Goal: Task Accomplishment & Management: Manage account settings

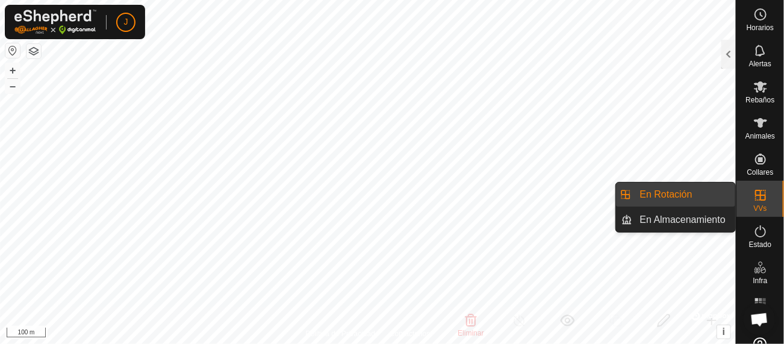
scroll to position [2118, 0]
click at [693, 197] on link "En Rotación" at bounding box center [683, 194] width 103 height 24
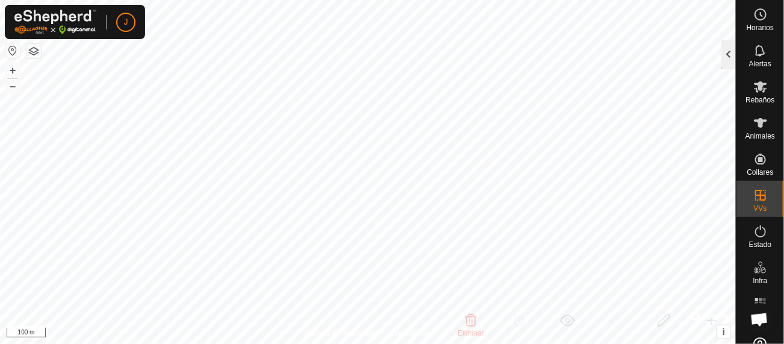
click at [729, 54] on div at bounding box center [728, 54] width 14 height 29
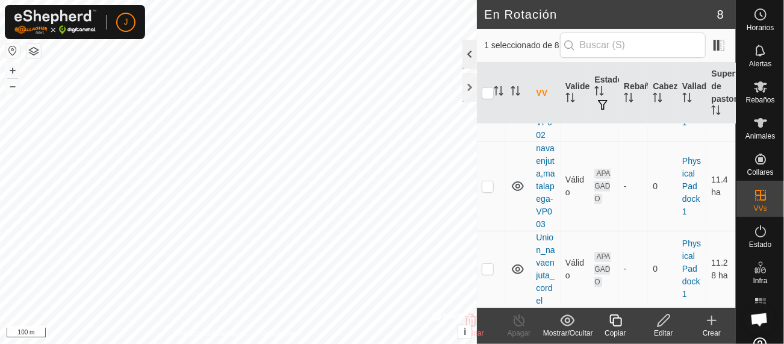
scroll to position [612, 0]
click at [468, 57] on div at bounding box center [469, 54] width 14 height 29
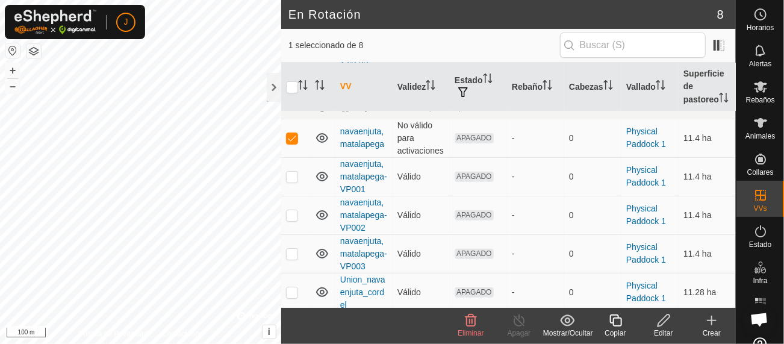
scroll to position [193, 0]
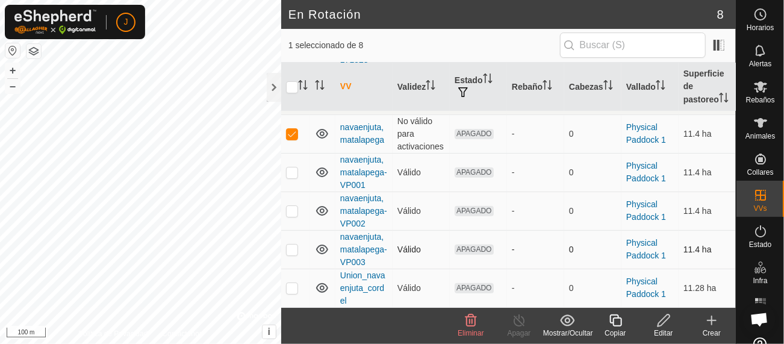
click at [292, 251] on p-checkbox at bounding box center [292, 249] width 12 height 10
checkbox input "true"
click at [365, 249] on link "navaenjuta,matalapega-VP003" at bounding box center [363, 249] width 47 height 35
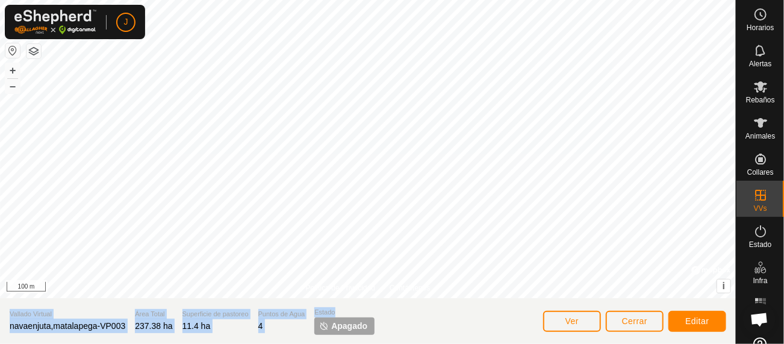
click at [335, 203] on div "Política de Privacidad Contáctenos Estado: APAGADO Tipo: Zona de Inclusión + – …" at bounding box center [367, 172] width 735 height 344
click at [691, 325] on span "Editar" at bounding box center [697, 321] width 24 height 10
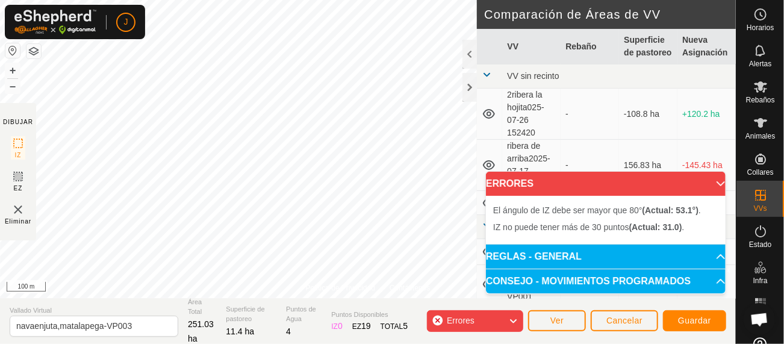
click at [513, 320] on icon at bounding box center [513, 321] width 10 height 16
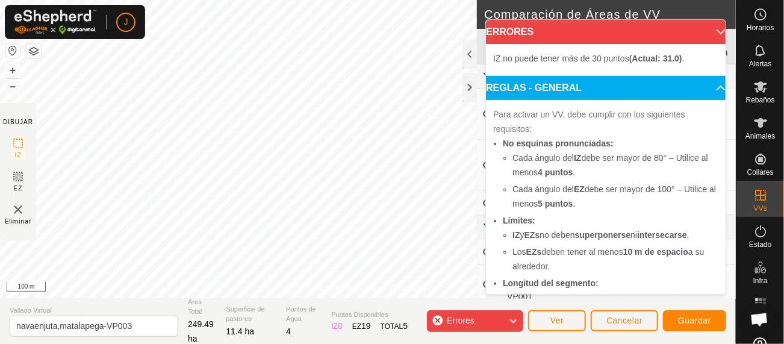
click at [514, 320] on icon at bounding box center [513, 321] width 10 height 16
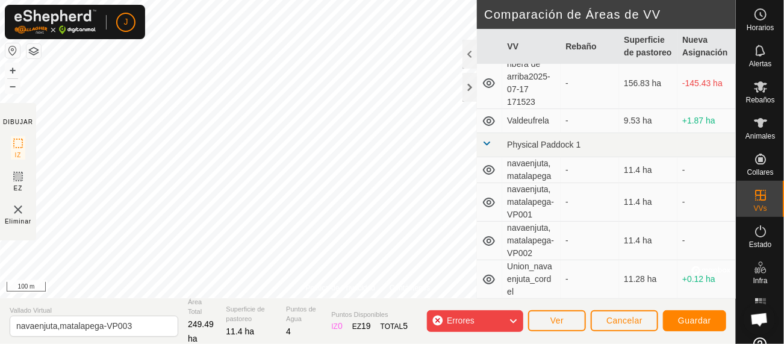
scroll to position [93, 0]
click at [456, 323] on span "Errores" at bounding box center [461, 320] width 28 height 10
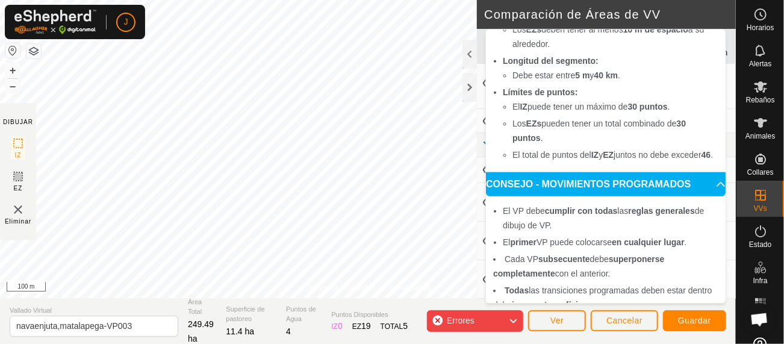
scroll to position [263, 0]
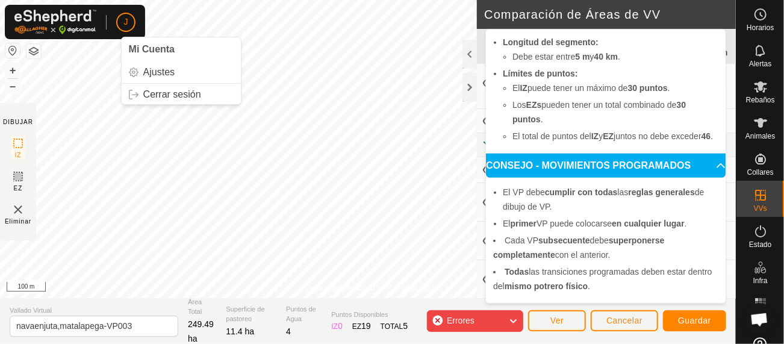
click at [97, 19] on div "J Mi Cuenta Ajustes Cerrar sesión Horarios Alertas Rebaños Animales Collares VV…" at bounding box center [392, 172] width 784 height 344
click at [285, 343] on html "J Horarios Alertas Rebaños Animales Collares VVs Estado Infra Mapa de Calor Ayu…" at bounding box center [392, 172] width 784 height 344
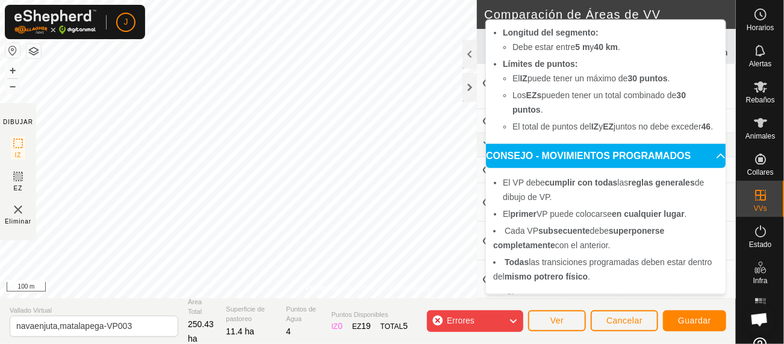
click at [516, 326] on icon at bounding box center [513, 321] width 10 height 16
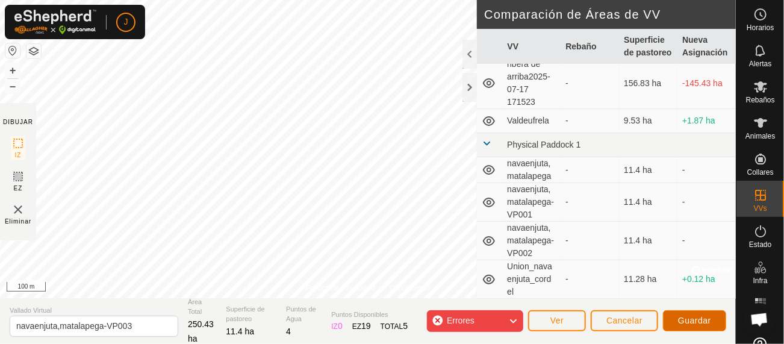
click at [689, 319] on span "Guardar" at bounding box center [694, 320] width 33 height 10
click at [515, 320] on icon at bounding box center [513, 321] width 10 height 16
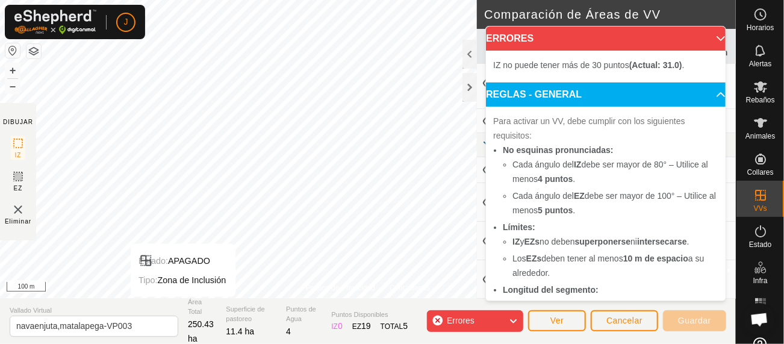
click at [183, 306] on div "Política de Privacidad Contáctenos Estado: APAGADO Tipo: Zona de Inclusión + – …" at bounding box center [367, 172] width 735 height 344
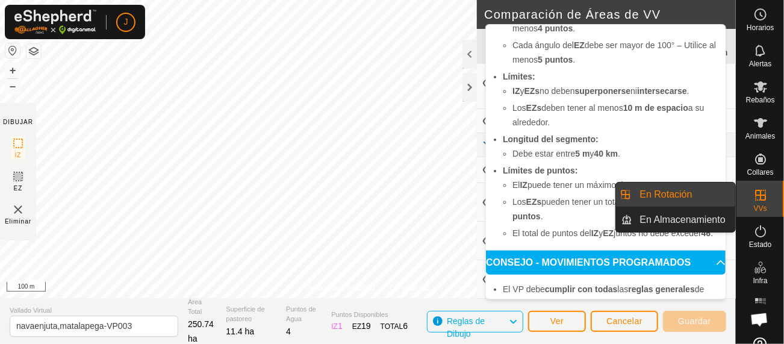
scroll to position [208, 0]
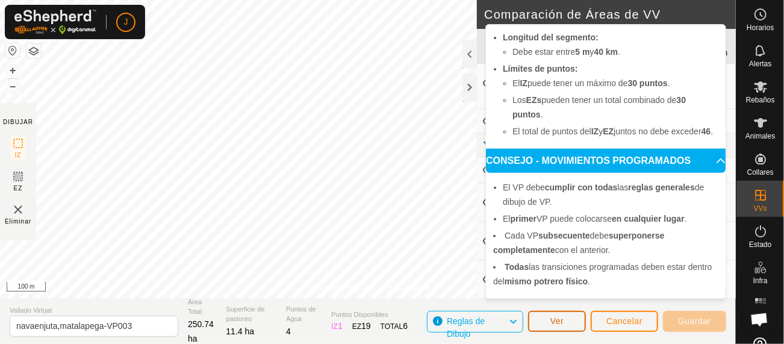
click at [547, 321] on button "Ver" at bounding box center [557, 321] width 58 height 21
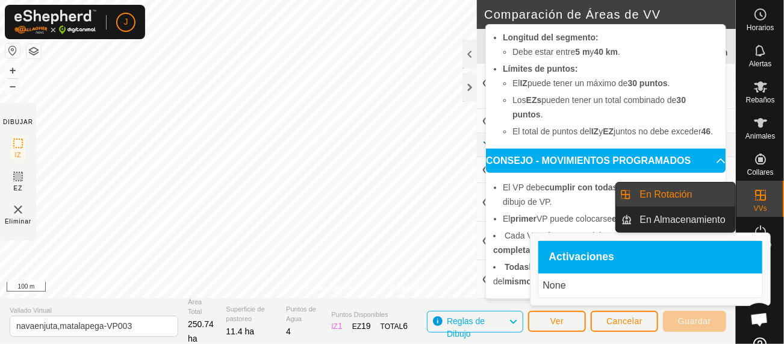
click at [755, 200] on icon at bounding box center [760, 195] width 11 height 11
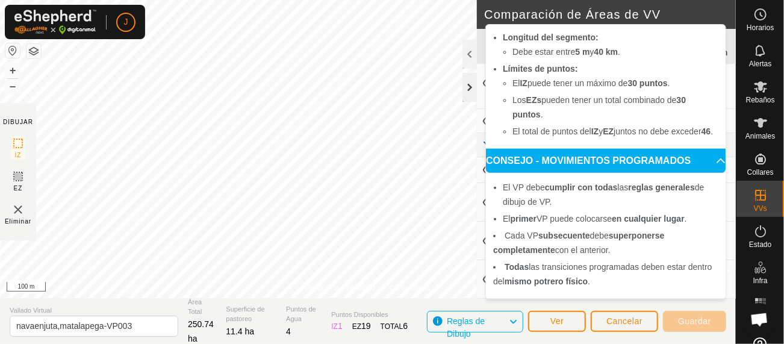
click at [471, 84] on div at bounding box center [469, 87] width 14 height 29
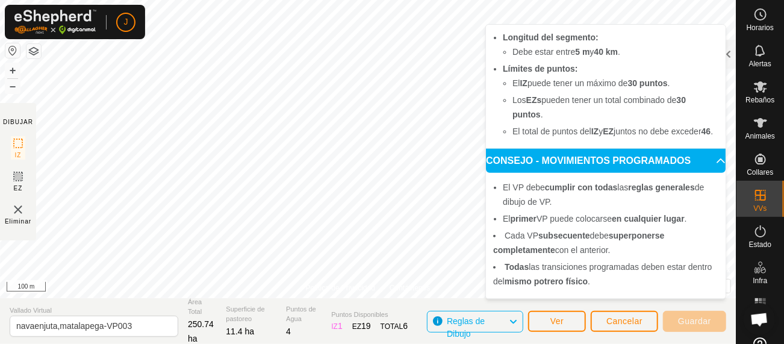
click at [701, 262] on li "Todas las transiciones programadas deben estar dentro del mismo potrero físico ." at bounding box center [605, 273] width 225 height 29
click at [726, 268] on div at bounding box center [710, 270] width 39 height 12
click at [516, 321] on icon at bounding box center [513, 322] width 10 height 16
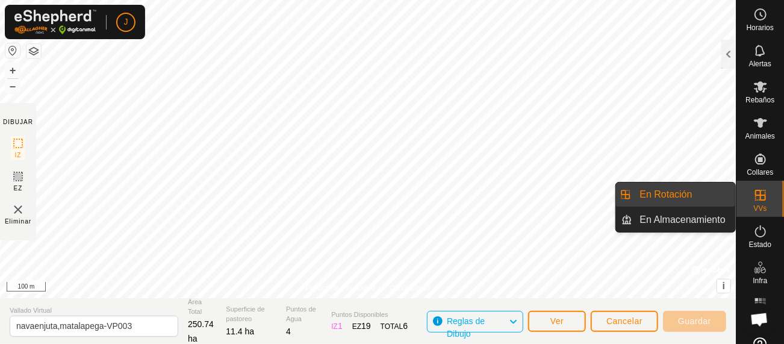
click at [666, 188] on link "En Rotación" at bounding box center [683, 194] width 103 height 24
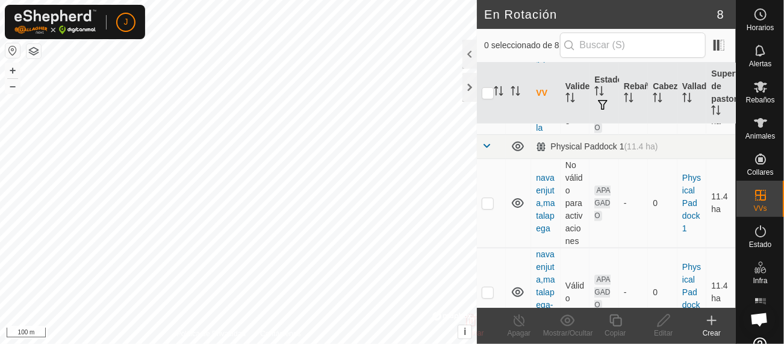
scroll to position [271, 0]
click at [491, 205] on p-checkbox at bounding box center [487, 200] width 12 height 10
checkbox input "true"
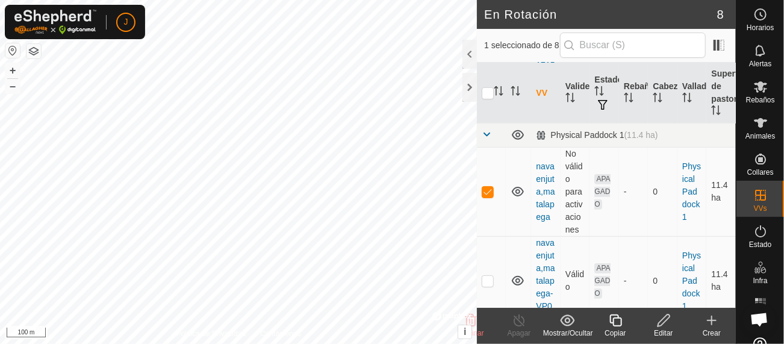
scroll to position [281, 0]
click at [544, 220] on link "navaenjuta,matalapega" at bounding box center [545, 189] width 19 height 60
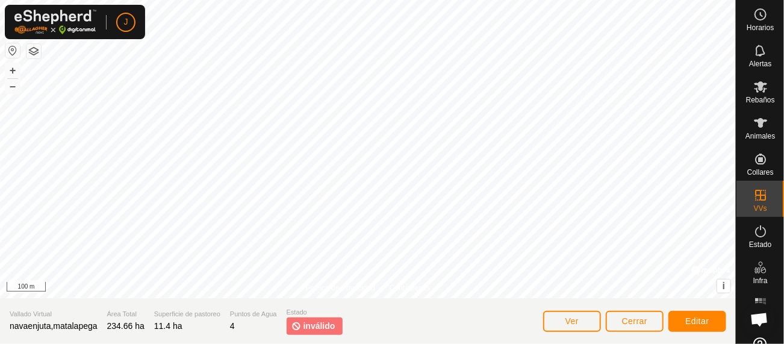
click at [301, 327] on span "inválido" at bounding box center [313, 326] width 44 height 13
click at [211, 0] on html "J Horarios Alertas Rebaños Animales Collares VVs Estado Infra Mapa de Calor Ayu…" at bounding box center [392, 172] width 784 height 344
click at [694, 320] on span "Editar" at bounding box center [697, 321] width 24 height 10
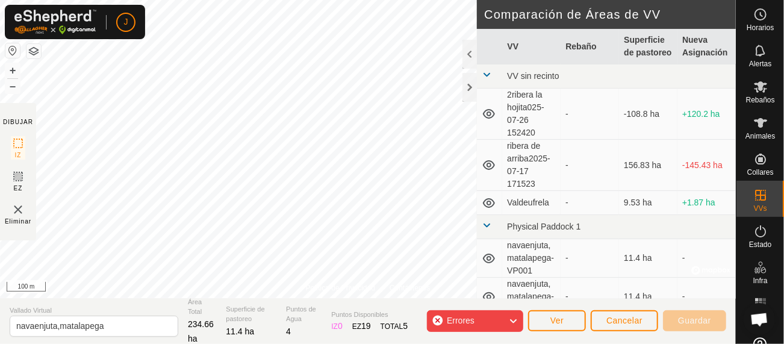
click at [485, 320] on div "Errores" at bounding box center [475, 321] width 96 height 22
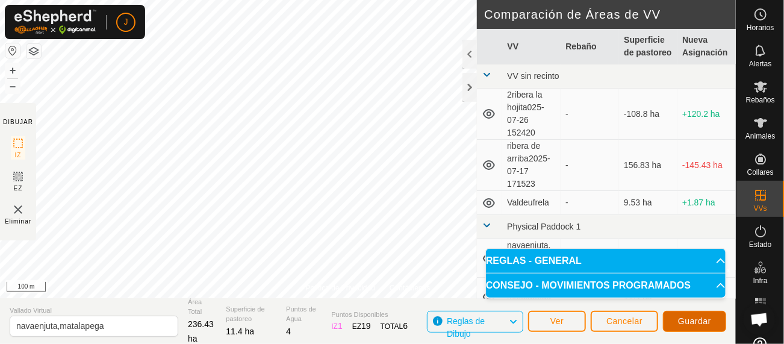
click at [697, 321] on span "Guardar" at bounding box center [694, 321] width 33 height 10
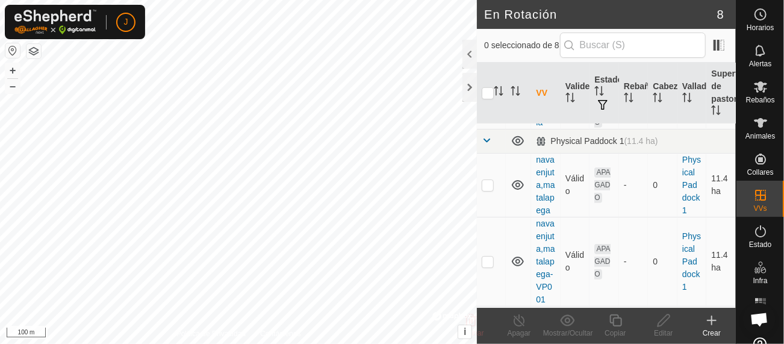
scroll to position [285, 0]
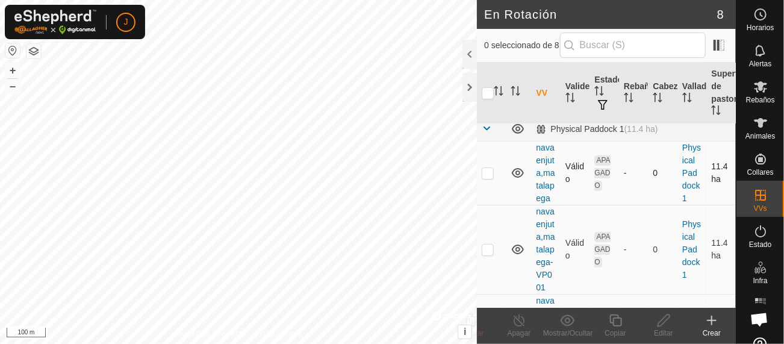
click at [488, 178] on p-checkbox at bounding box center [487, 173] width 12 height 10
checkbox input "true"
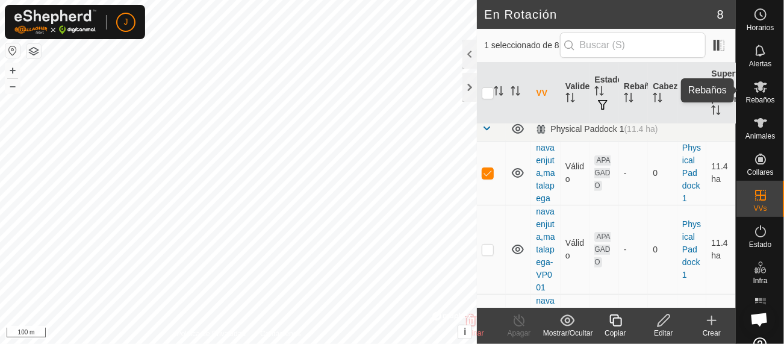
click at [757, 91] on icon at bounding box center [760, 86] width 14 height 14
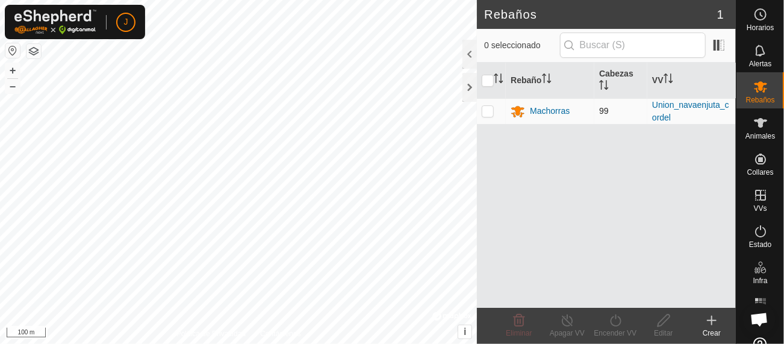
click at [487, 112] on p-checkbox at bounding box center [487, 111] width 12 height 10
checkbox input "true"
click at [616, 321] on icon at bounding box center [615, 320] width 15 height 14
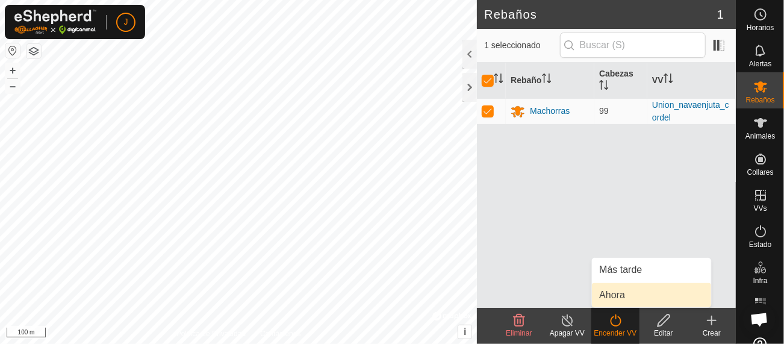
click at [614, 294] on link "Ahora" at bounding box center [651, 295] width 119 height 24
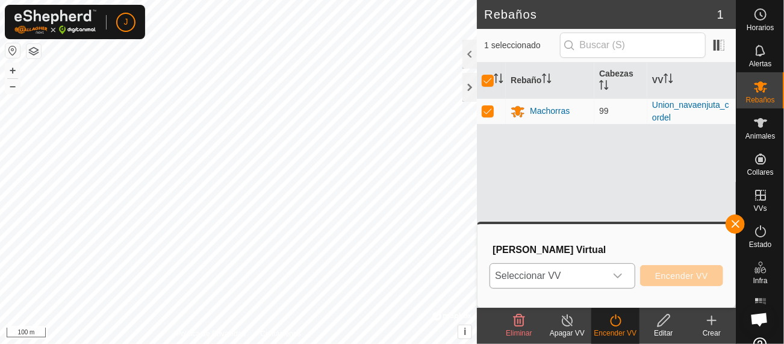
click at [616, 275] on icon "dropdown trigger" at bounding box center [617, 275] width 8 height 5
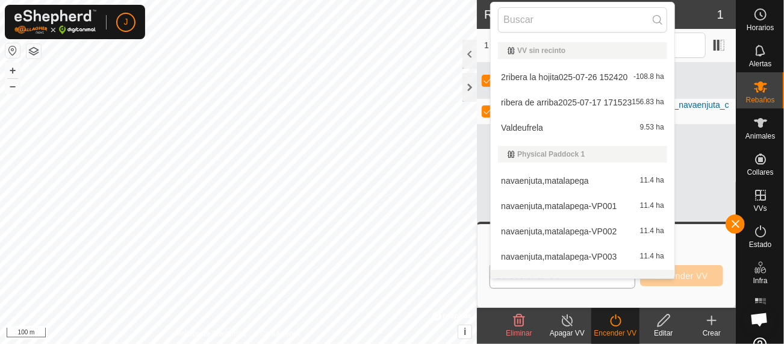
scroll to position [15, 0]
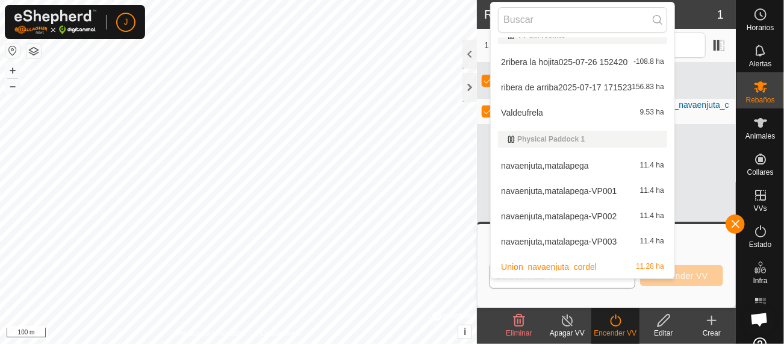
click at [561, 164] on li "navaenjuta,matalapega 11.4 ha" at bounding box center [582, 165] width 184 height 24
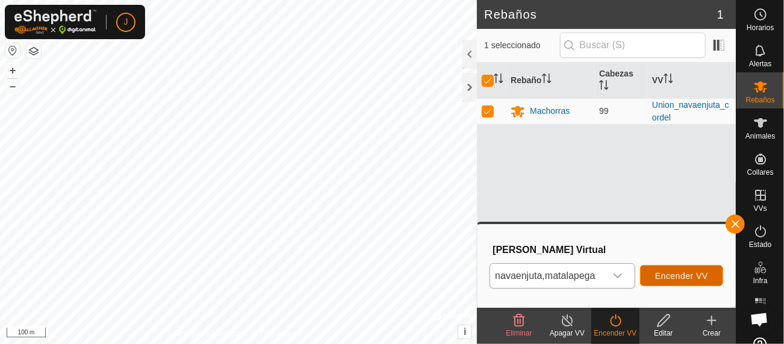
click at [679, 272] on span "Encender VV" at bounding box center [681, 276] width 53 height 10
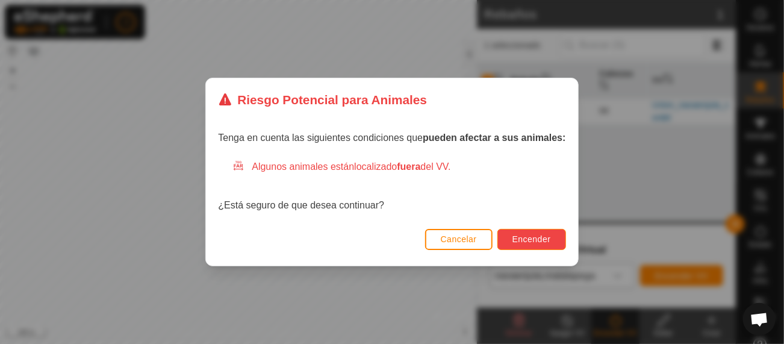
click at [528, 238] on span "Encender" at bounding box center [531, 239] width 39 height 10
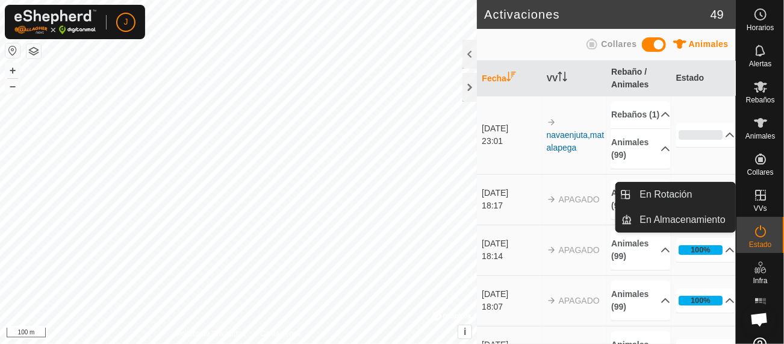
click at [757, 193] on icon at bounding box center [760, 195] width 14 height 14
click at [675, 194] on link "En Rotación" at bounding box center [683, 194] width 103 height 24
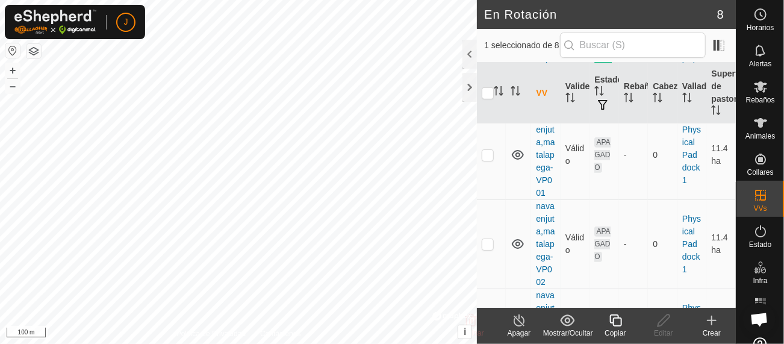
scroll to position [383, 0]
click at [489, 156] on p-checkbox at bounding box center [487, 152] width 12 height 10
checkbox input "true"
click at [487, 158] on p-checkbox at bounding box center [487, 154] width 12 height 10
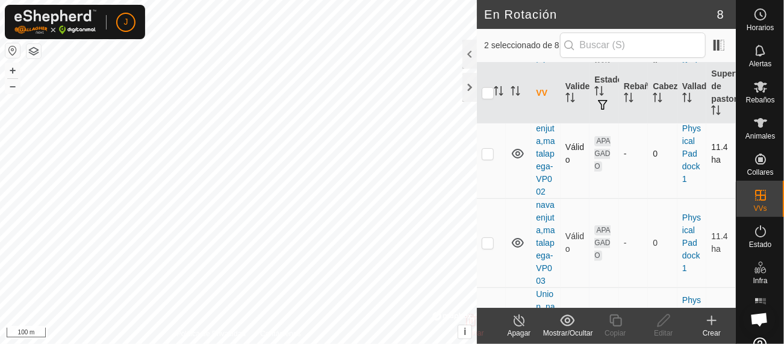
checkbox input "true"
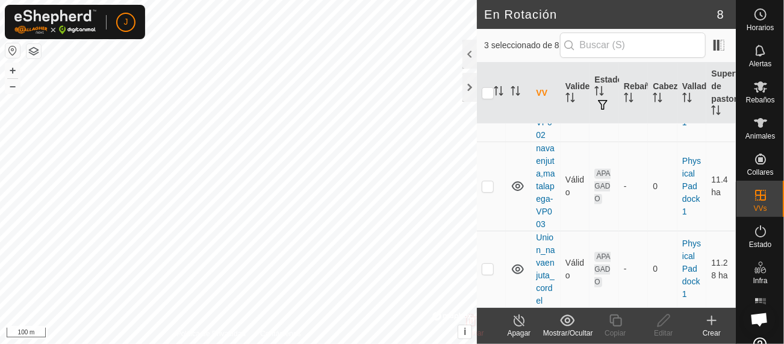
scroll to position [589, 0]
click at [487, 191] on p-checkbox at bounding box center [487, 186] width 12 height 10
checkbox input "true"
click at [569, 323] on icon at bounding box center [567, 320] width 15 height 14
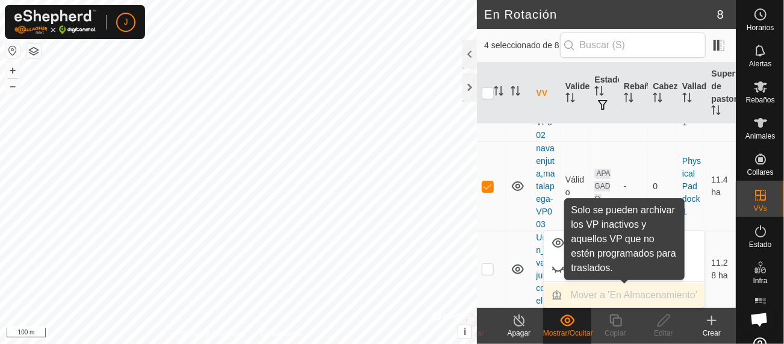
click at [642, 294] on div "Mover a 'En Almacenamiento'" at bounding box center [623, 295] width 161 height 24
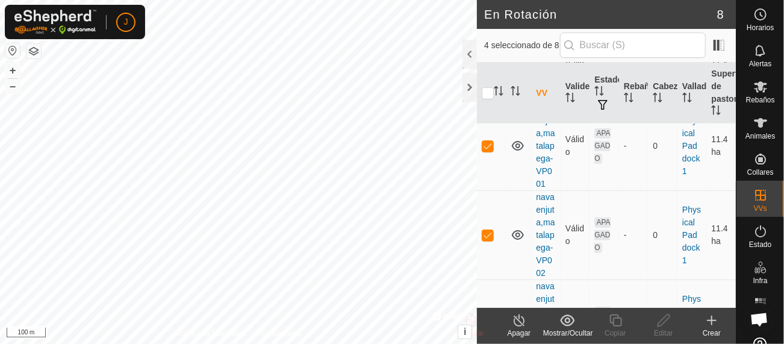
scroll to position [392, 0]
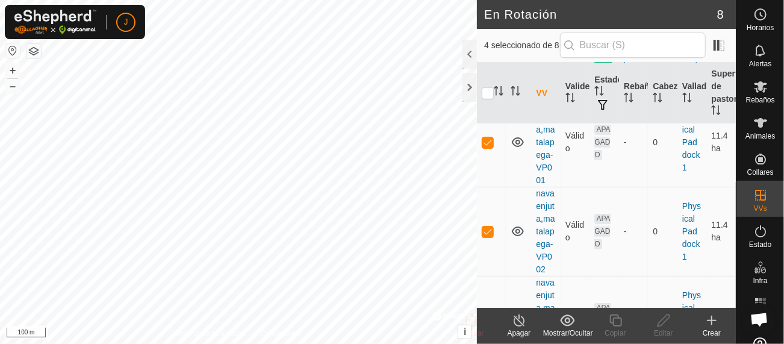
drag, startPoint x: 490, startPoint y: 286, endPoint x: 489, endPoint y: 318, distance: 31.3
click at [489, 318] on article "En Rotación 8 4 seleccionado de 8 VV Validez Estado Rebaño Cabezas Vallado Supe…" at bounding box center [606, 172] width 259 height 344
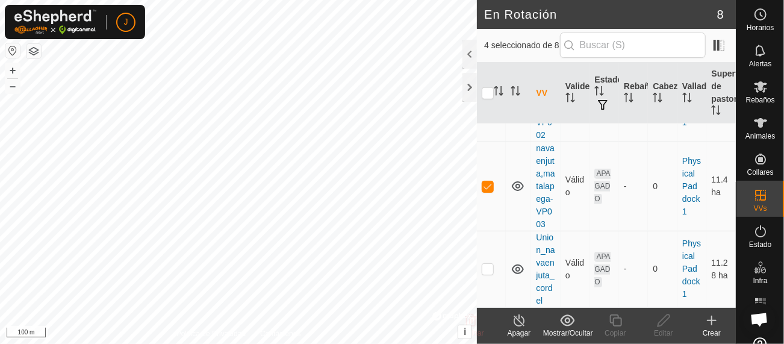
scroll to position [599, 0]
click at [490, 271] on p-checkbox at bounding box center [487, 269] width 12 height 10
checkbox input "true"
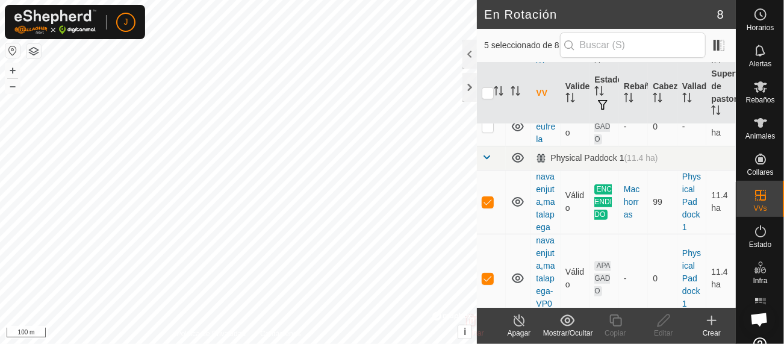
scroll to position [255, 0]
click at [492, 208] on p-checkbox at bounding box center [487, 204] width 12 height 10
checkbox input "false"
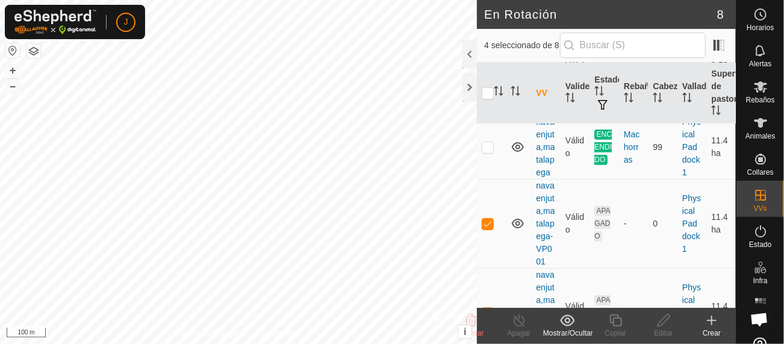
scroll to position [315, 0]
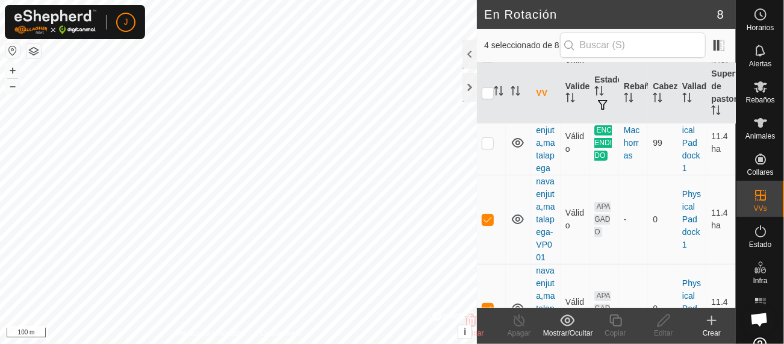
click at [710, 322] on icon at bounding box center [711, 320] width 14 height 14
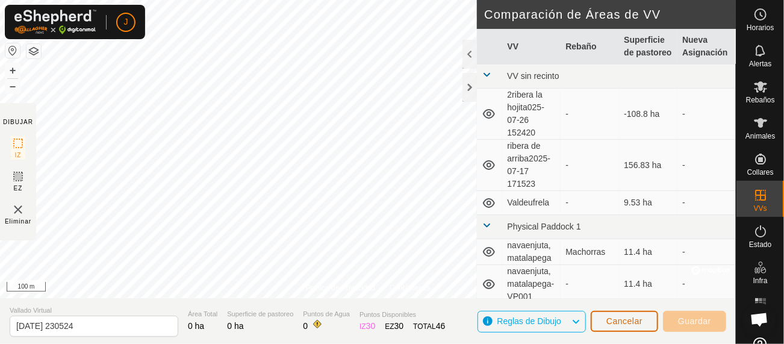
click at [631, 323] on span "Cancelar" at bounding box center [624, 321] width 36 height 10
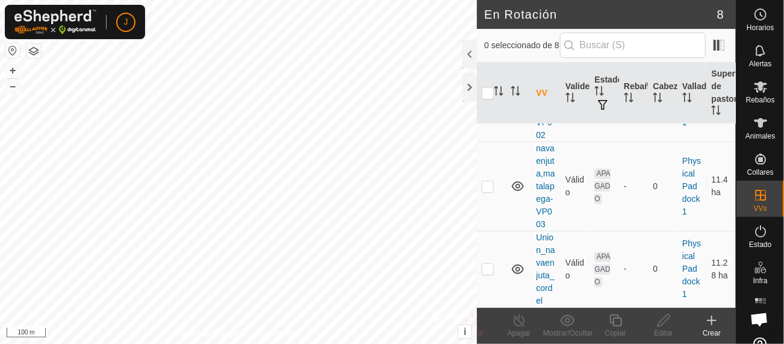
scroll to position [599, 0]
click at [487, 269] on p-checkbox at bounding box center [487, 269] width 12 height 10
checkbox input "true"
click at [487, 181] on p-checkbox at bounding box center [487, 186] width 12 height 10
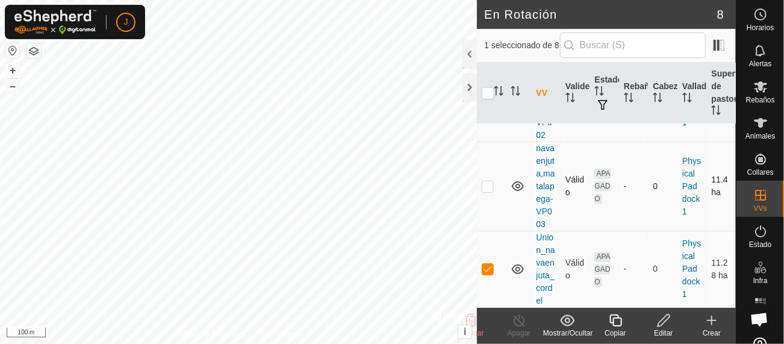
drag, startPoint x: 493, startPoint y: 152, endPoint x: 489, endPoint y: 135, distance: 17.8
click at [489, 141] on td at bounding box center [491, 185] width 29 height 89
click at [484, 183] on p-checkbox at bounding box center [487, 186] width 12 height 10
checkbox input "false"
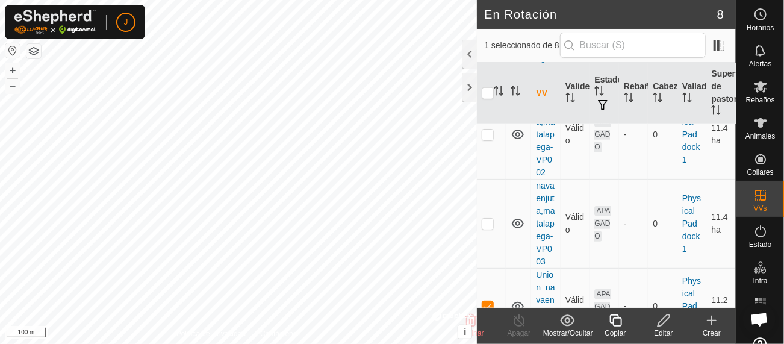
scroll to position [480, 0]
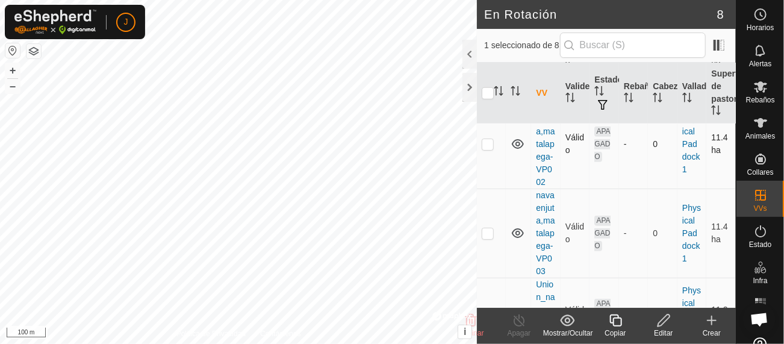
click at [486, 149] on p-checkbox at bounding box center [487, 144] width 12 height 10
checkbox input "true"
click at [570, 320] on icon at bounding box center [567, 320] width 15 height 14
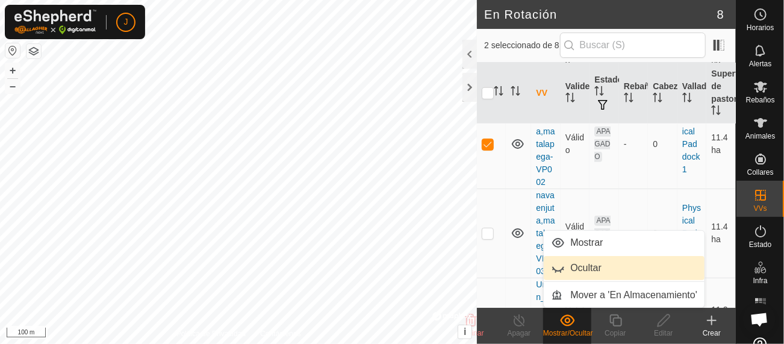
click at [586, 267] on link "Ocultar" at bounding box center [623, 268] width 161 height 24
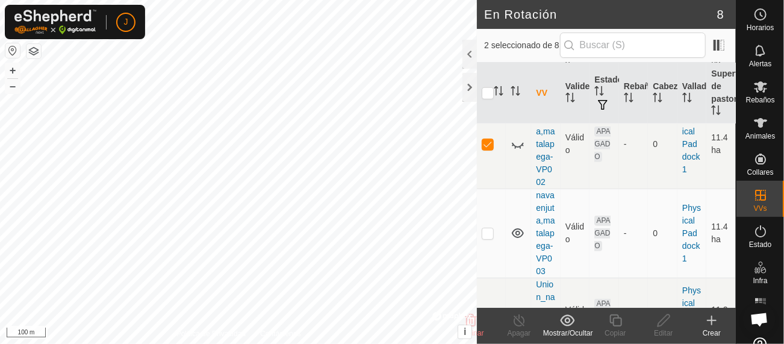
click at [589, 267] on td "APAGADO" at bounding box center [603, 232] width 29 height 89
click at [755, 54] on icon at bounding box center [760, 50] width 10 height 11
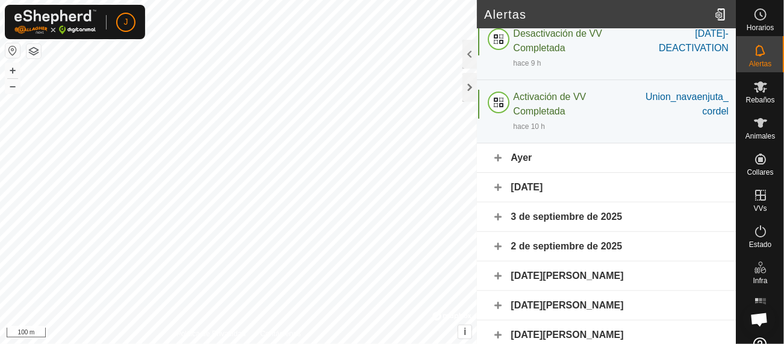
scroll to position [0, 0]
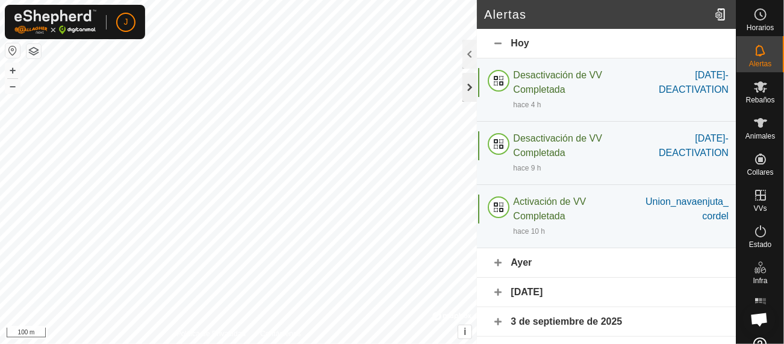
click at [469, 82] on div at bounding box center [469, 87] width 14 height 29
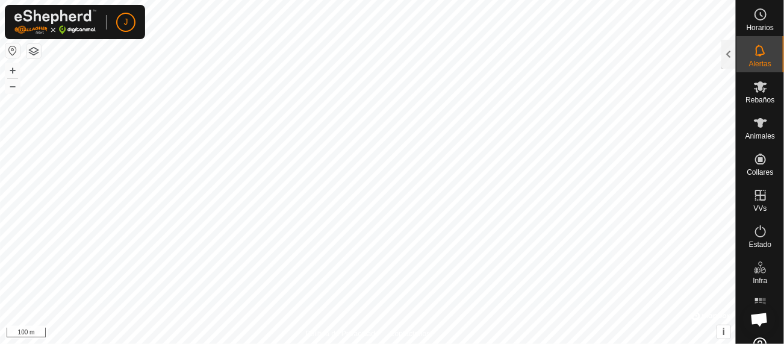
click at [380, 343] on html "J Horarios Alertas Rebaños Animales Collares VVs Estado Infra Mapa de Calor Ayu…" at bounding box center [392, 172] width 784 height 344
click at [433, 343] on html "J Horarios Alertas Rebaños Animales Collares VVs Estado Infra Mapa de Calor Ayu…" at bounding box center [392, 172] width 784 height 344
click at [384, 343] on html "J Horarios Alertas Rebaños Animales Collares VVs Estado Infra Mapa de Calor Ayu…" at bounding box center [392, 172] width 784 height 344
click at [263, 0] on html "J Horarios Alertas Rebaños Animales Collares VVs Estado Infra Mapa de Calor Ayu…" at bounding box center [392, 172] width 784 height 344
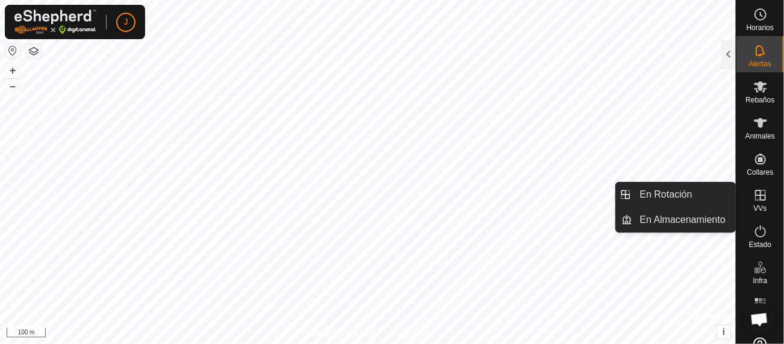
click at [756, 205] on span "VVs" at bounding box center [759, 208] width 13 height 7
click at [681, 193] on link "En Rotación" at bounding box center [683, 194] width 103 height 24
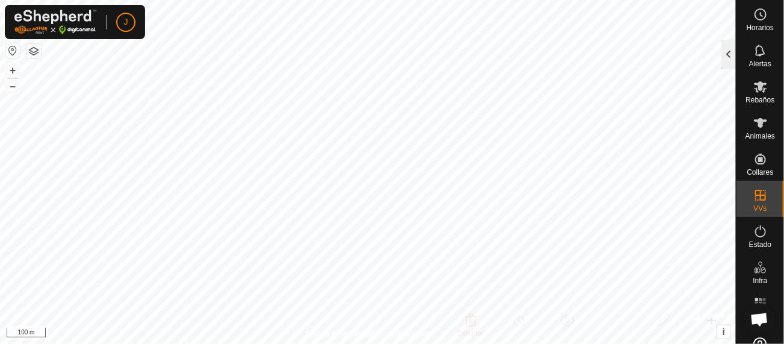
click at [733, 51] on div at bounding box center [728, 54] width 14 height 29
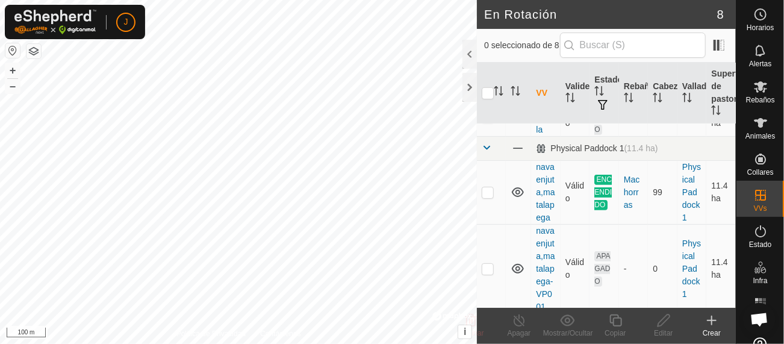
scroll to position [274, 0]
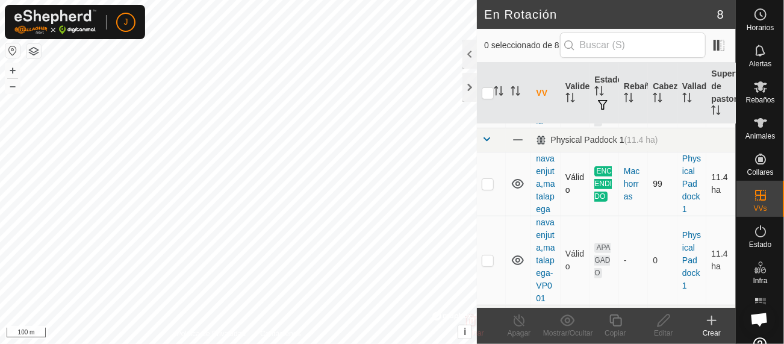
click at [490, 188] on p-checkbox at bounding box center [487, 184] width 12 height 10
checkbox input "true"
click at [515, 322] on icon at bounding box center [519, 320] width 15 height 14
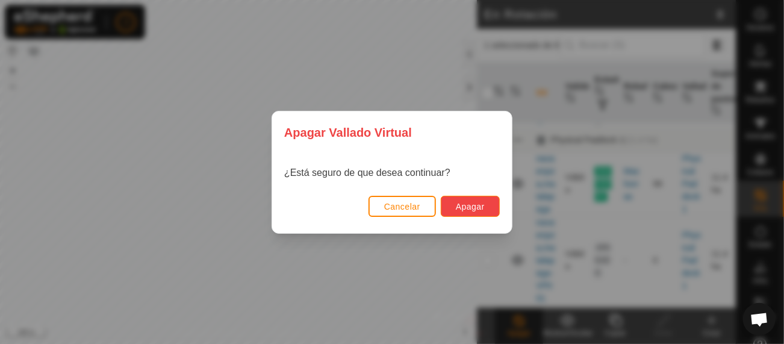
click at [472, 206] on span "Apagar" at bounding box center [470, 207] width 29 height 10
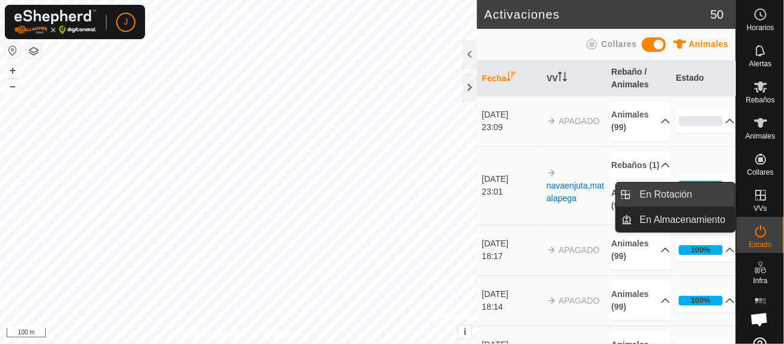
click at [681, 197] on link "En Rotación" at bounding box center [683, 194] width 103 height 24
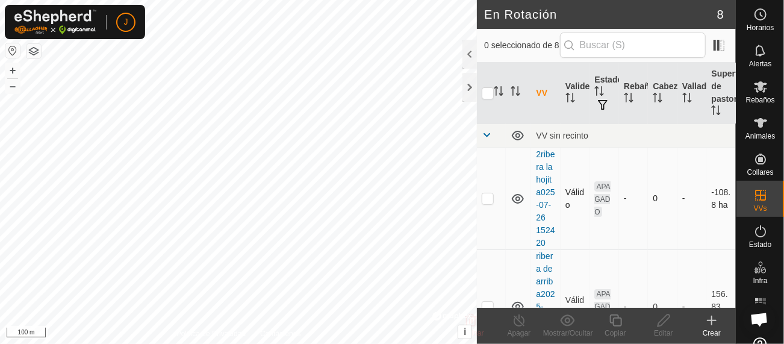
click at [595, 240] on td "APAGADO" at bounding box center [603, 198] width 29 height 102
click at [469, 51] on div at bounding box center [469, 54] width 14 height 29
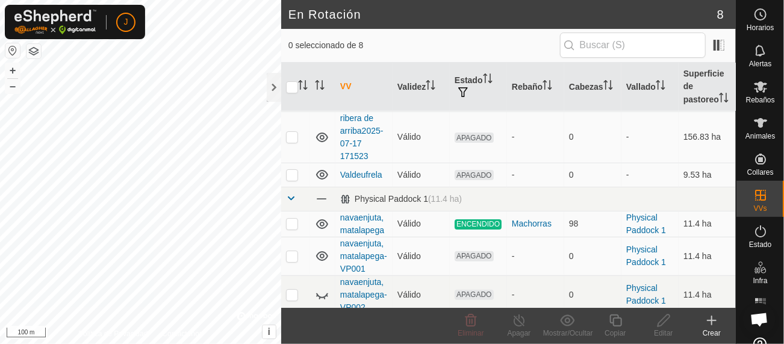
scroll to position [100, 0]
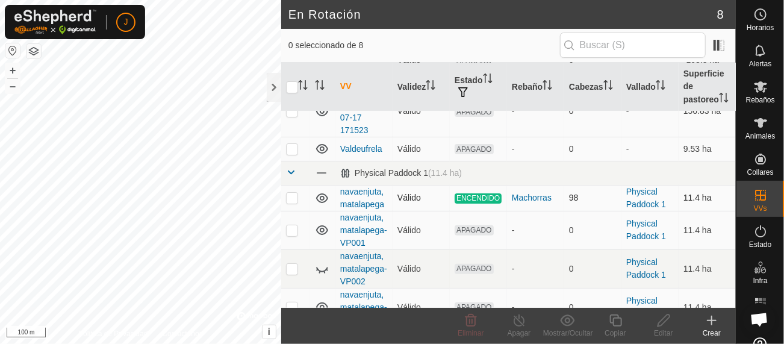
click at [294, 202] on p-checkbox at bounding box center [292, 198] width 12 height 10
checkbox input "true"
click at [521, 320] on icon at bounding box center [519, 320] width 15 height 14
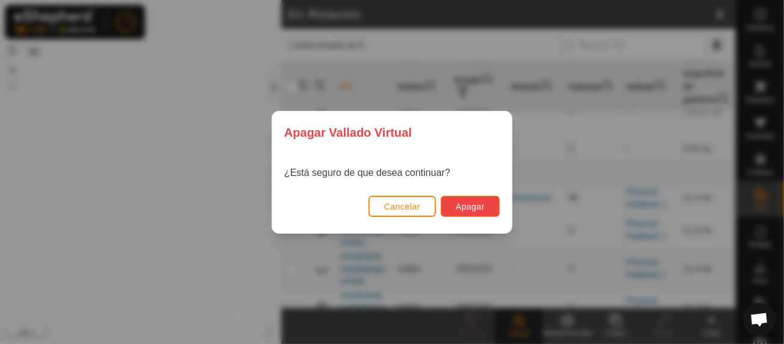
click at [468, 206] on span "Apagar" at bounding box center [470, 207] width 29 height 10
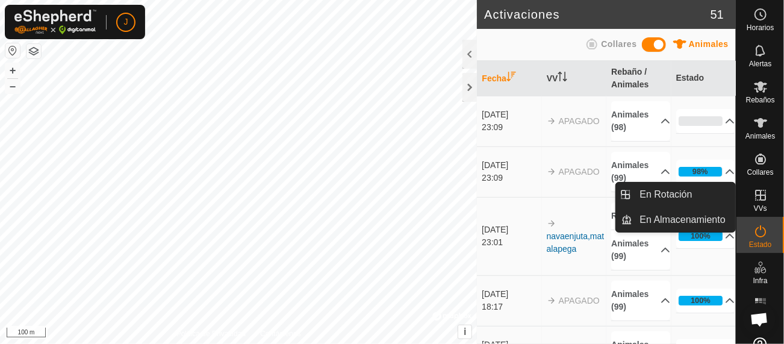
click at [753, 199] on icon at bounding box center [760, 195] width 14 height 14
click at [675, 197] on link "En Rotación" at bounding box center [683, 194] width 103 height 24
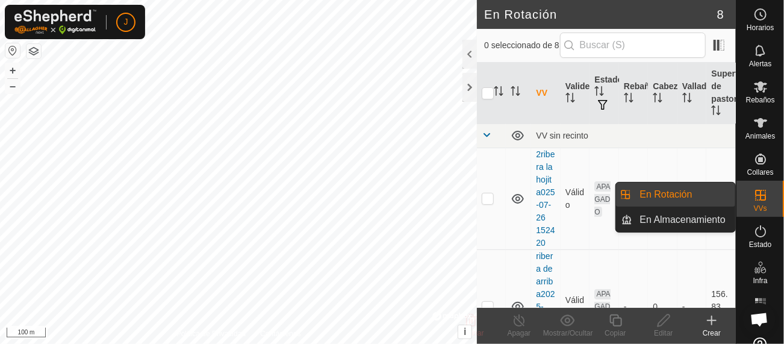
click at [658, 197] on link "En Rotación" at bounding box center [683, 194] width 103 height 24
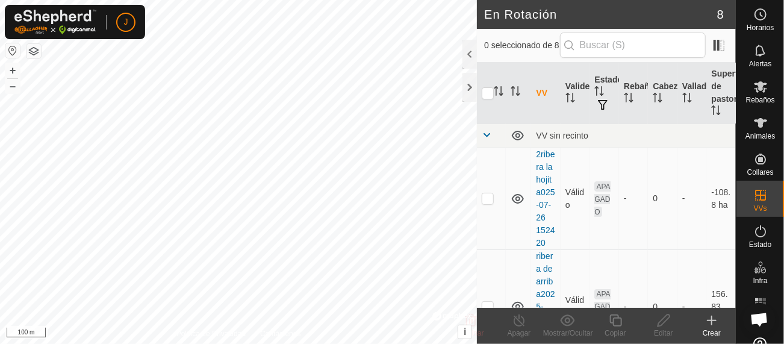
click at [783, 184] on div "Horarios Alertas Rebaños Animales Collares VVs Estado Infra Mapa de Calor Ayuda…" at bounding box center [392, 172] width 784 height 344
click at [537, 98] on div "En Rotación 8 0 seleccionado de 8 VV Validez Estado Rebaño Cabezas Vallado Supe…" at bounding box center [367, 172] width 735 height 344
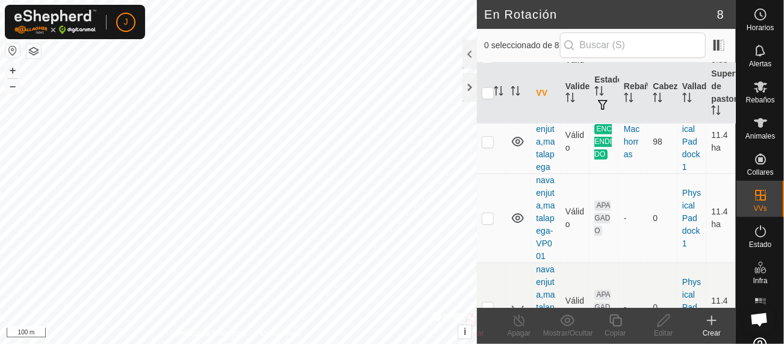
scroll to position [318, 0]
click at [487, 145] on p-checkbox at bounding box center [487, 140] width 12 height 10
checkbox input "true"
click at [517, 324] on icon at bounding box center [519, 320] width 15 height 14
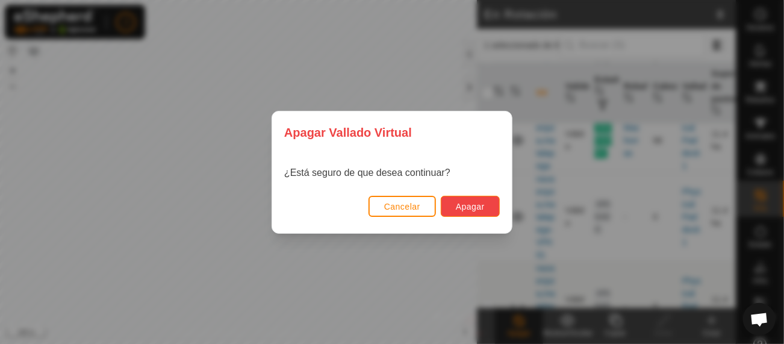
click at [471, 206] on span "Apagar" at bounding box center [470, 207] width 29 height 10
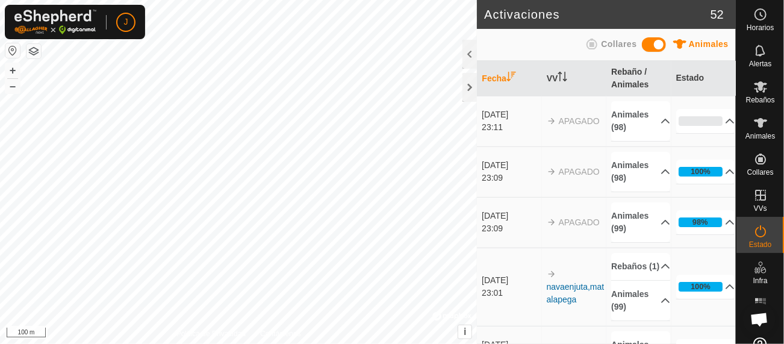
click at [249, 343] on html "J Horarios Alertas Rebaños Animales Collares VVs Estado Infra Mapa de Calor Ayu…" at bounding box center [392, 172] width 784 height 344
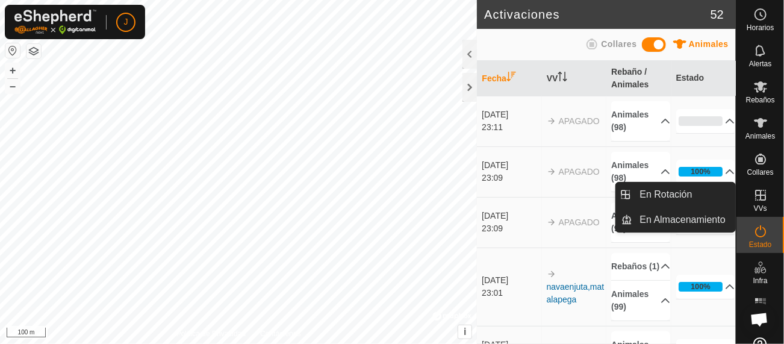
click at [755, 202] on icon at bounding box center [760, 195] width 14 height 14
click at [679, 197] on link "En Rotación" at bounding box center [683, 194] width 103 height 24
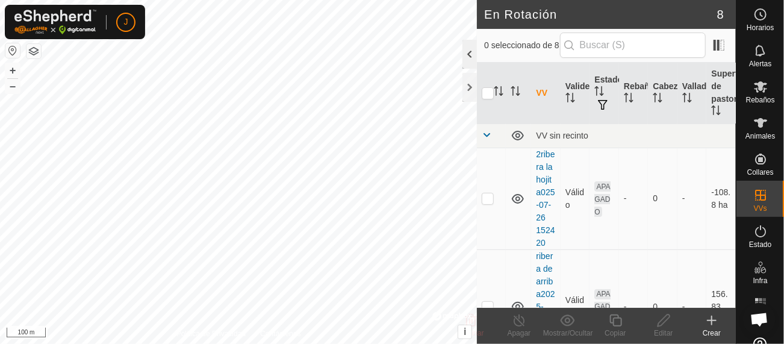
click at [469, 57] on div at bounding box center [469, 54] width 14 height 29
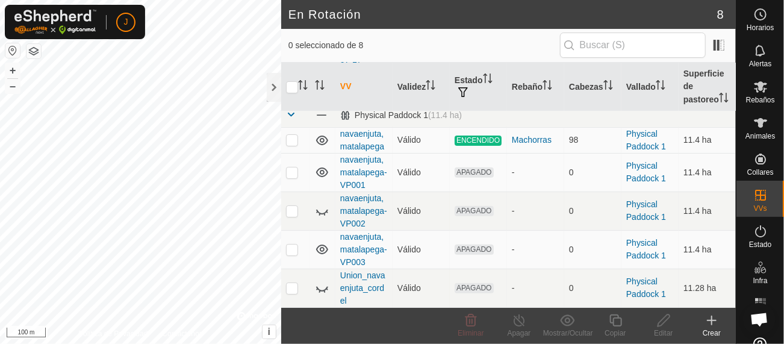
scroll to position [168, 0]
click at [719, 271] on td "11.28 ha" at bounding box center [706, 287] width 57 height 39
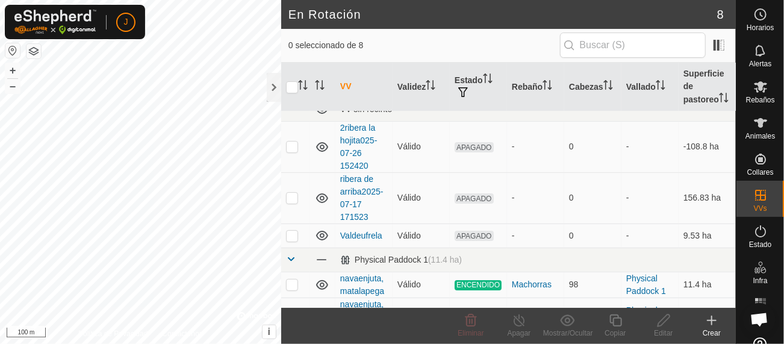
scroll to position [0, 0]
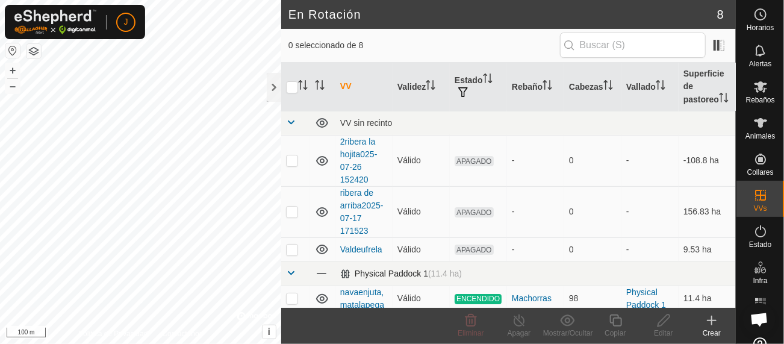
click at [522, 288] on div "En Rotación 8 0 seleccionado de 8 VV Validez Estado Rebaño Cabezas Vallado Supe…" at bounding box center [367, 172] width 735 height 344
click at [758, 96] on span "Rebaños" at bounding box center [759, 99] width 29 height 7
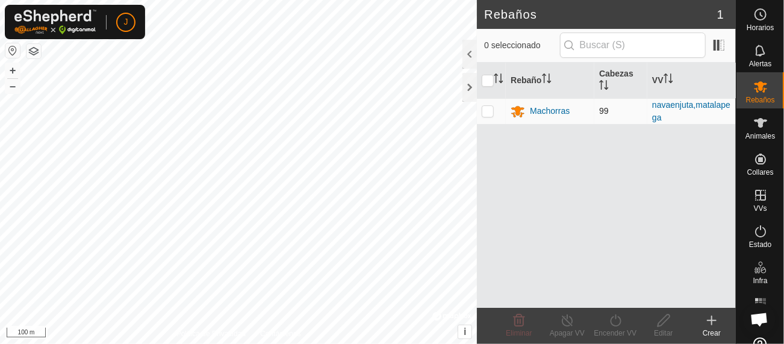
click at [492, 109] on p-checkbox at bounding box center [487, 111] width 12 height 10
checkbox input "true"
click at [564, 317] on line at bounding box center [567, 321] width 10 height 10
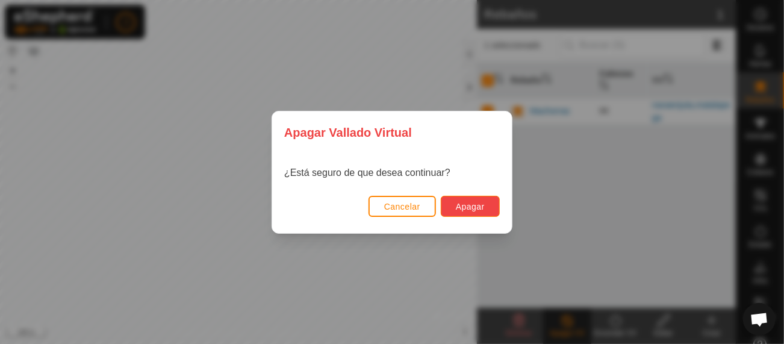
click at [481, 205] on span "Apagar" at bounding box center [470, 207] width 29 height 10
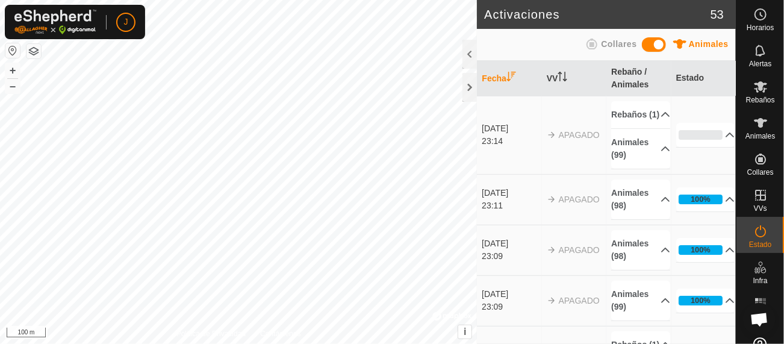
click at [214, 343] on html "J Horarios Alertas Rebaños Animales Collares VVs Estado Infra Mapa de Calor Ayu…" at bounding box center [392, 172] width 784 height 344
click at [705, 45] on span "Animales" at bounding box center [708, 44] width 40 height 10
click at [497, 78] on th "Fecha" at bounding box center [509, 79] width 64 height 36
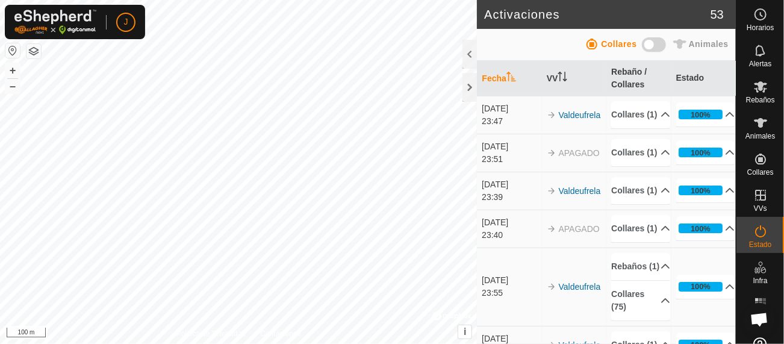
click at [701, 47] on span "Animales" at bounding box center [708, 44] width 40 height 10
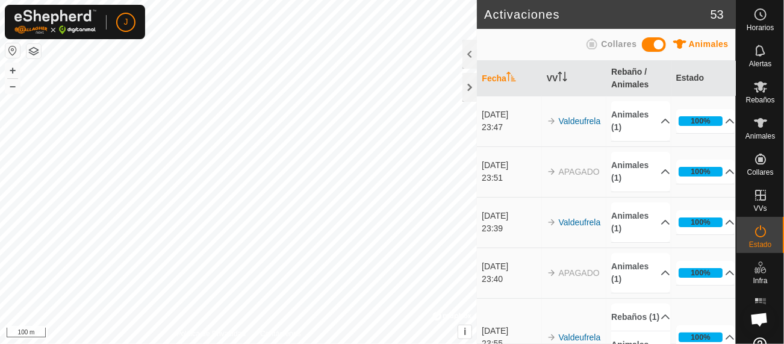
click at [597, 42] on icon at bounding box center [591, 44] width 14 height 14
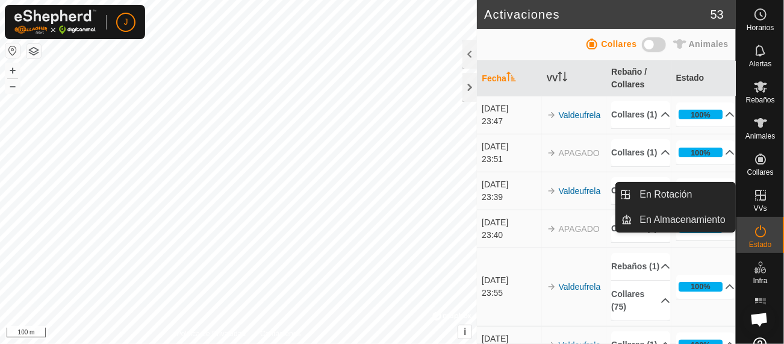
click at [753, 198] on icon at bounding box center [760, 195] width 14 height 14
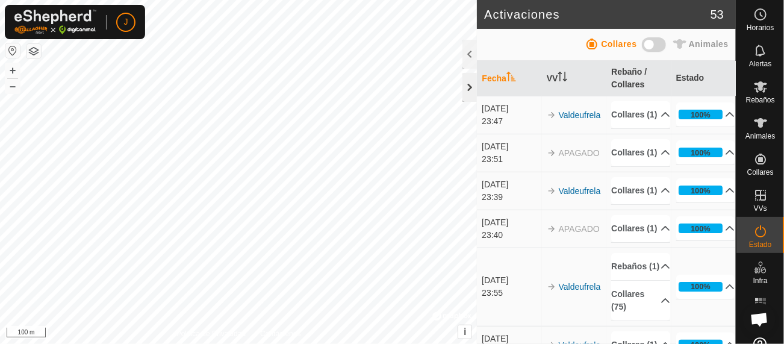
click at [468, 87] on div at bounding box center [469, 87] width 14 height 29
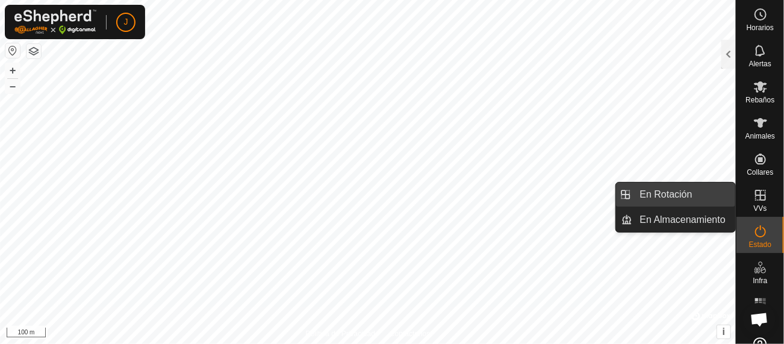
click at [685, 196] on link "En Rotación" at bounding box center [683, 194] width 103 height 24
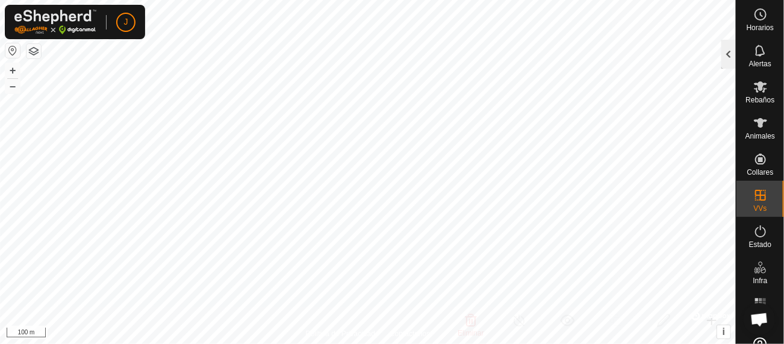
click at [729, 58] on div at bounding box center [728, 54] width 14 height 29
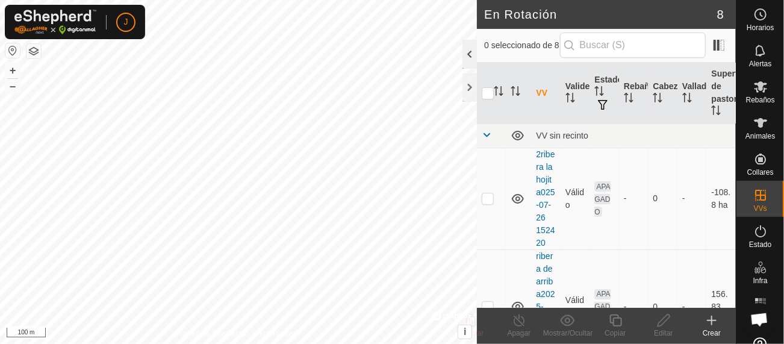
click at [469, 58] on div at bounding box center [469, 54] width 14 height 29
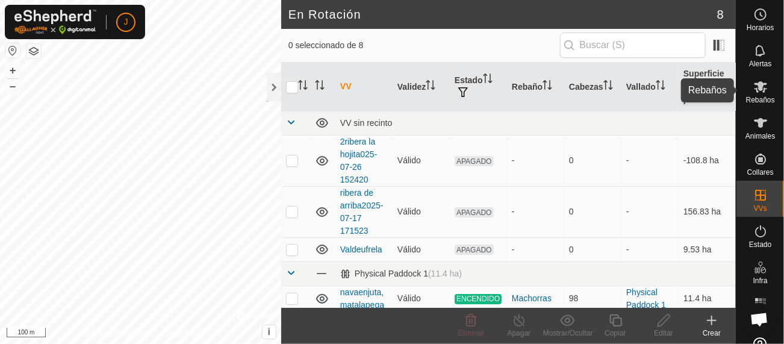
click at [754, 96] on span "Rebaños" at bounding box center [759, 99] width 29 height 7
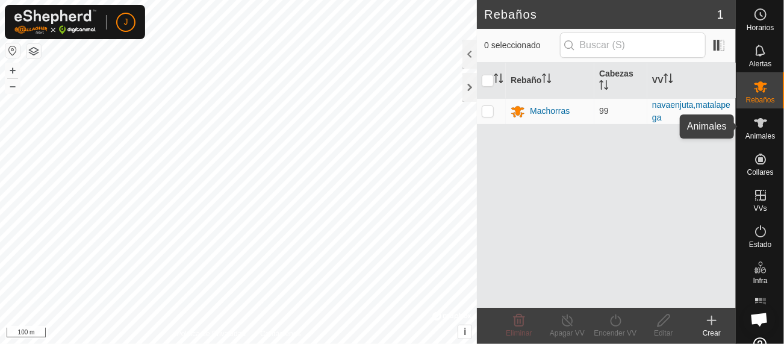
click at [756, 127] on icon at bounding box center [759, 123] width 13 height 10
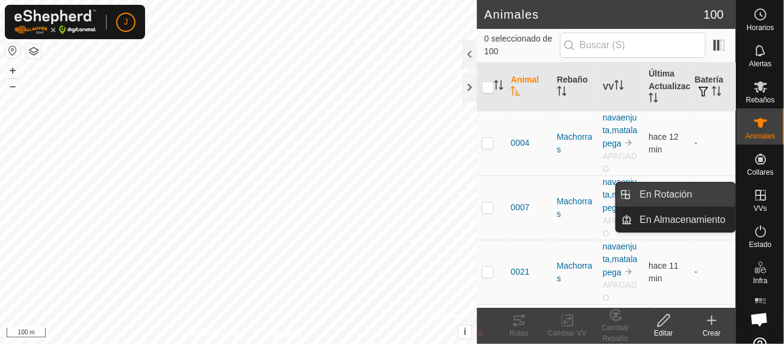
click at [684, 187] on link "En Rotación" at bounding box center [683, 194] width 103 height 24
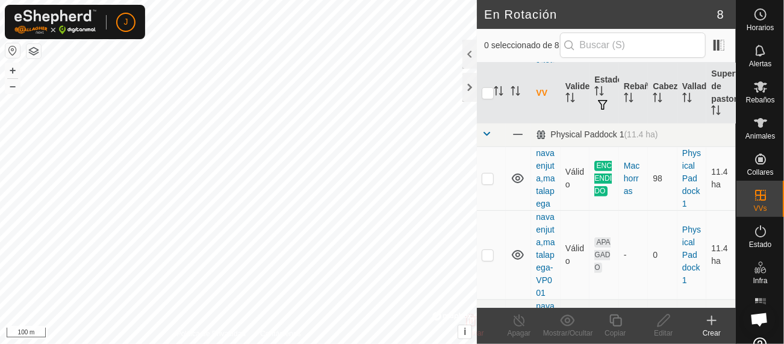
scroll to position [281, 0]
click at [487, 182] on p-checkbox at bounding box center [487, 177] width 12 height 10
checkbox input "true"
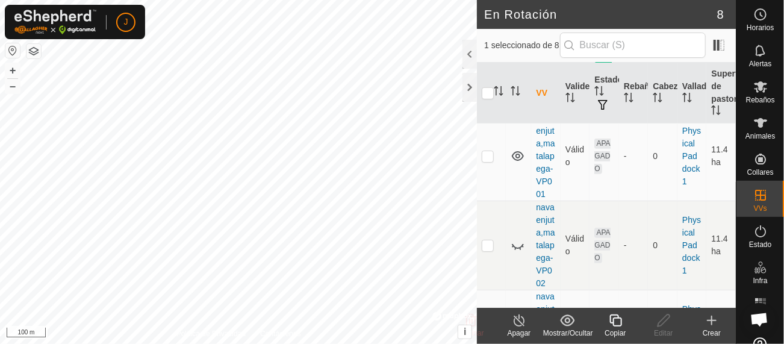
scroll to position [376, 0]
click at [484, 163] on p-checkbox at bounding box center [487, 158] width 12 height 10
checkbox input "true"
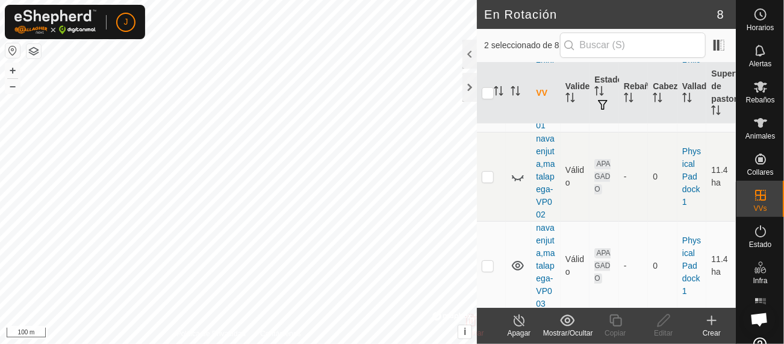
scroll to position [496, 0]
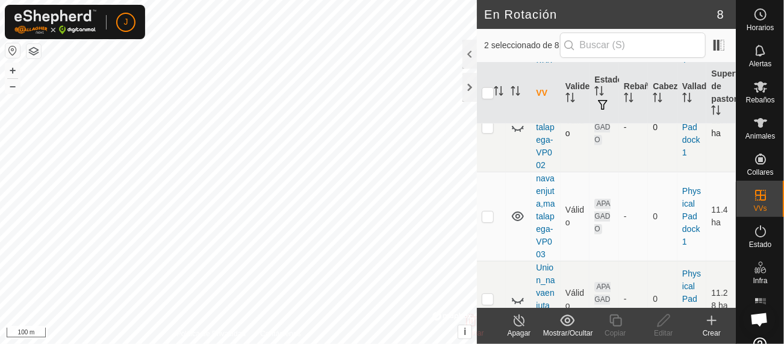
click at [487, 132] on p-checkbox at bounding box center [487, 127] width 12 height 10
checkbox input "true"
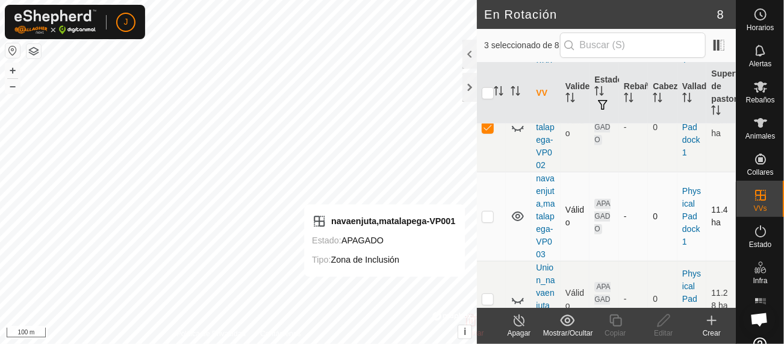
click at [485, 221] on p-checkbox at bounding box center [487, 216] width 12 height 10
checkbox input "true"
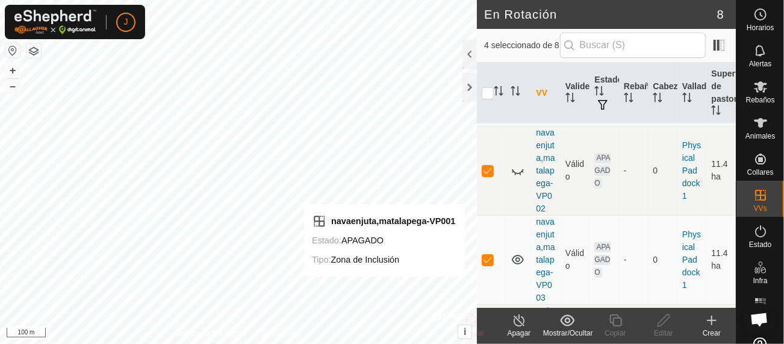
scroll to position [599, 0]
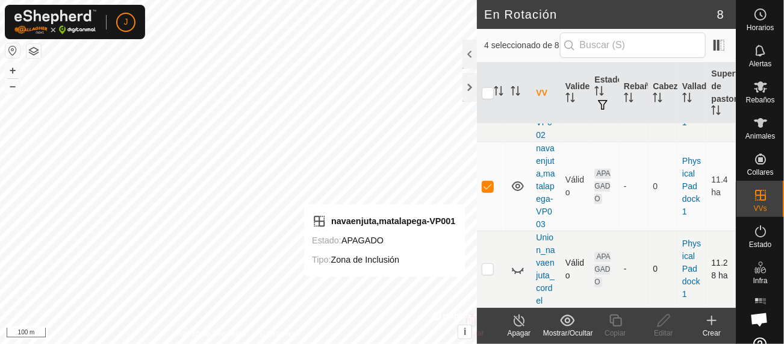
click at [490, 270] on p-checkbox at bounding box center [487, 269] width 12 height 10
checkbox input "true"
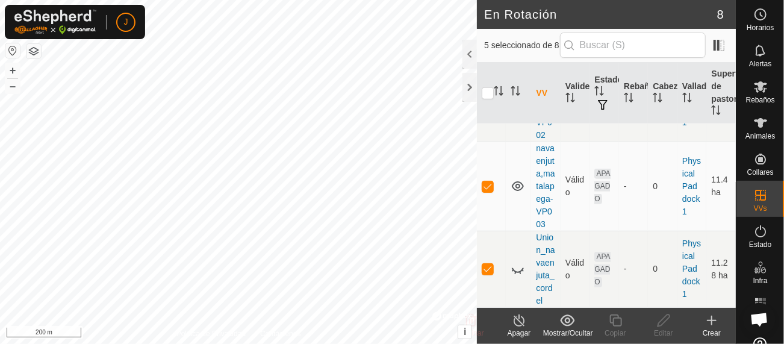
click at [135, 16] on div "J Horarios Alertas Rebaños Animales Collares VVs Estado Infra Mapa de Calor Ayu…" at bounding box center [392, 172] width 784 height 344
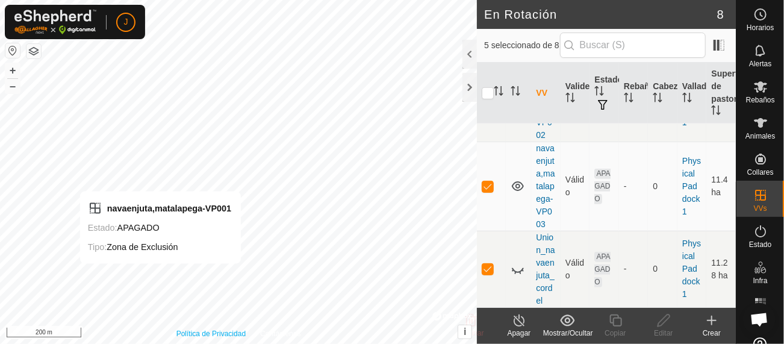
checkbox input "false"
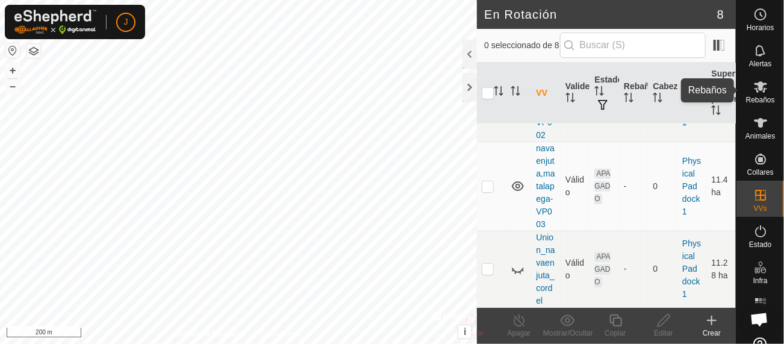
click at [755, 102] on span "Rebaños" at bounding box center [759, 99] width 29 height 7
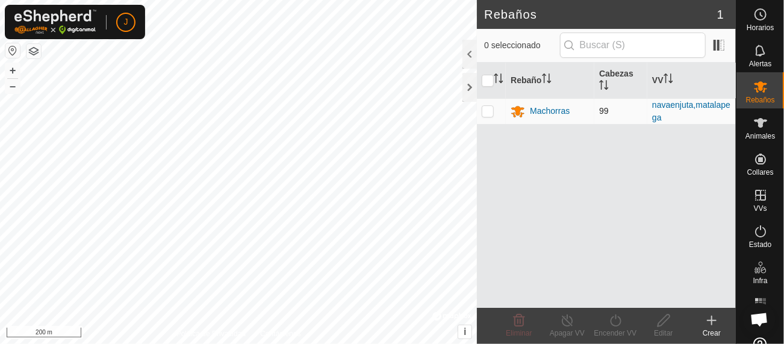
click at [489, 111] on p-checkbox at bounding box center [487, 111] width 12 height 10
checkbox input "true"
click at [666, 79] on icon "Activar para ordenar" at bounding box center [665, 78] width 1 height 10
click at [668, 80] on icon "Activar para ordenar" at bounding box center [668, 78] width 10 height 10
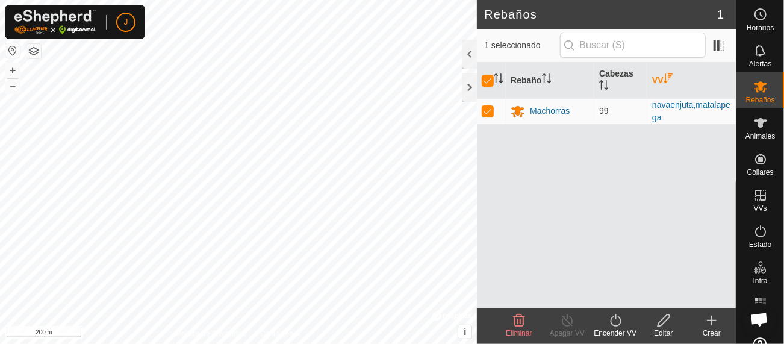
click at [669, 325] on icon at bounding box center [663, 320] width 15 height 14
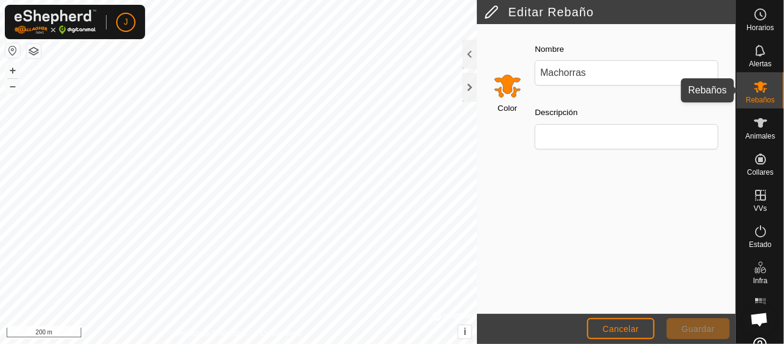
click at [753, 90] on icon at bounding box center [760, 86] width 14 height 14
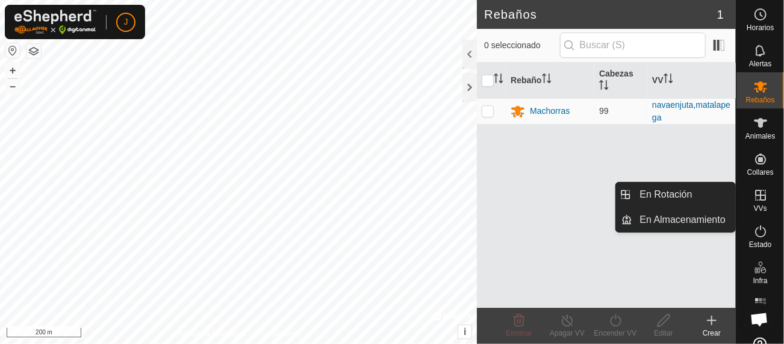
click at [756, 196] on icon at bounding box center [760, 195] width 14 height 14
click at [690, 197] on link "En Rotación" at bounding box center [683, 194] width 103 height 24
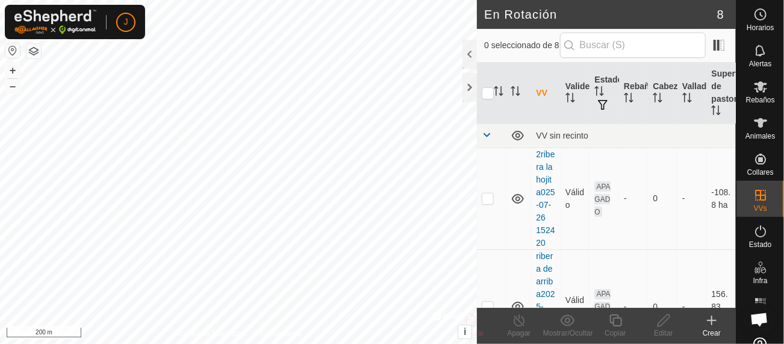
scroll to position [37, 0]
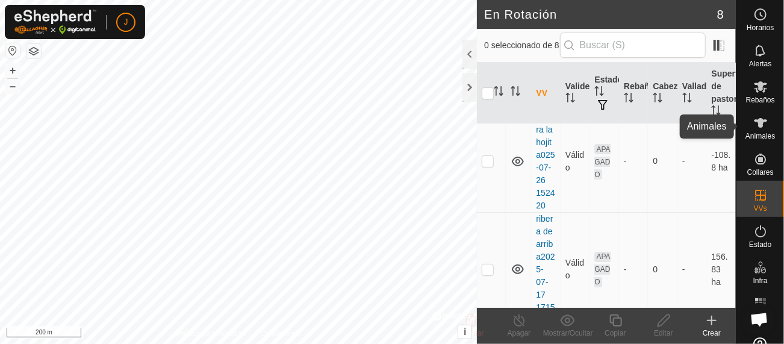
click at [759, 132] on span "Animales" at bounding box center [759, 135] width 29 height 7
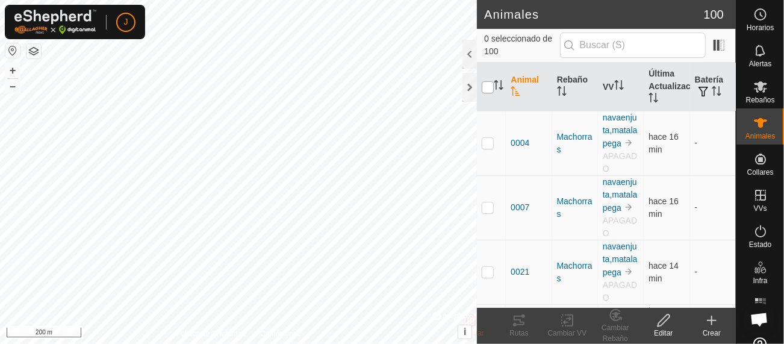
click at [487, 86] on input "checkbox" at bounding box center [487, 87] width 12 height 12
checkbox input "true"
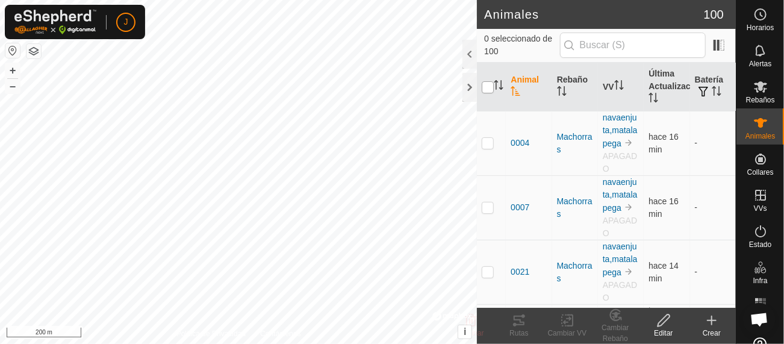
checkbox input "true"
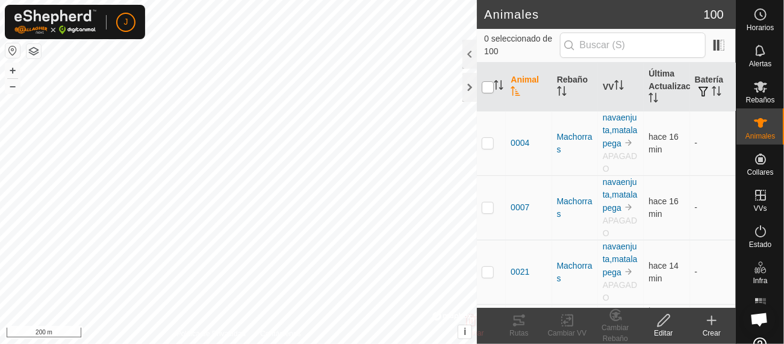
checkbox input "true"
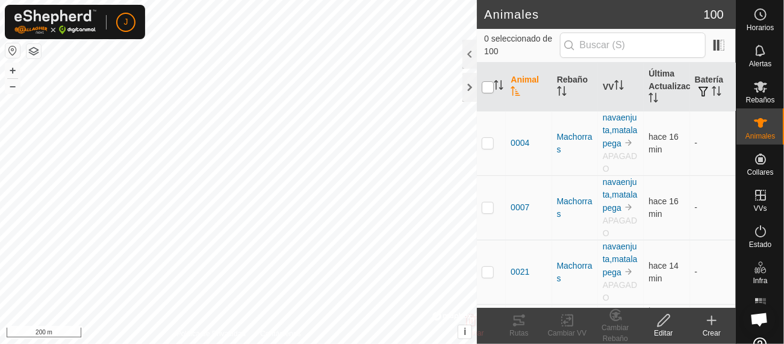
checkbox input "true"
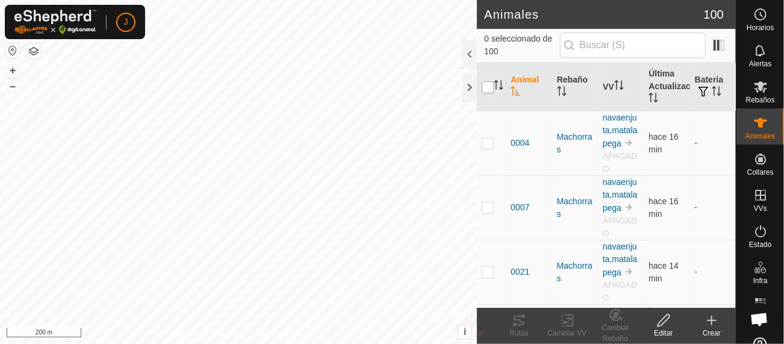
checkbox input "true"
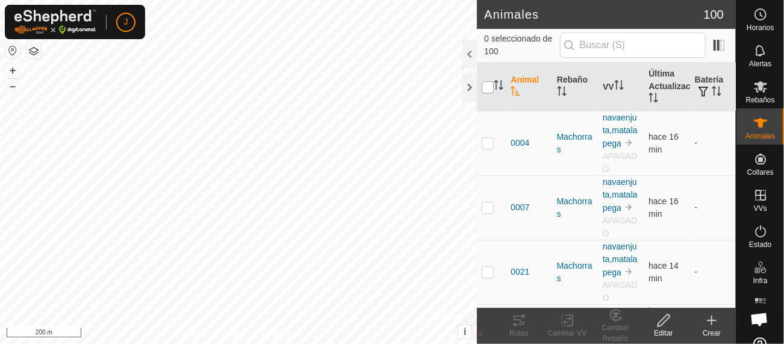
checkbox input "true"
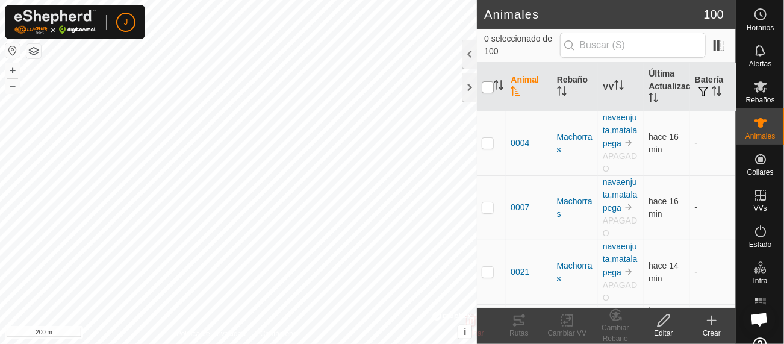
checkbox input "true"
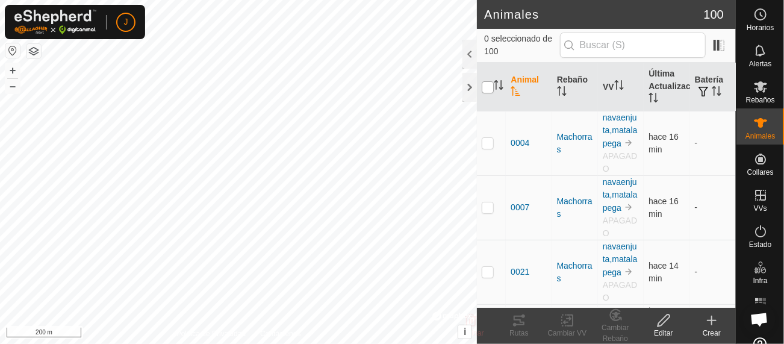
checkbox input "true"
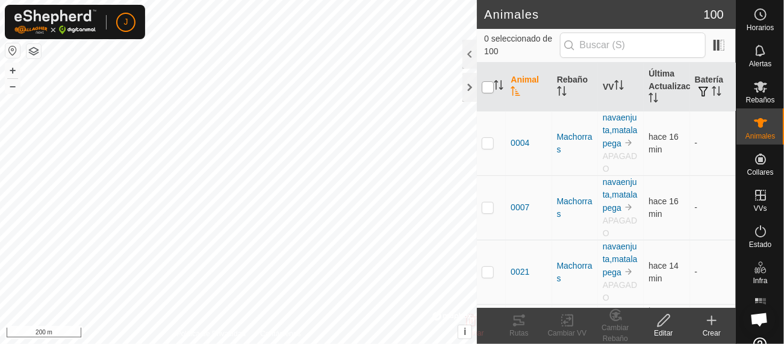
checkbox input "true"
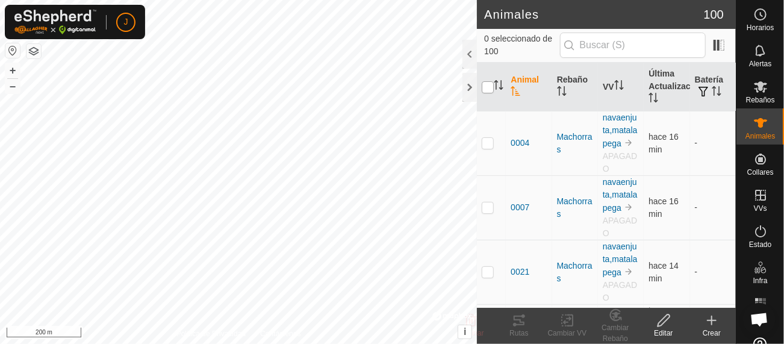
checkbox input "true"
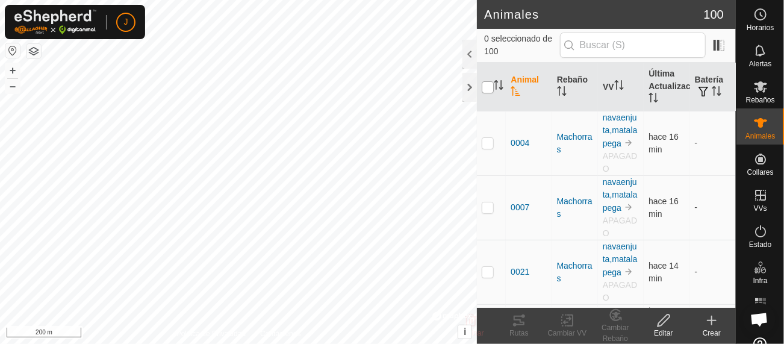
checkbox input "true"
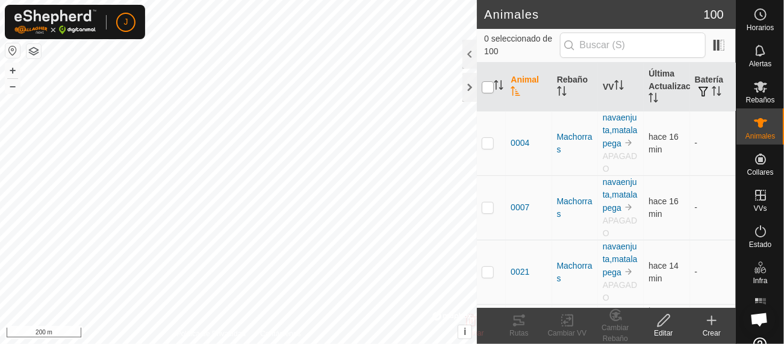
checkbox input "true"
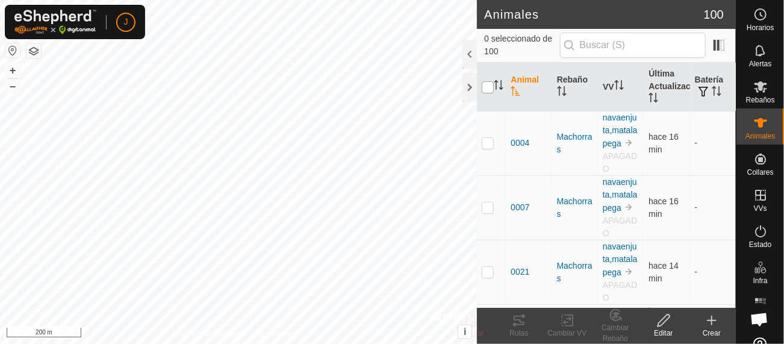
checkbox input "true"
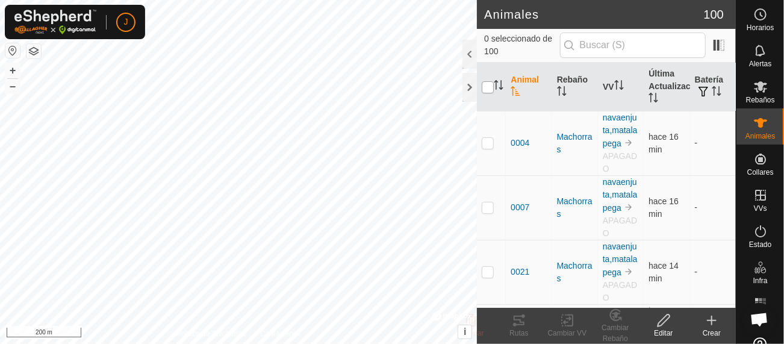
checkbox input "true"
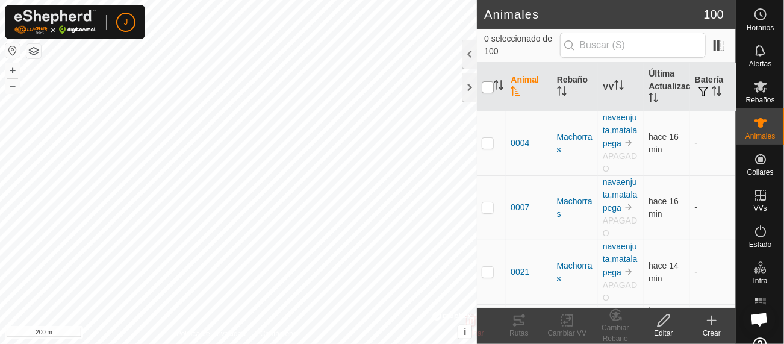
checkbox input "true"
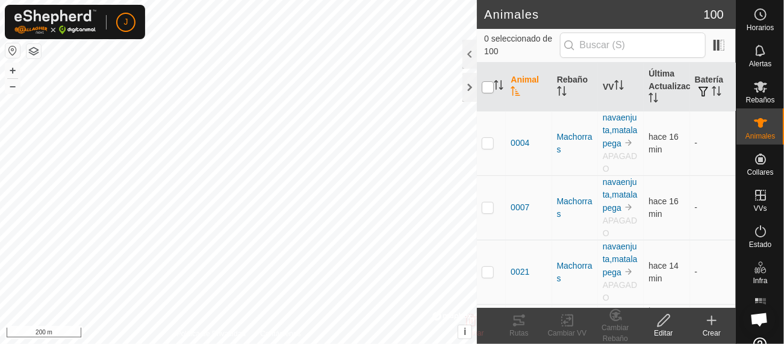
checkbox input "true"
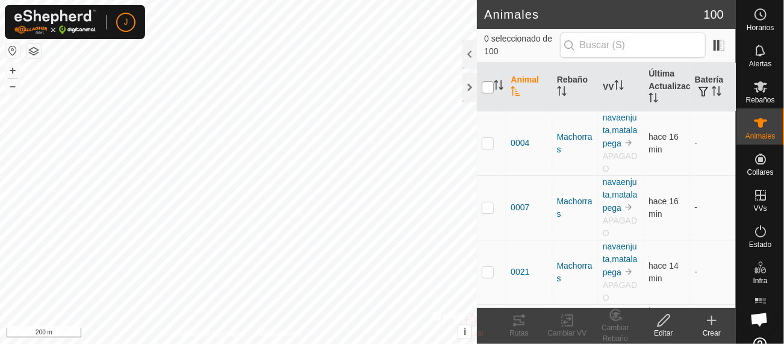
checkbox input "true"
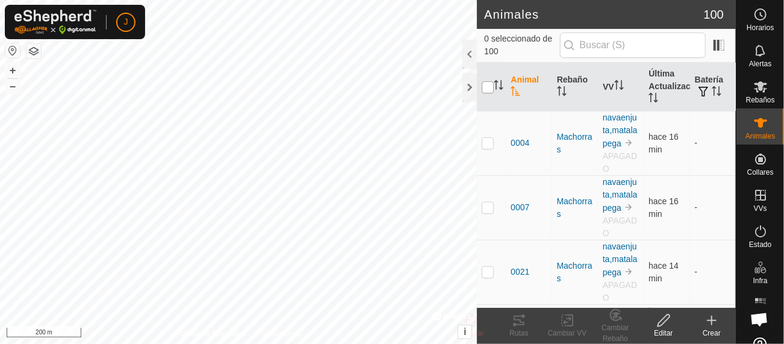
checkbox input "true"
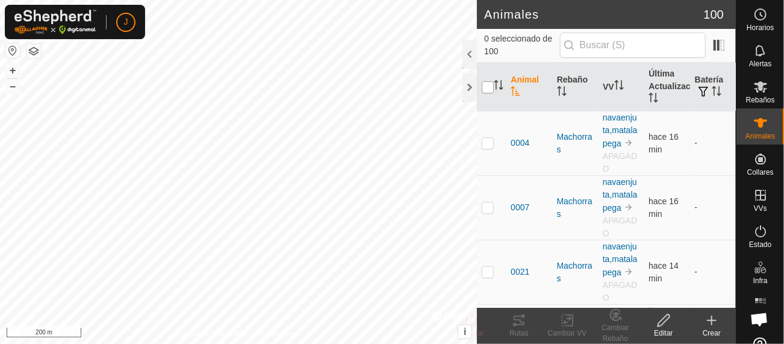
checkbox input "true"
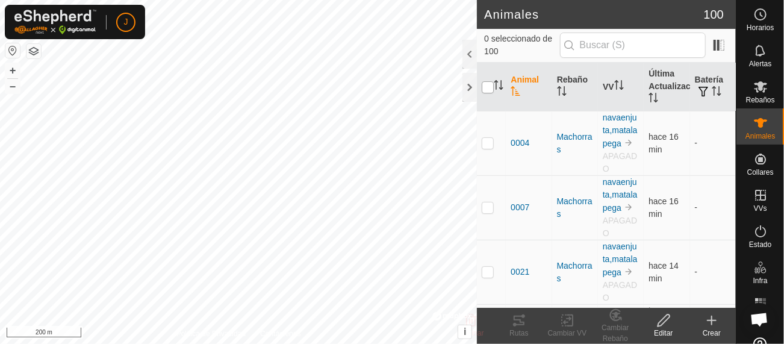
checkbox input "true"
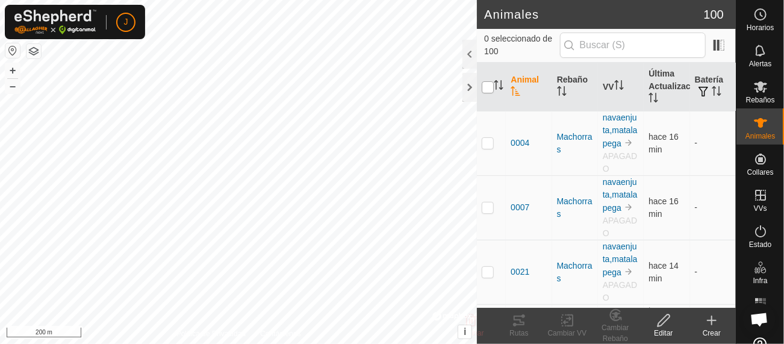
checkbox input "true"
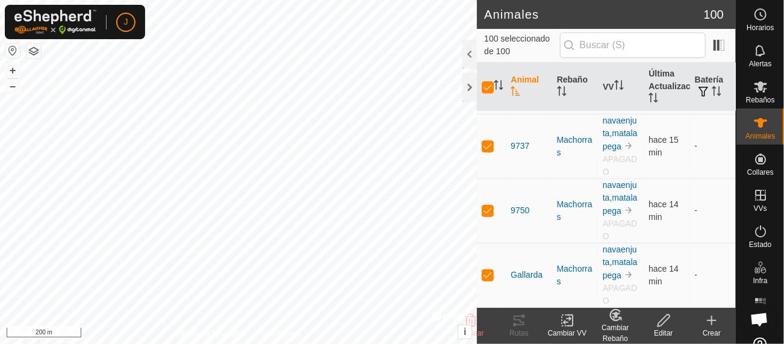
scroll to position [7391, 0]
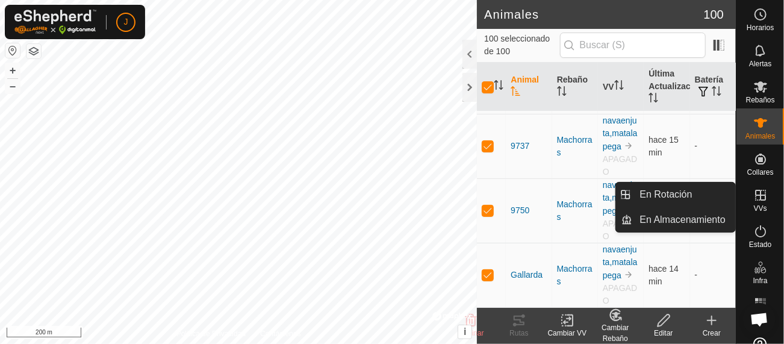
click at [759, 202] on icon at bounding box center [760, 195] width 14 height 14
click at [686, 194] on link "En Rotación" at bounding box center [683, 194] width 103 height 24
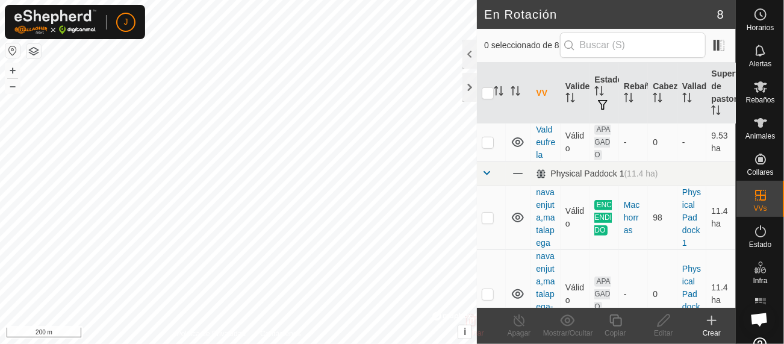
scroll to position [273, 0]
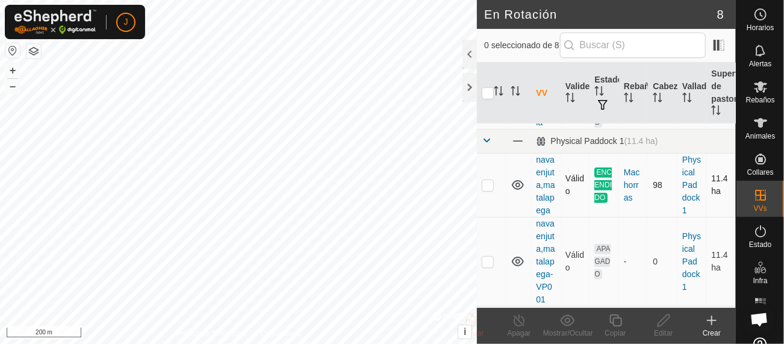
click at [487, 190] on p-checkbox at bounding box center [487, 185] width 12 height 10
checkbox input "true"
click at [470, 82] on div at bounding box center [469, 87] width 14 height 29
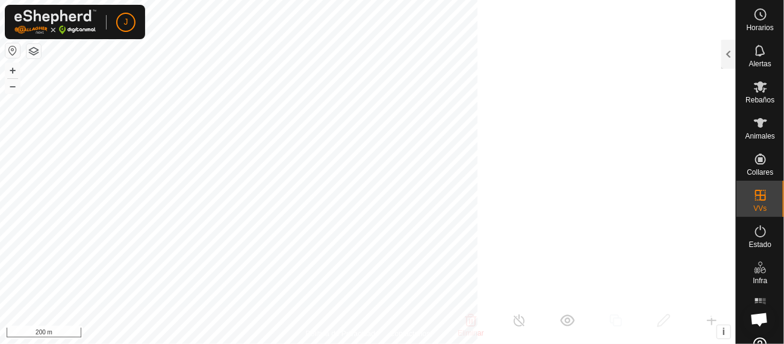
scroll to position [751, 0]
click at [755, 243] on span "Estado" at bounding box center [760, 244] width 22 height 7
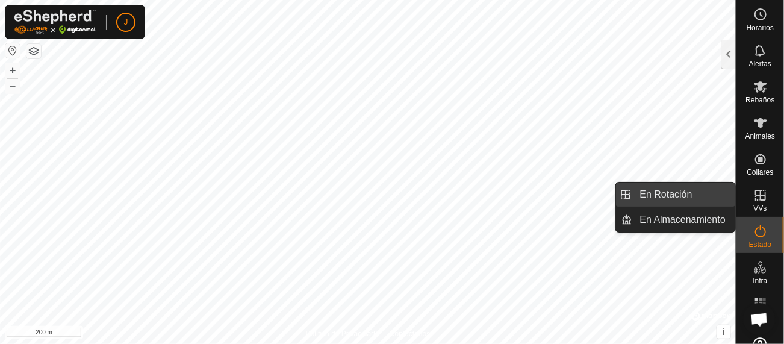
click at [694, 198] on link "En Rotación" at bounding box center [683, 194] width 103 height 24
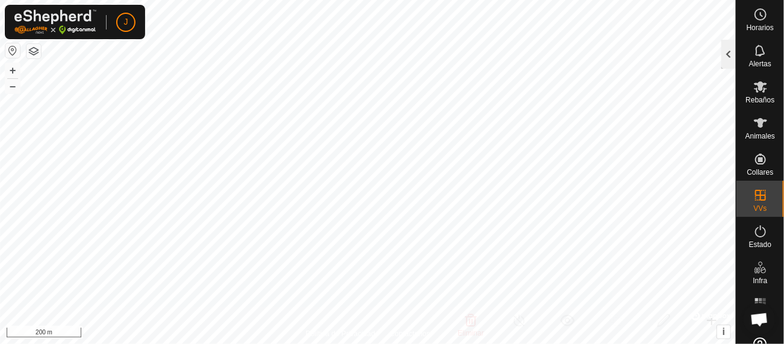
click at [726, 58] on div at bounding box center [728, 54] width 14 height 29
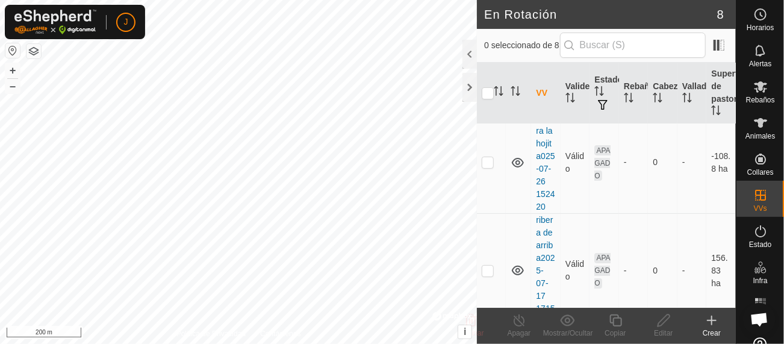
scroll to position [0, 0]
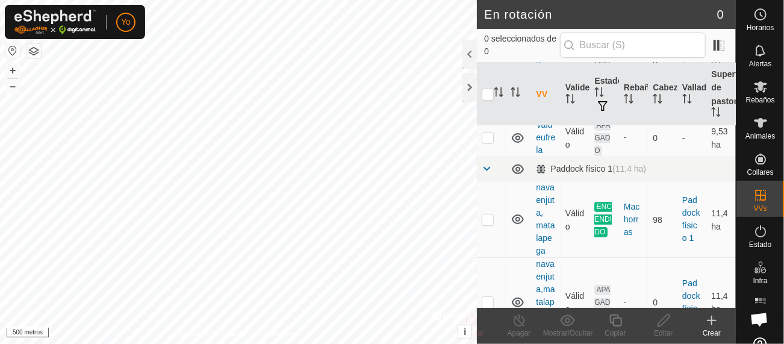
scroll to position [246, 0]
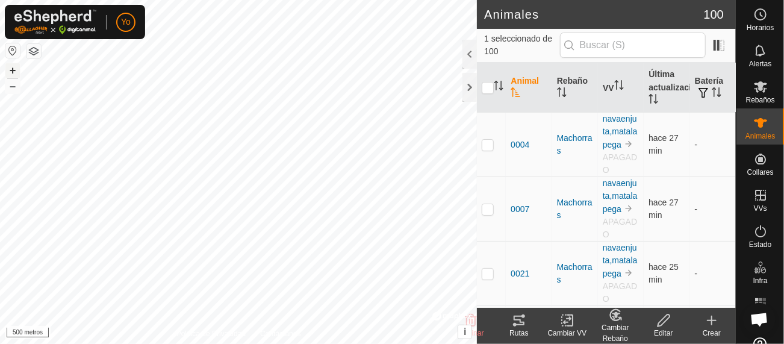
click at [16, 66] on button "+" at bounding box center [12, 70] width 14 height 14
checkbox input "false"
checkbox input "true"
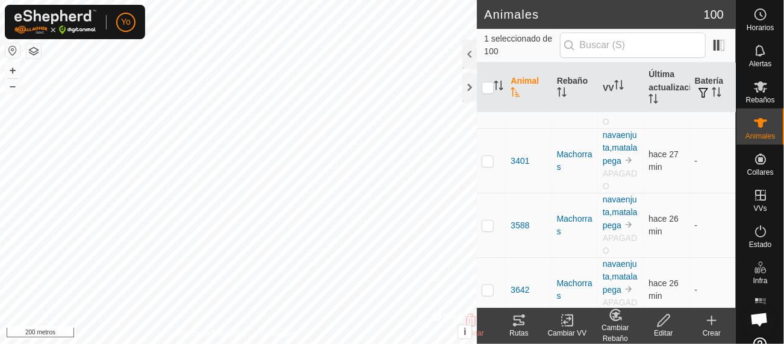
scroll to position [2946, 0]
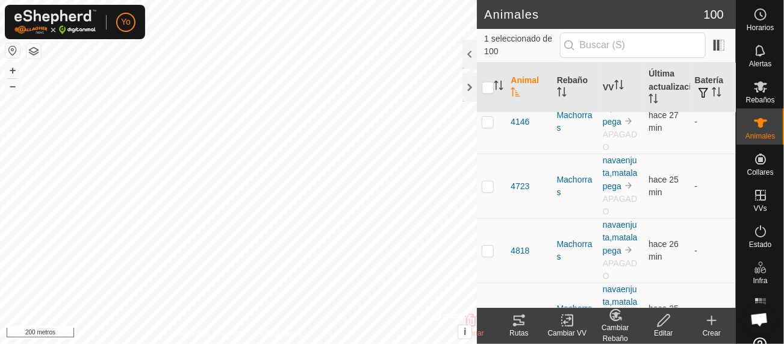
click at [675, 315] on div "Horarios Alertas Rebaños Animales Collares VVs Estado Infra Mapa de calor Ayuda…" at bounding box center [392, 172] width 784 height 344
click at [118, 167] on div "1697 1553195480 Machorras navaenjuta, matalapega + – ⇧ i © Mapbox , © OpenStree…" at bounding box center [238, 172] width 477 height 344
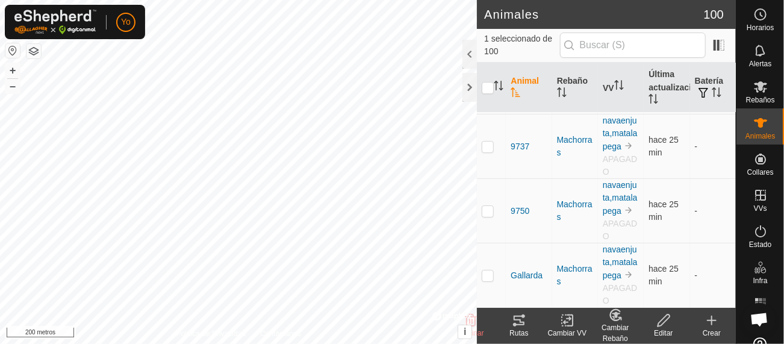
scroll to position [6303, 0]
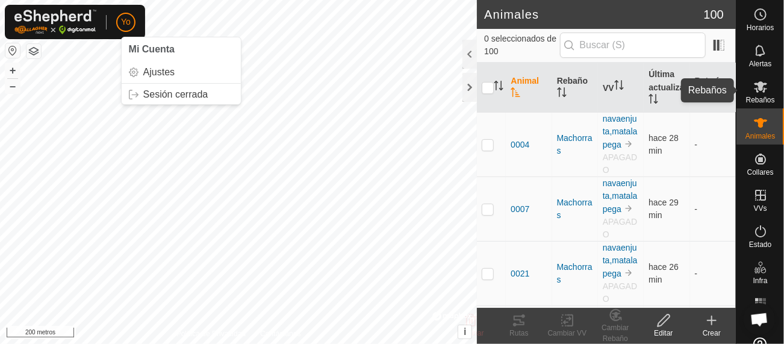
click at [764, 85] on es-mob-svg-icon at bounding box center [760, 86] width 22 height 19
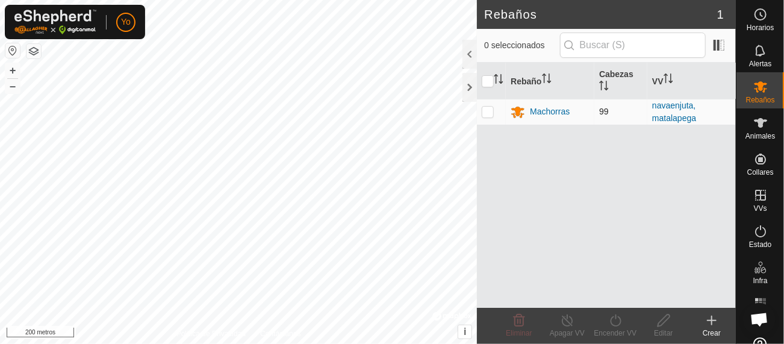
click at [489, 110] on p-checkbox at bounding box center [487, 112] width 12 height 10
checkbox input "true"
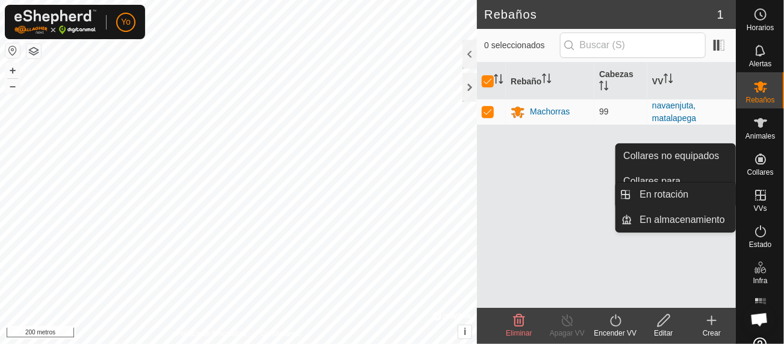
click at [756, 202] on icon at bounding box center [760, 195] width 14 height 14
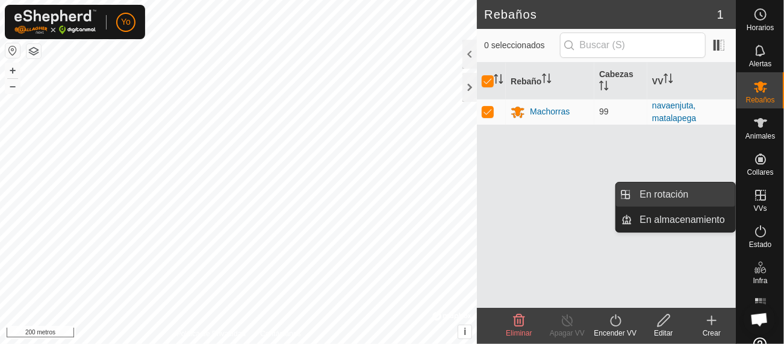
click at [676, 193] on link "En rotación" at bounding box center [683, 194] width 103 height 24
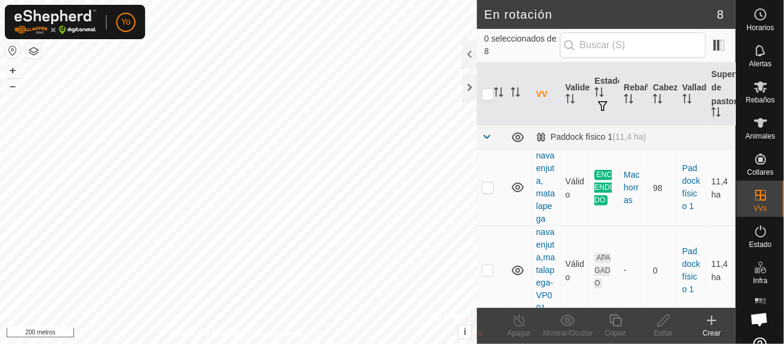
scroll to position [287, 0]
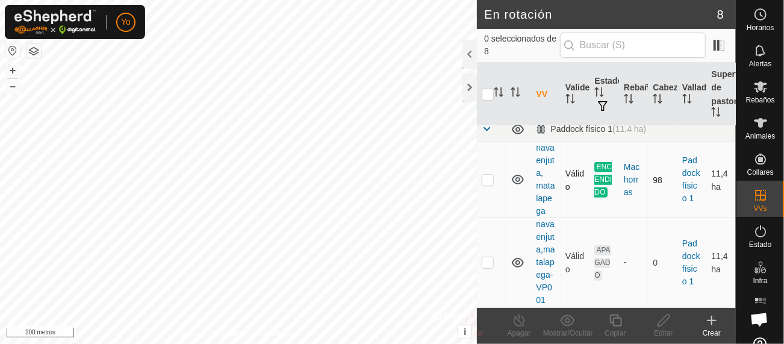
click at [488, 184] on p-checkbox at bounding box center [487, 180] width 12 height 10
checkbox input "true"
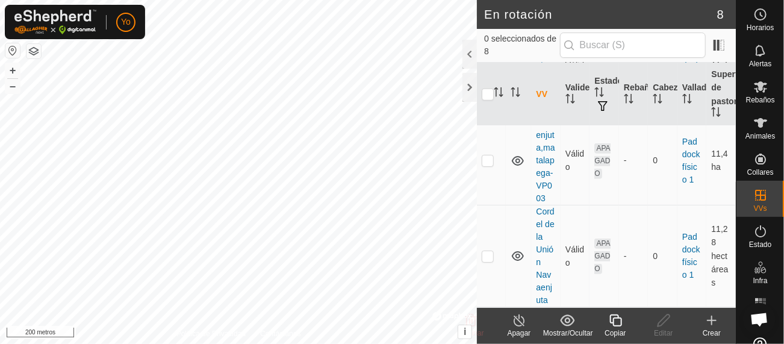
scroll to position [627, 0]
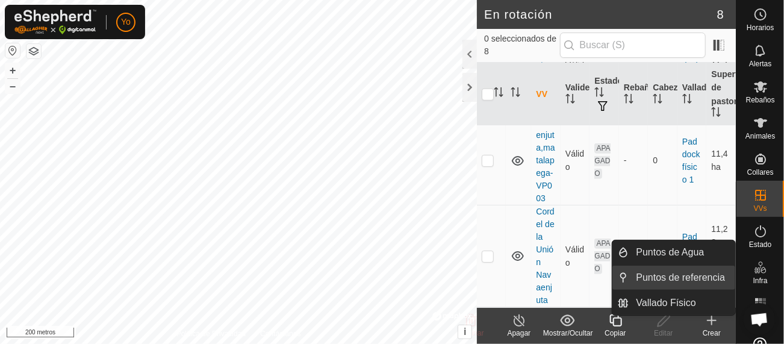
click at [687, 280] on link "Puntos de referencia" at bounding box center [682, 277] width 106 height 24
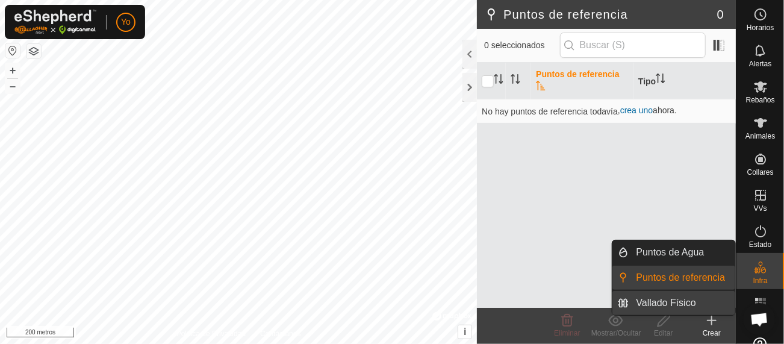
click at [656, 300] on link "Vallado Físico" at bounding box center [682, 303] width 106 height 24
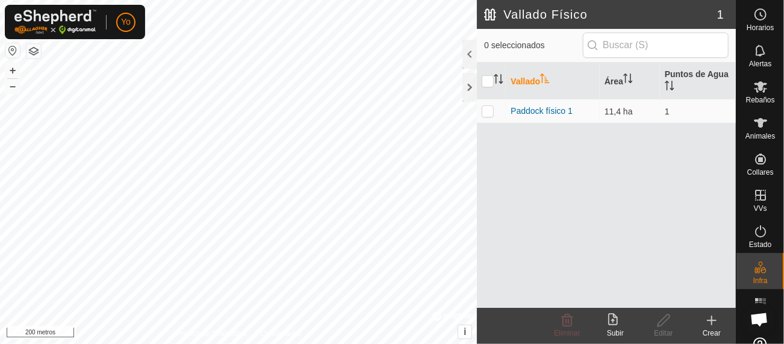
click at [51, 0] on html "Yo Horarios Alertas Rebaños Animales Collares VVs Estado Infra Mapa de calor Ay…" at bounding box center [392, 172] width 784 height 344
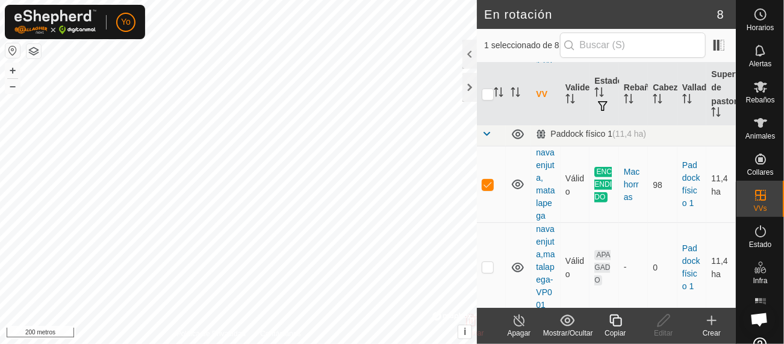
scroll to position [319, 0]
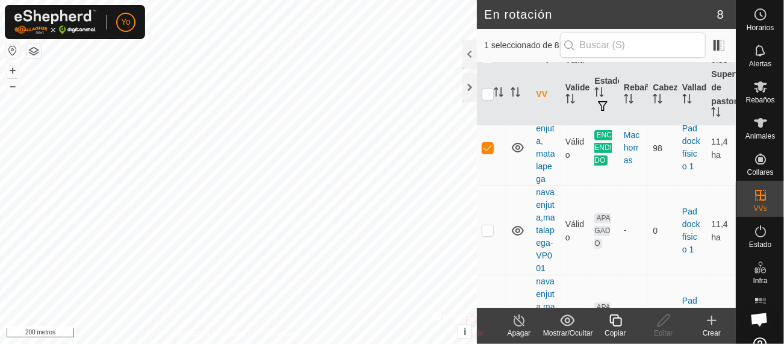
click at [369, 343] on html "Yo Horarios Alertas Rebaños Animales Collares VVs Estado Infra Mapa de calor Ay…" at bounding box center [392, 172] width 784 height 344
click at [755, 126] on icon at bounding box center [759, 123] width 13 height 10
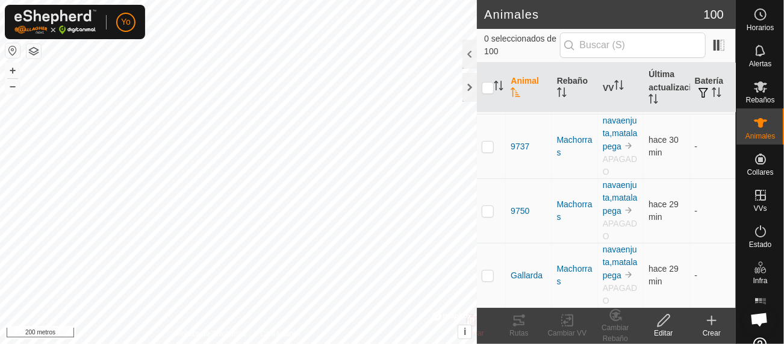
scroll to position [6310, 0]
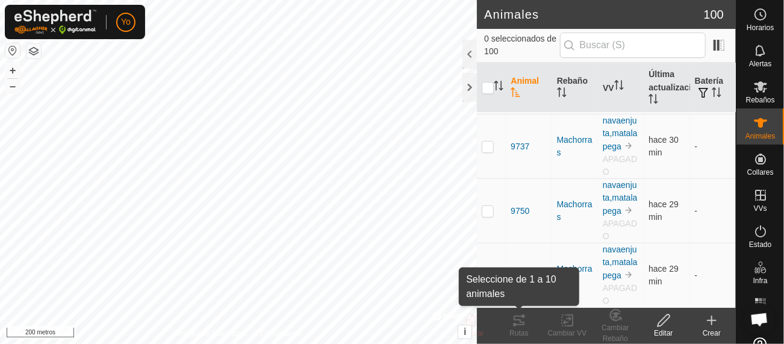
click at [495, 321] on div "Animales 100 0 seleccionados de 100 Animal Rebaño VV Última actualización Bater…" at bounding box center [367, 172] width 735 height 344
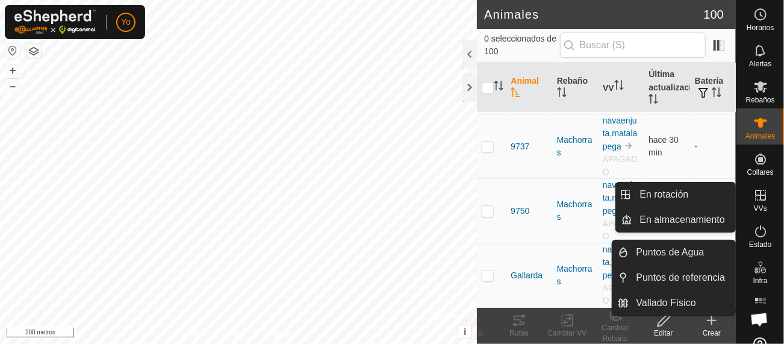
click at [758, 202] on es-virtualpaddocks-svg-icon at bounding box center [760, 194] width 22 height 19
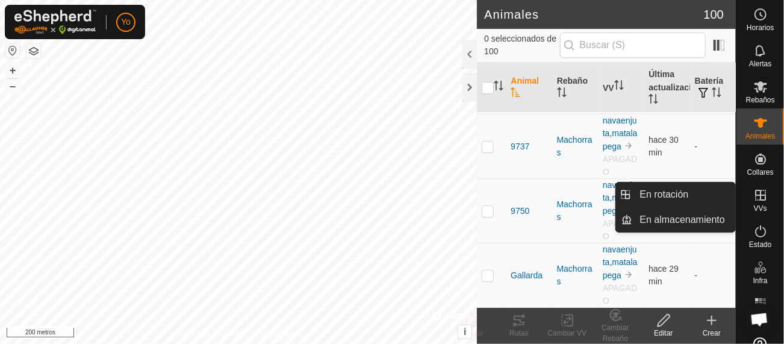
click at [755, 194] on icon at bounding box center [760, 195] width 11 height 11
click at [687, 194] on link "En rotación" at bounding box center [683, 194] width 103 height 24
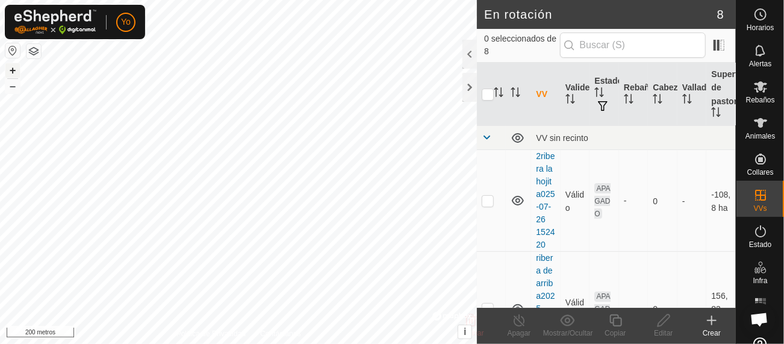
click at [15, 65] on font "+" at bounding box center [13, 70] width 7 height 13
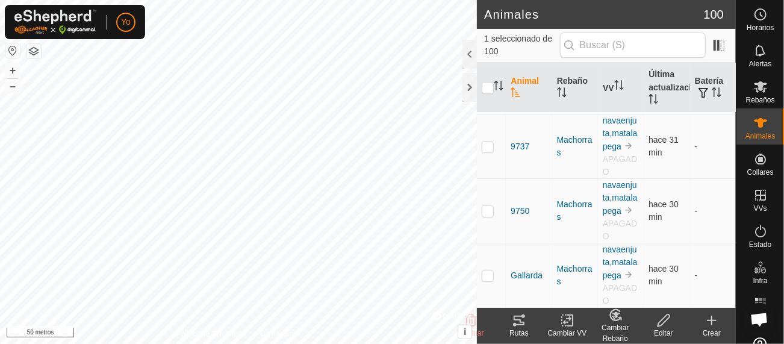
scroll to position [6381, 0]
click at [615, 88] on icon "Activar para ordenar" at bounding box center [619, 85] width 10 height 10
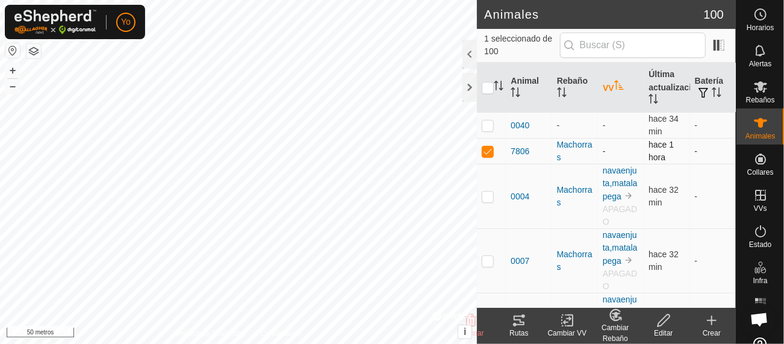
click at [598, 151] on td "-" at bounding box center [621, 151] width 46 height 26
click at [628, 150] on td "-" at bounding box center [621, 151] width 46 height 26
click at [518, 327] on div "Rutas" at bounding box center [519, 332] width 48 height 11
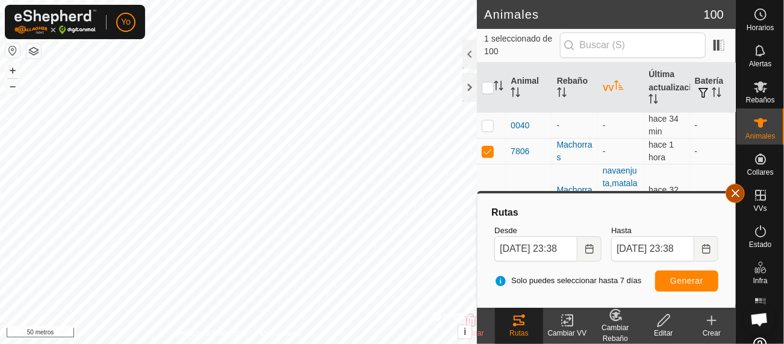
click at [731, 192] on button "button" at bounding box center [734, 193] width 19 height 19
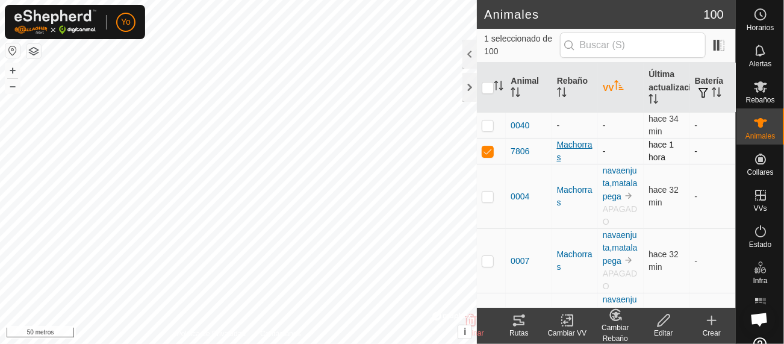
click at [571, 150] on div "Machorras" at bounding box center [575, 150] width 36 height 25
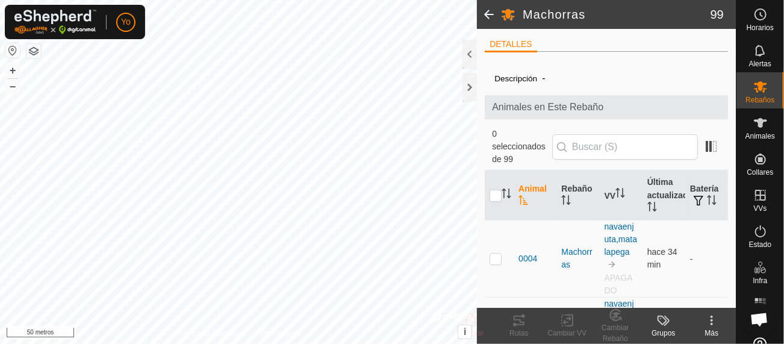
click at [711, 325] on icon at bounding box center [711, 324] width 2 height 2
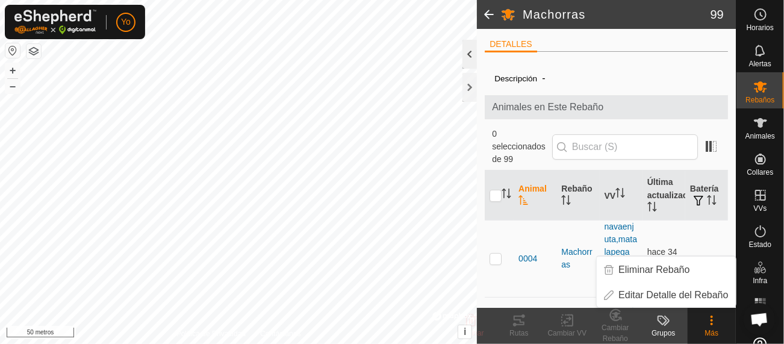
click at [468, 57] on div at bounding box center [469, 54] width 14 height 29
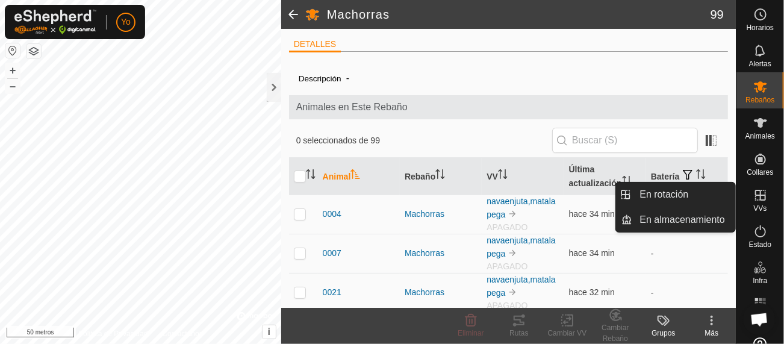
click at [759, 197] on icon at bounding box center [760, 195] width 14 height 14
click at [753, 200] on icon at bounding box center [760, 195] width 14 height 14
click at [681, 191] on link "En rotación" at bounding box center [683, 194] width 103 height 24
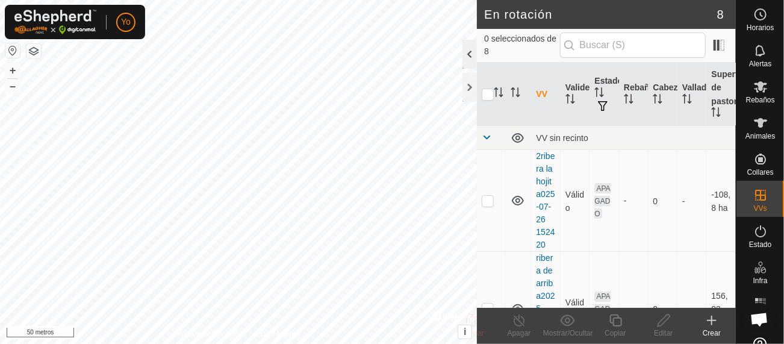
click at [466, 52] on div at bounding box center [469, 54] width 14 height 29
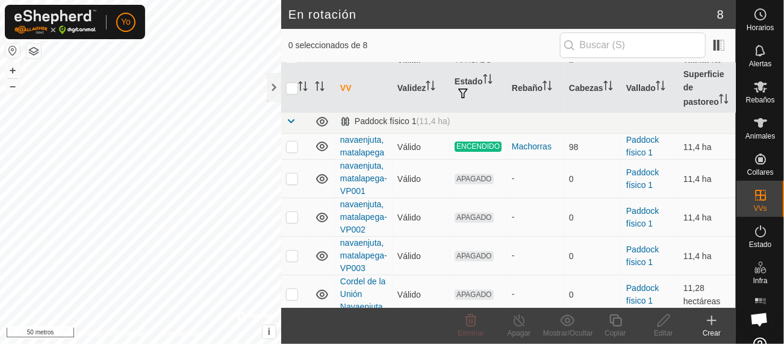
scroll to position [158, 0]
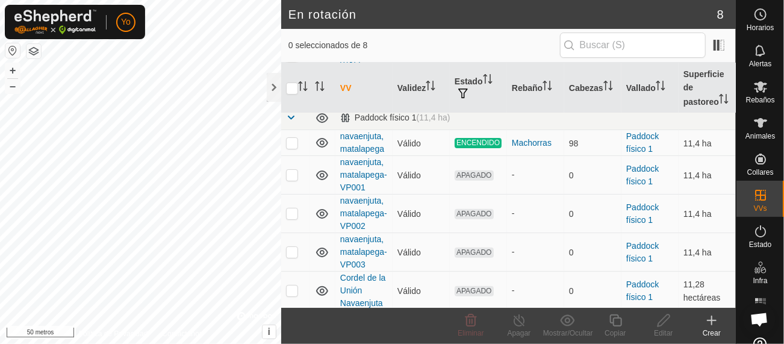
click at [713, 324] on icon at bounding box center [711, 320] width 14 height 14
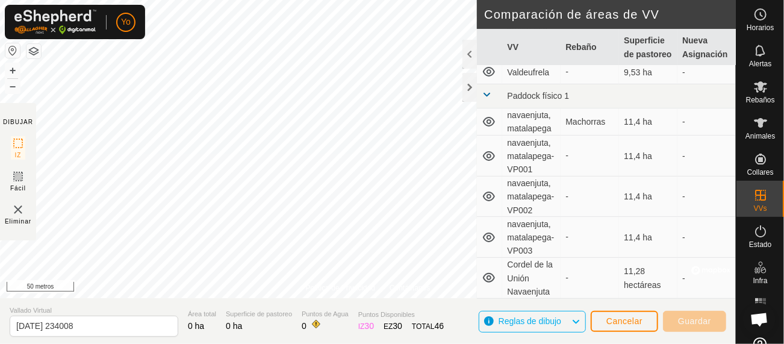
scroll to position [149, 0]
click at [466, 55] on div at bounding box center [469, 54] width 14 height 29
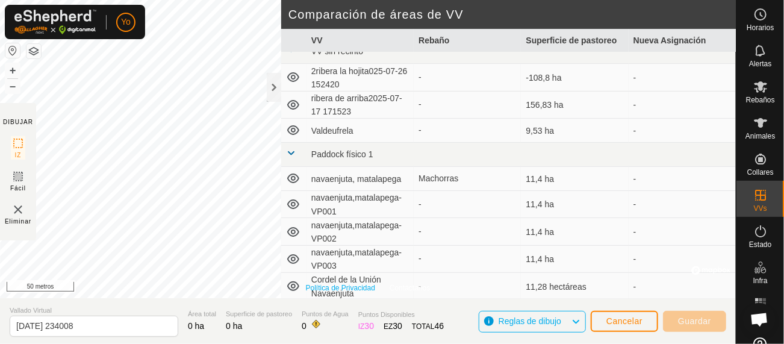
click at [347, 284] on font "Política de Privacidad" at bounding box center [340, 287] width 69 height 8
click at [19, 209] on img at bounding box center [18, 209] width 14 height 14
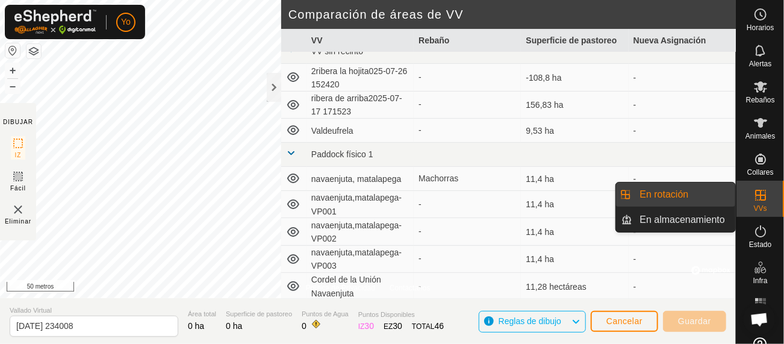
click at [757, 200] on icon at bounding box center [760, 195] width 14 height 14
click at [676, 193] on link "En rotación" at bounding box center [683, 194] width 103 height 24
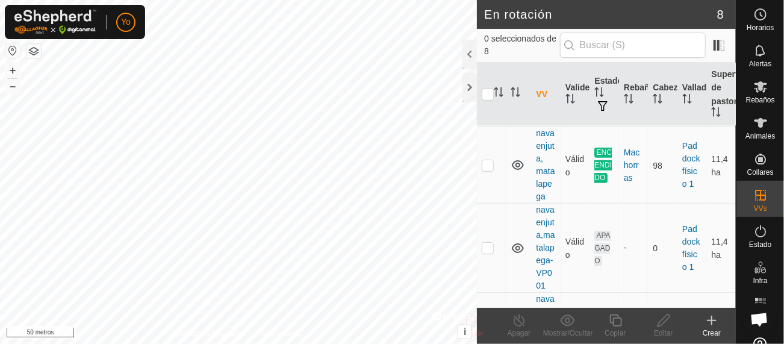
scroll to position [305, 0]
click at [487, 167] on p-checkbox at bounding box center [487, 162] width 12 height 10
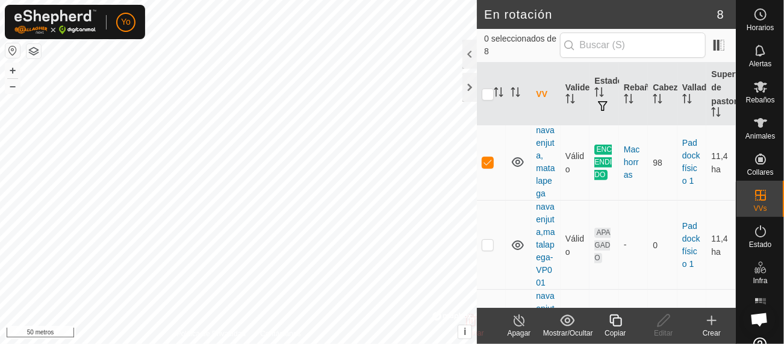
click at [519, 322] on icon at bounding box center [519, 320] width 15 height 14
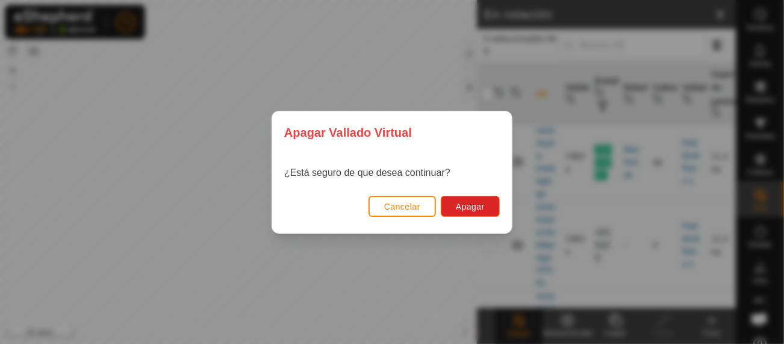
click at [412, 203] on font "Cancelar" at bounding box center [402, 207] width 36 height 10
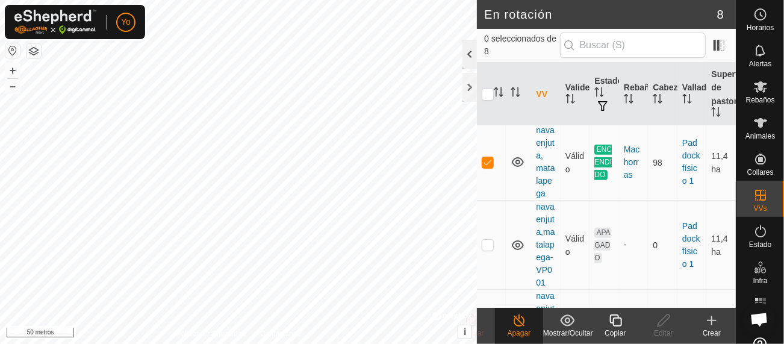
click at [467, 54] on div at bounding box center [469, 54] width 14 height 29
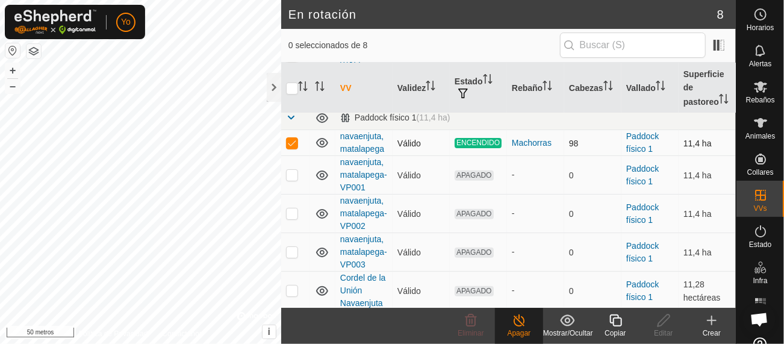
click at [291, 145] on p-checkbox at bounding box center [292, 143] width 12 height 10
checkbox input "false"
click at [291, 173] on p-checkbox at bounding box center [292, 175] width 12 height 10
checkbox input "true"
click at [287, 209] on p-checkbox at bounding box center [292, 213] width 12 height 10
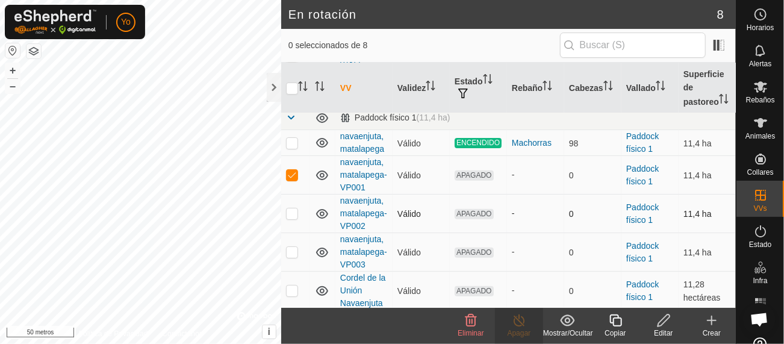
checkbox input "true"
click at [294, 249] on p-checkbox at bounding box center [292, 252] width 12 height 10
checkbox input "true"
click at [291, 289] on p-checkbox at bounding box center [292, 290] width 12 height 10
checkbox input "true"
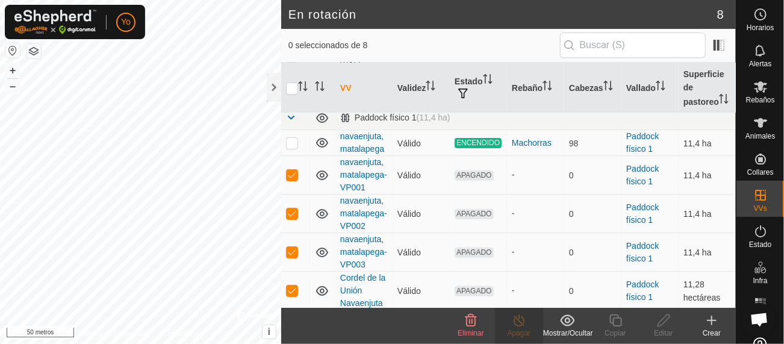
click at [468, 322] on icon at bounding box center [470, 320] width 14 height 14
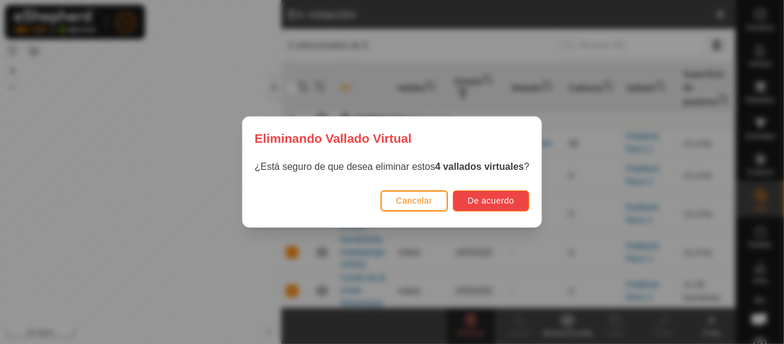
click at [480, 203] on font "De acuerdo" at bounding box center [491, 201] width 46 height 10
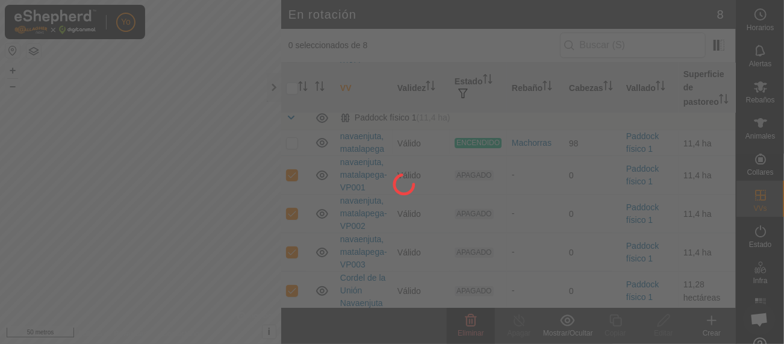
checkbox input "false"
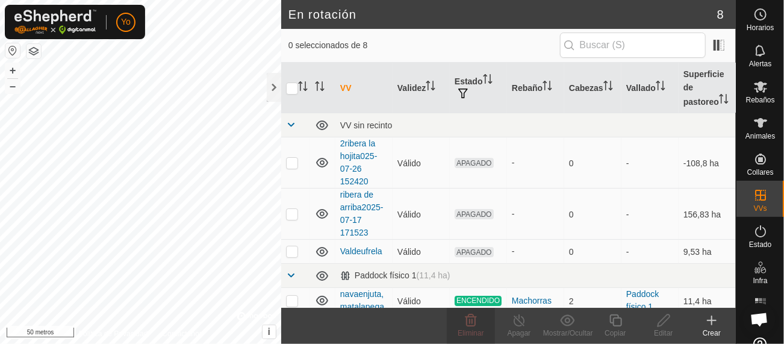
scroll to position [4, 0]
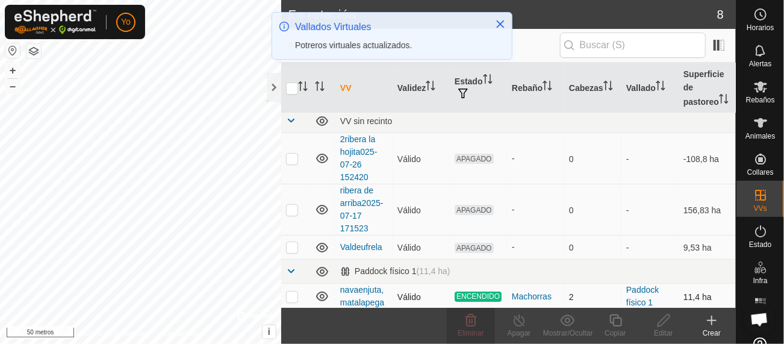
click at [292, 294] on p-checkbox at bounding box center [292, 296] width 12 height 10
checkbox input "true"
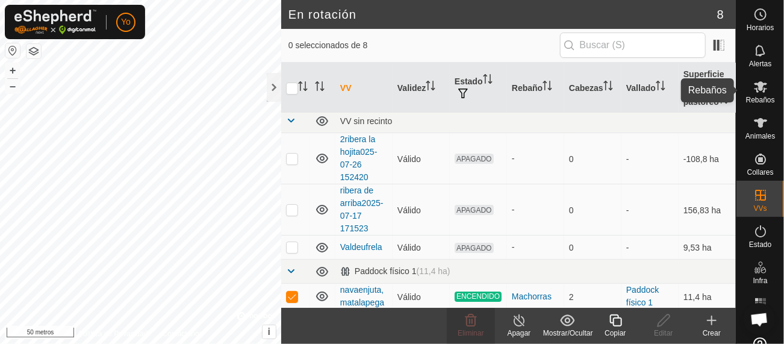
click at [755, 87] on icon at bounding box center [759, 86] width 13 height 11
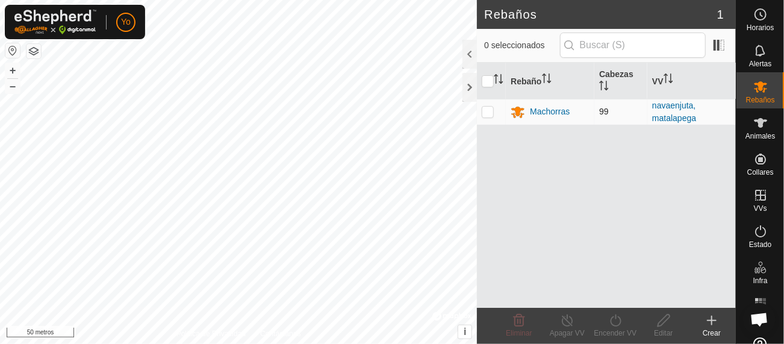
click at [486, 110] on p-checkbox at bounding box center [487, 112] width 12 height 10
checkbox input "true"
click at [663, 81] on icon "Activar para ordenar" at bounding box center [668, 78] width 10 height 10
click at [666, 110] on td "navaenjuta, matalapega" at bounding box center [691, 112] width 88 height 26
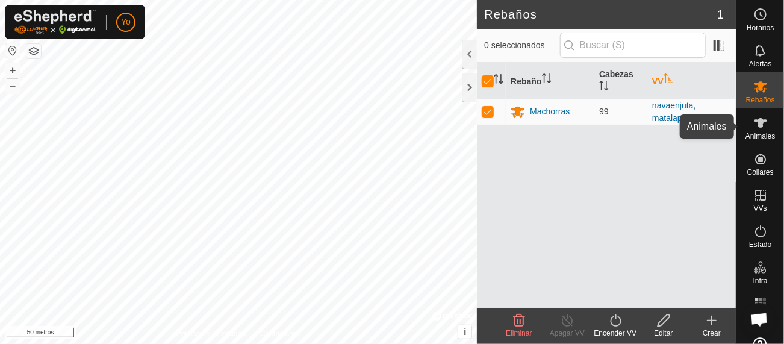
click at [760, 131] on es-animals-svg-icon at bounding box center [760, 122] width 22 height 19
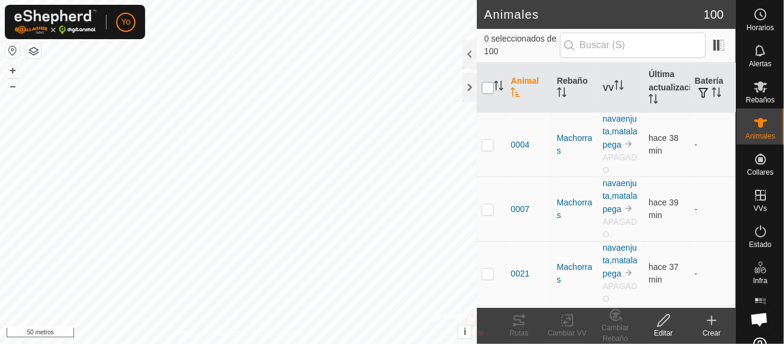
click at [486, 87] on input "checkbox" at bounding box center [487, 88] width 12 height 12
checkbox input "true"
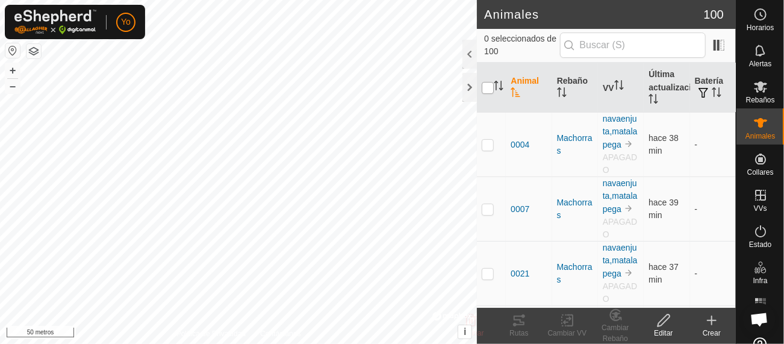
checkbox input "true"
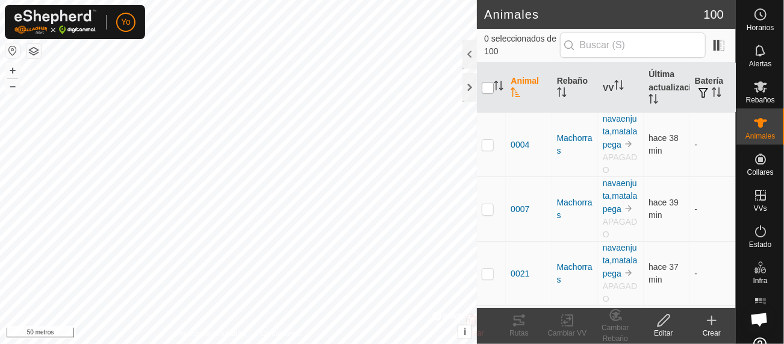
checkbox input "true"
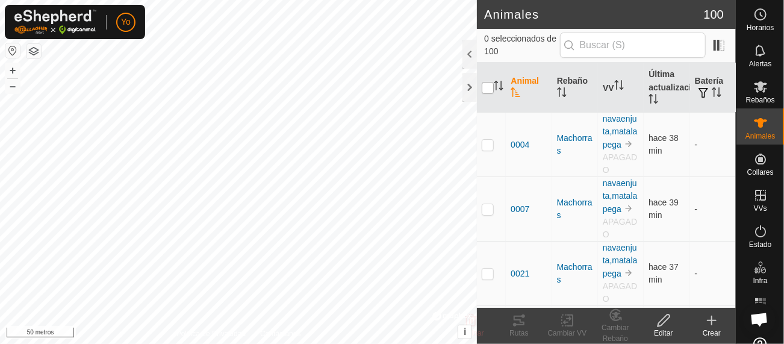
checkbox input "true"
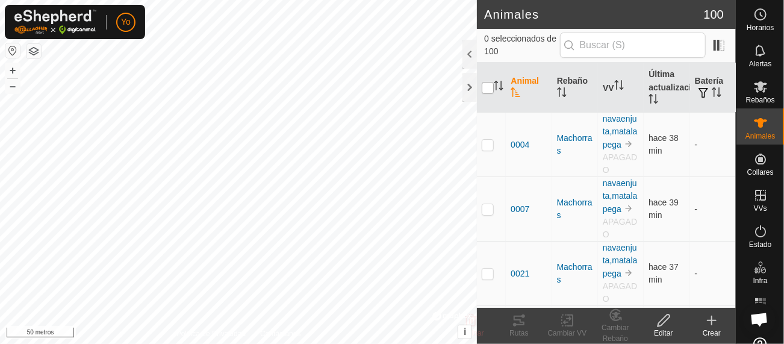
checkbox input "true"
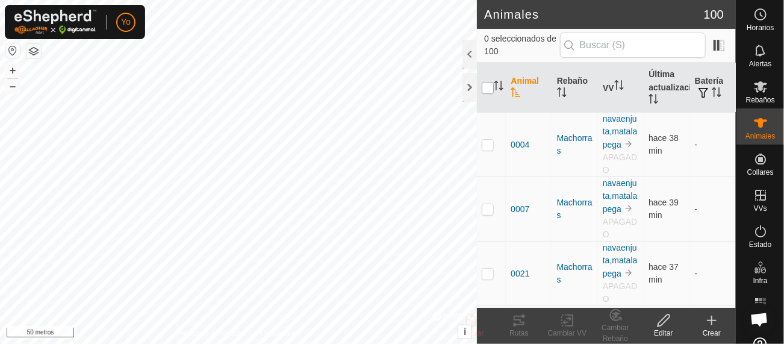
checkbox input "true"
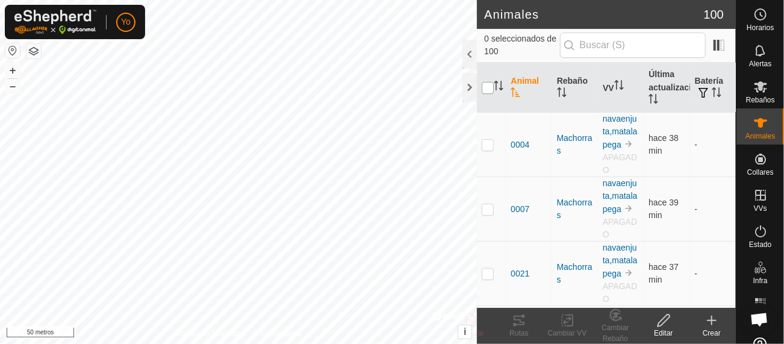
checkbox input "true"
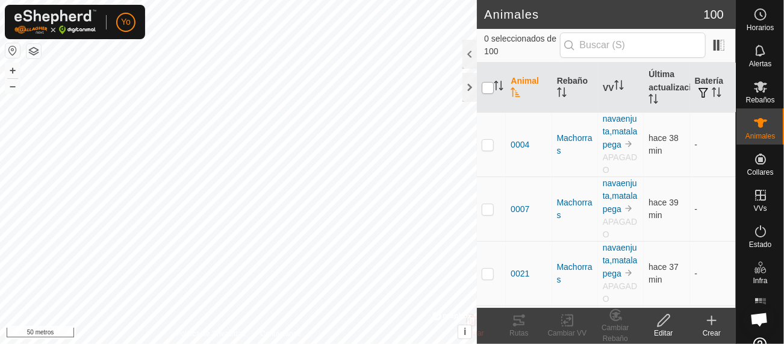
checkbox input "true"
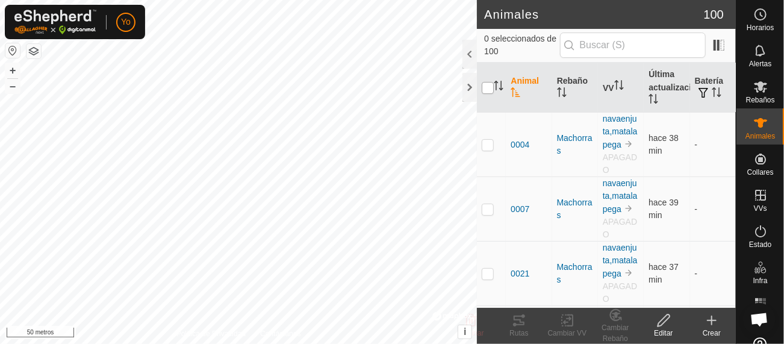
checkbox input "true"
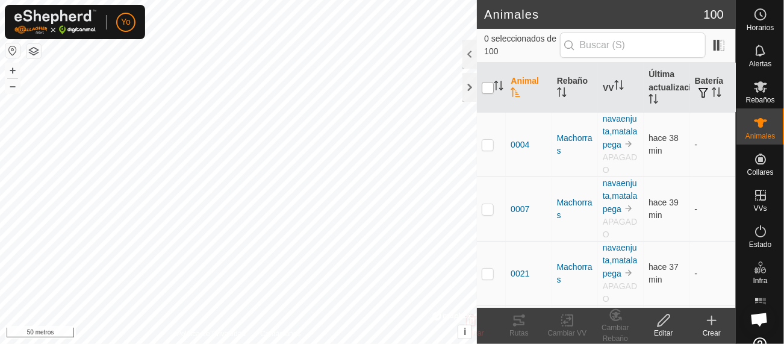
checkbox input "true"
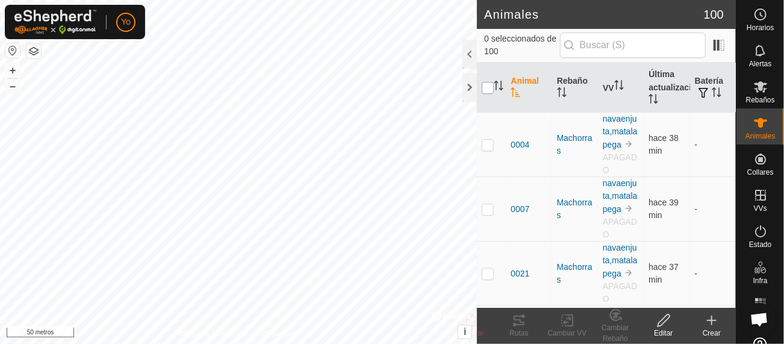
checkbox input "true"
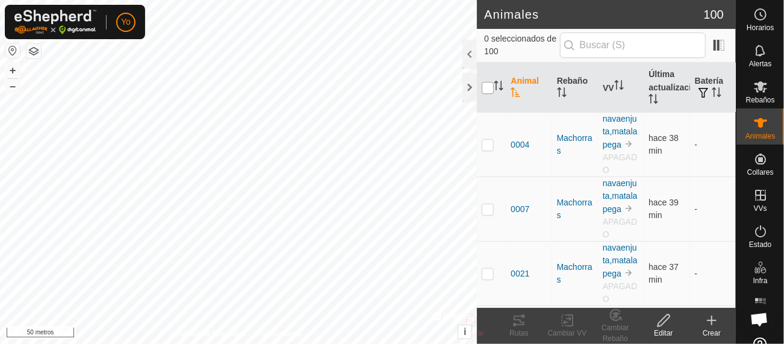
checkbox input "true"
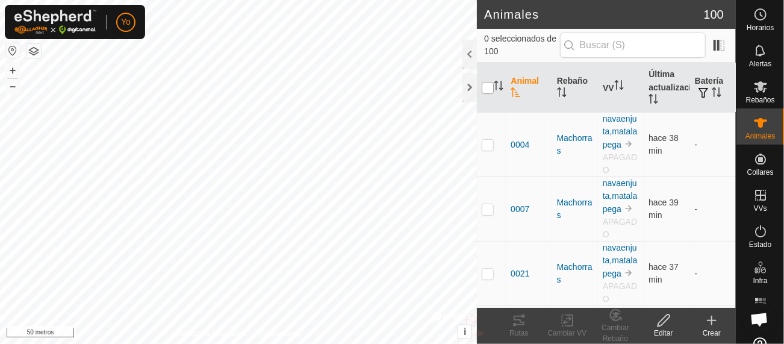
checkbox input "true"
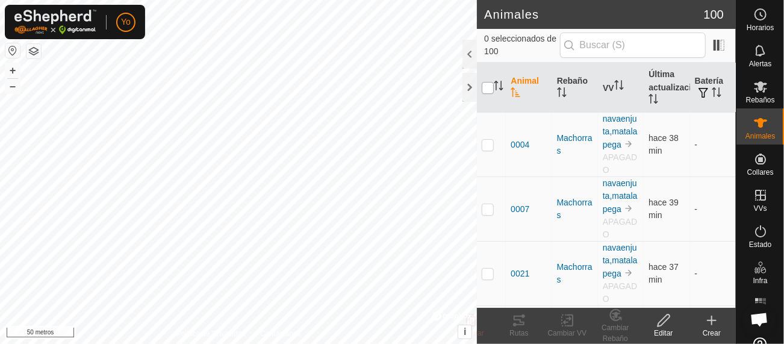
checkbox input "true"
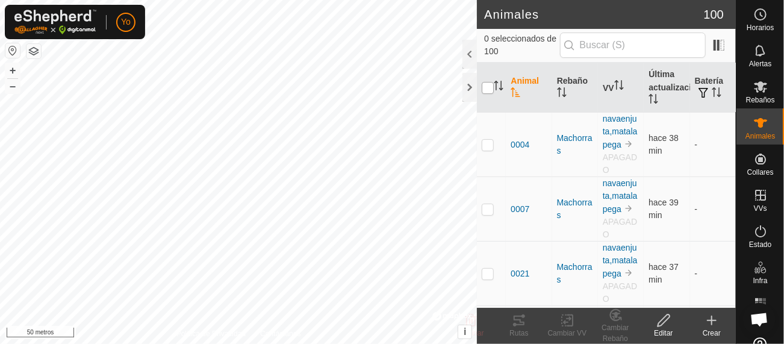
checkbox input "true"
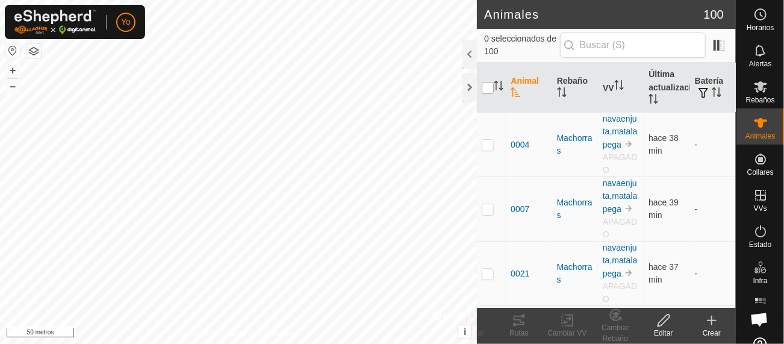
checkbox input "true"
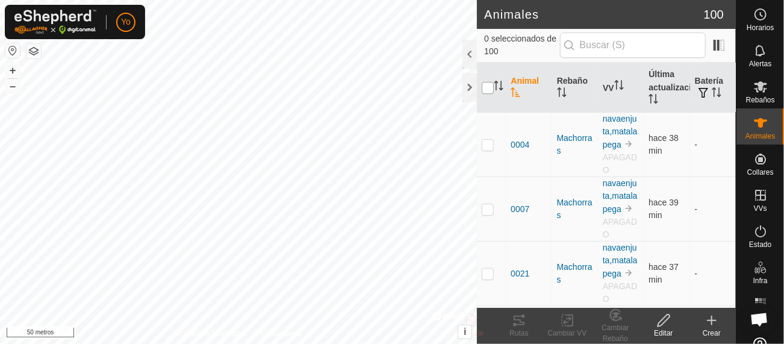
checkbox input "true"
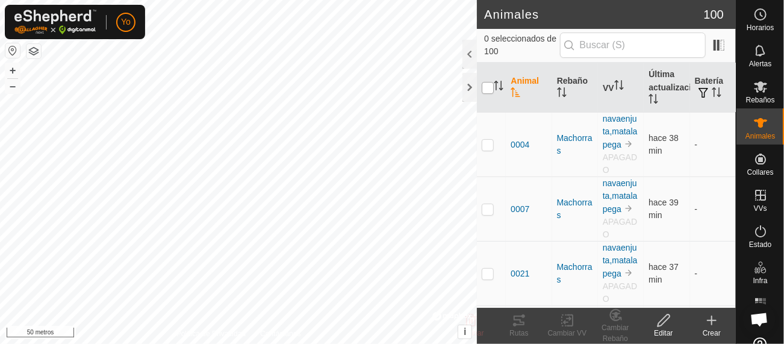
checkbox input "true"
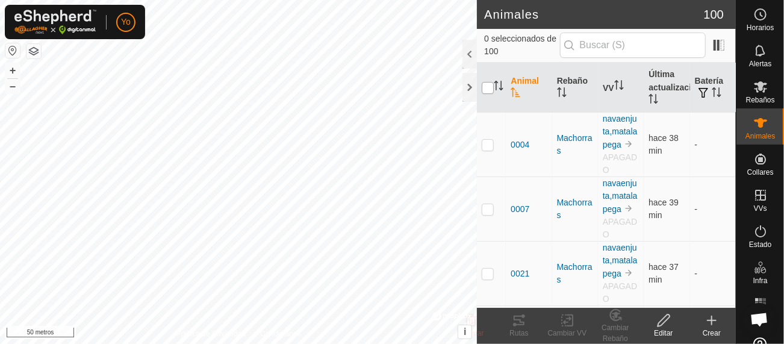
checkbox input "true"
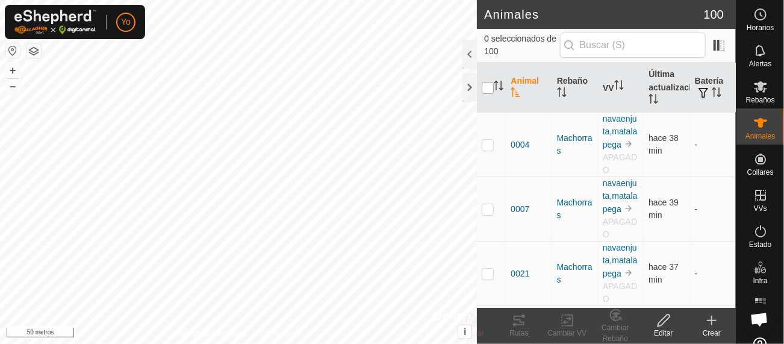
checkbox input "true"
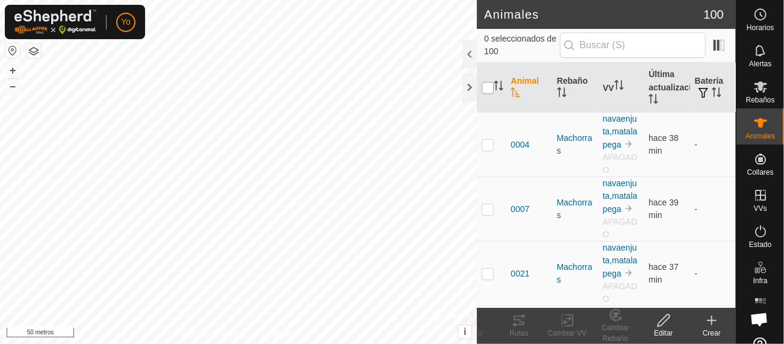
checkbox input "true"
click at [468, 54] on div at bounding box center [469, 54] width 14 height 29
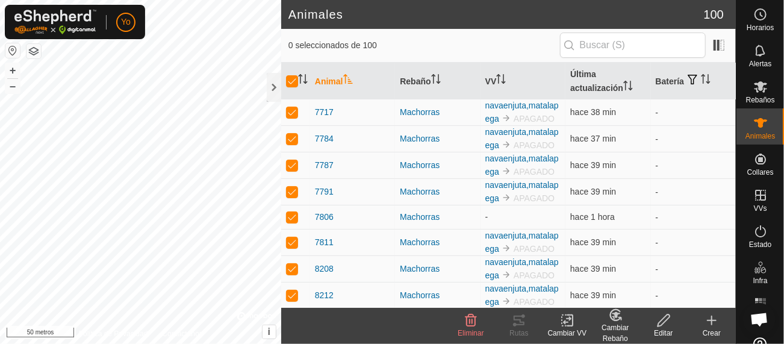
scroll to position [2126, 0]
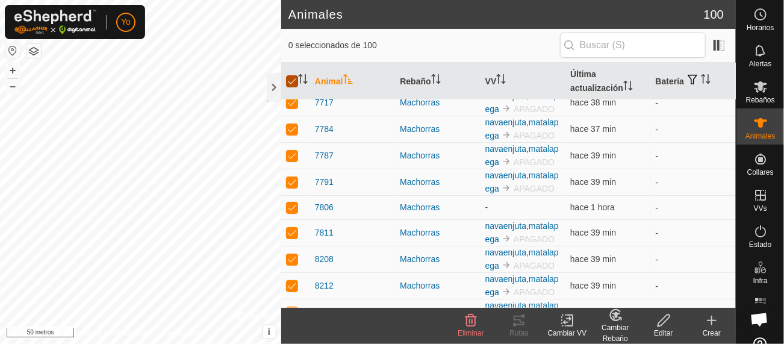
click at [292, 79] on input "checkbox" at bounding box center [292, 81] width 12 height 12
checkbox input "false"
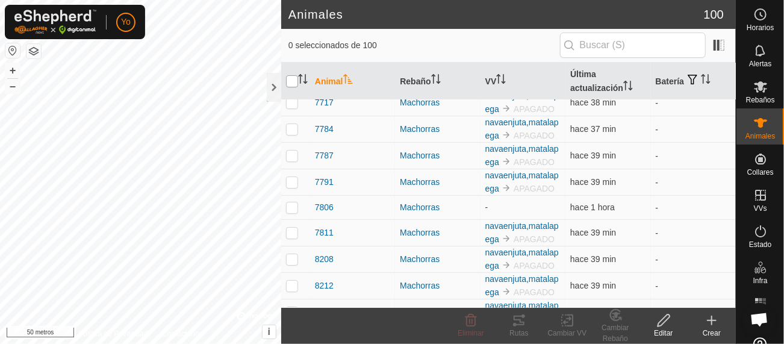
checkbox input "false"
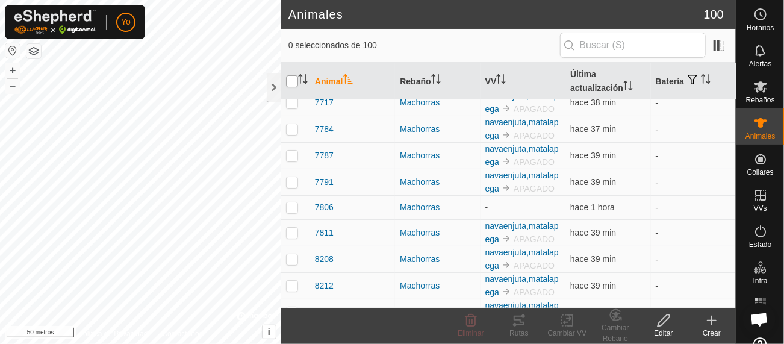
checkbox input "false"
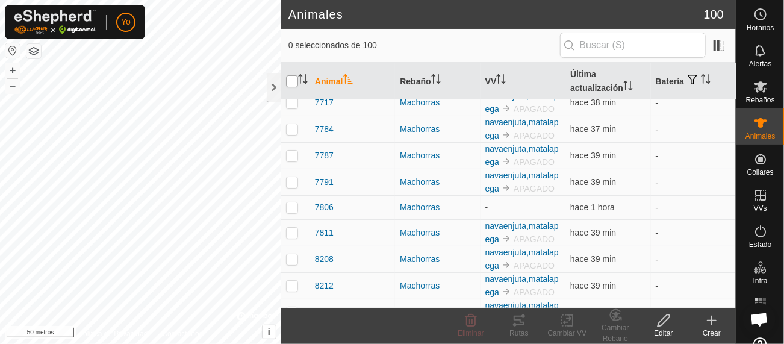
checkbox input "false"
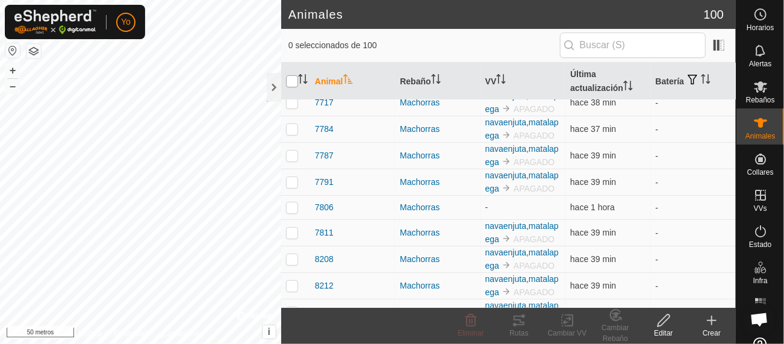
checkbox input "false"
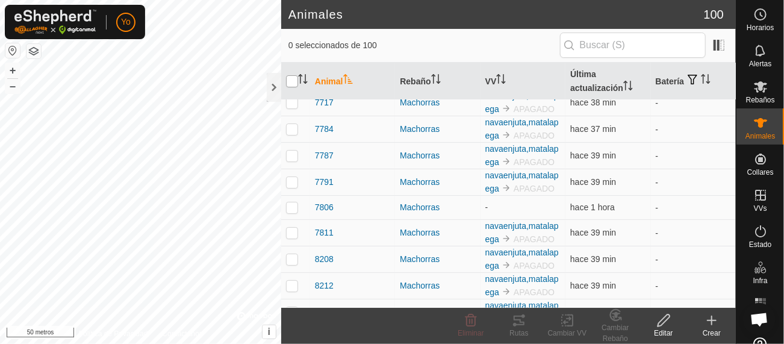
checkbox input "false"
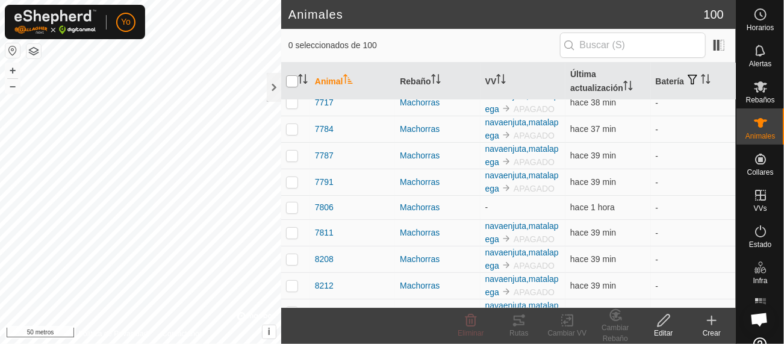
checkbox input "false"
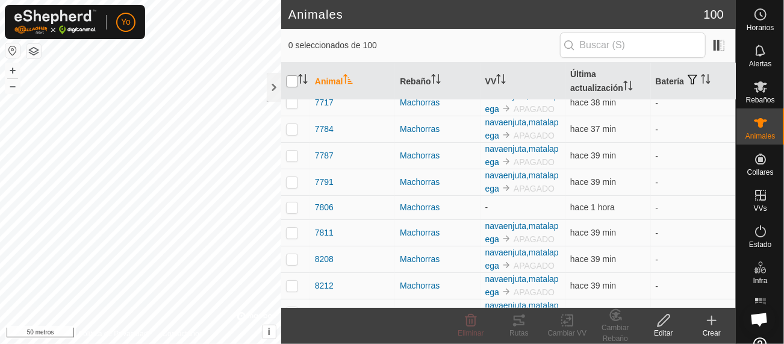
checkbox input "false"
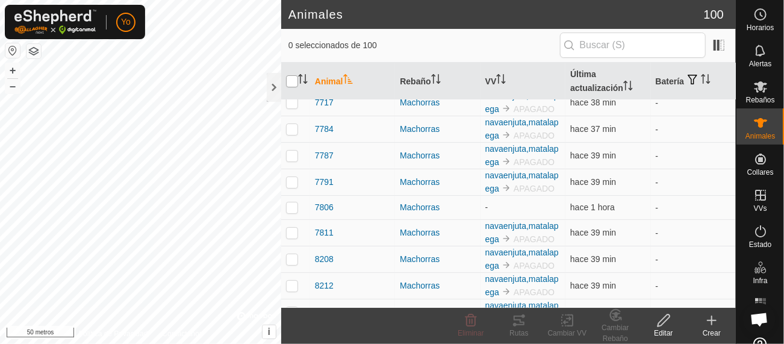
checkbox input "false"
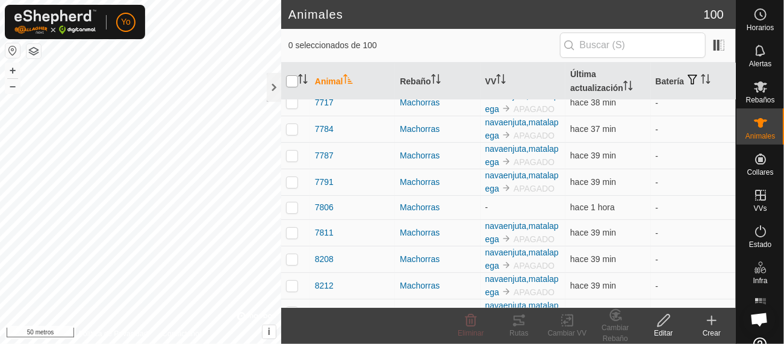
checkbox input "false"
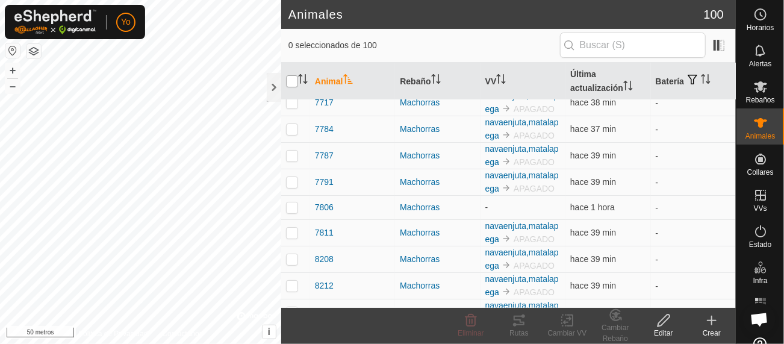
checkbox input "false"
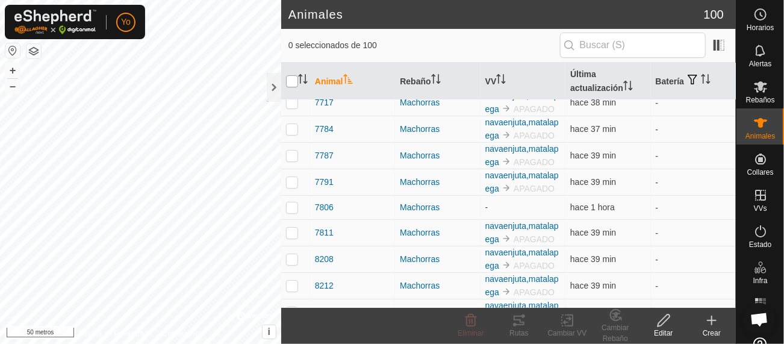
checkbox input "false"
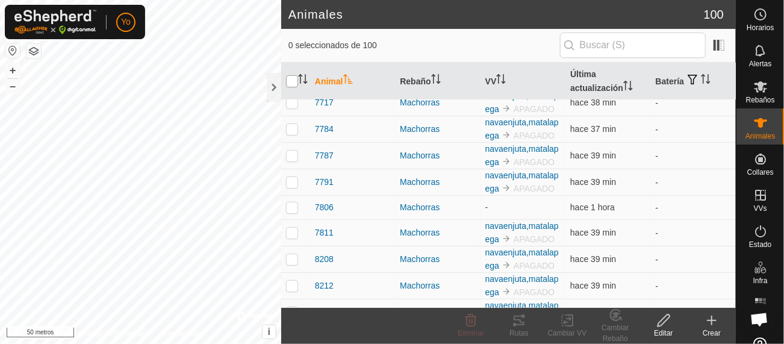
checkbox input "false"
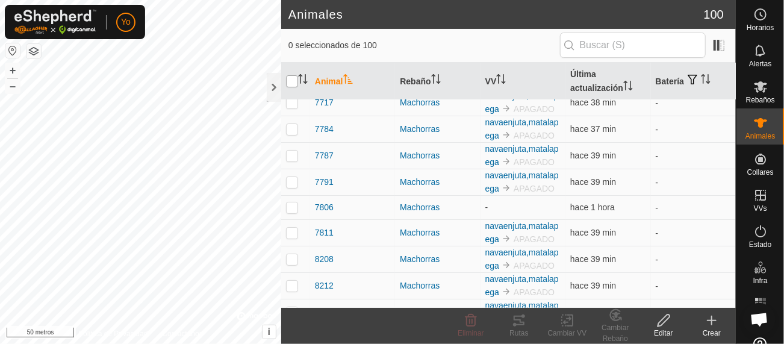
checkbox input "false"
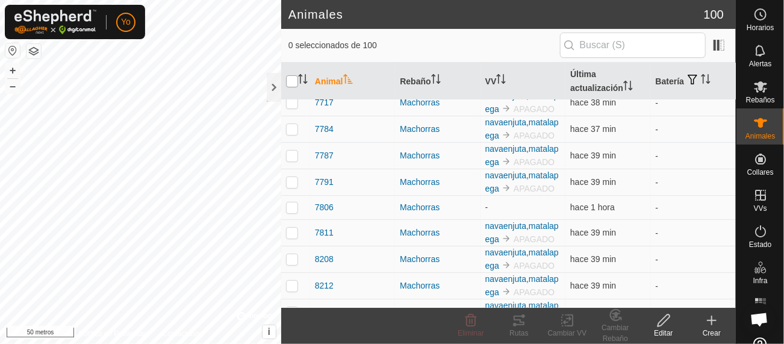
checkbox input "false"
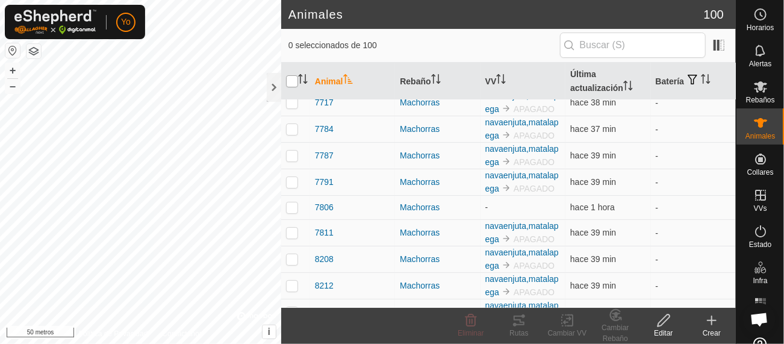
checkbox input "false"
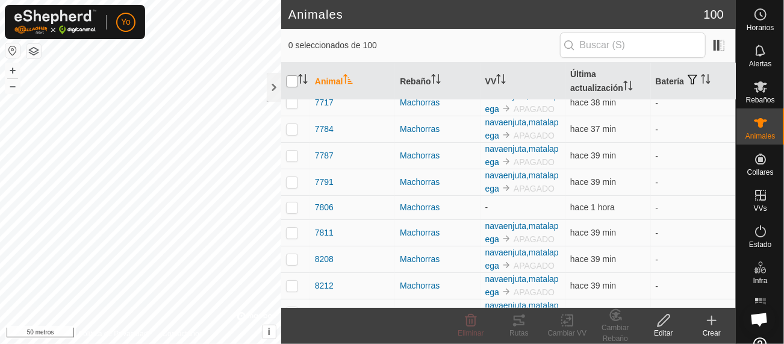
checkbox input "false"
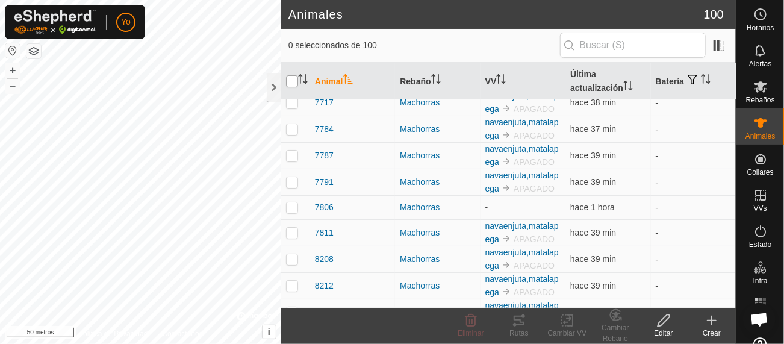
checkbox input "false"
click at [290, 202] on p-checkbox at bounding box center [292, 207] width 12 height 10
click at [577, 324] on change-vp-svg-icon at bounding box center [567, 320] width 48 height 14
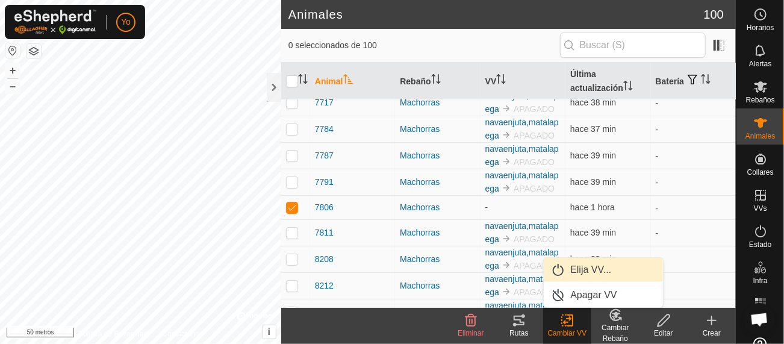
click at [588, 267] on link "Elija VV..." at bounding box center [602, 270] width 119 height 24
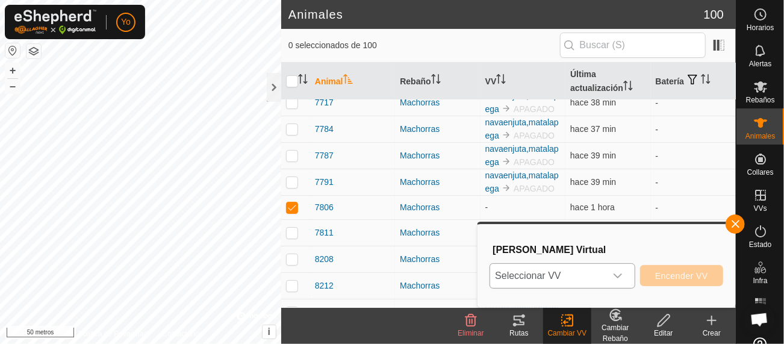
click at [618, 275] on icon "disparador desplegable" at bounding box center [618, 276] width 10 height 10
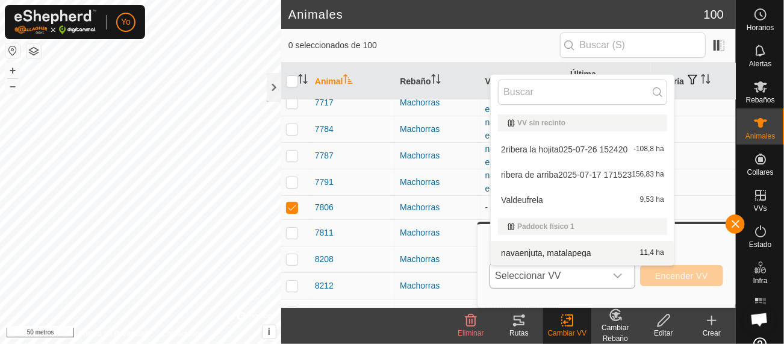
click at [572, 251] on li "navaenjuta, matalapega 11,4 ha" at bounding box center [582, 253] width 184 height 24
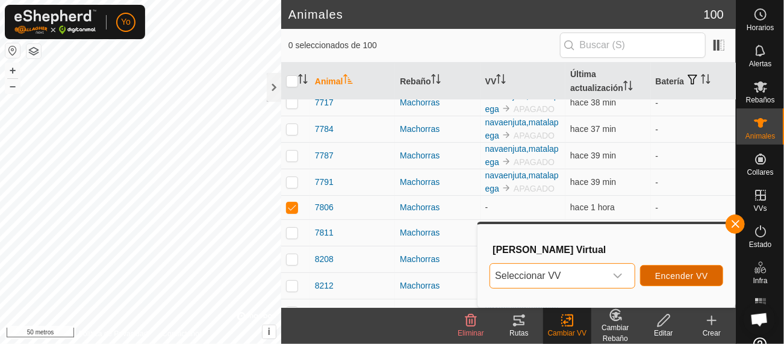
click at [660, 273] on font "Encender VV" at bounding box center [681, 276] width 53 height 10
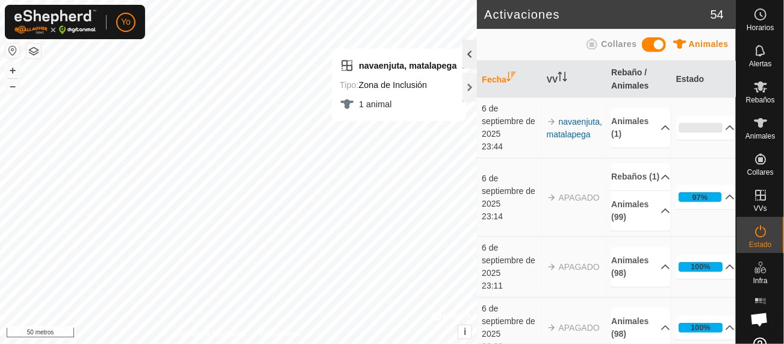
click at [470, 58] on div at bounding box center [469, 54] width 14 height 29
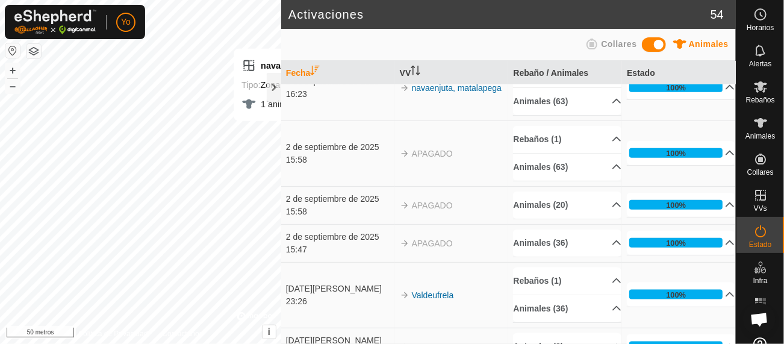
scroll to position [481, 0]
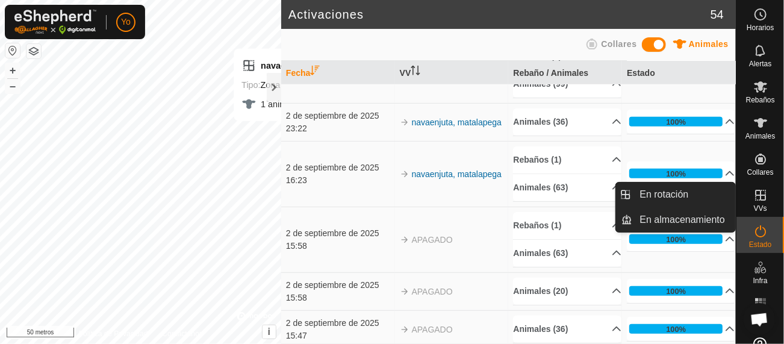
click at [756, 198] on icon at bounding box center [760, 195] width 14 height 14
click at [681, 185] on link "En rotación" at bounding box center [683, 194] width 103 height 24
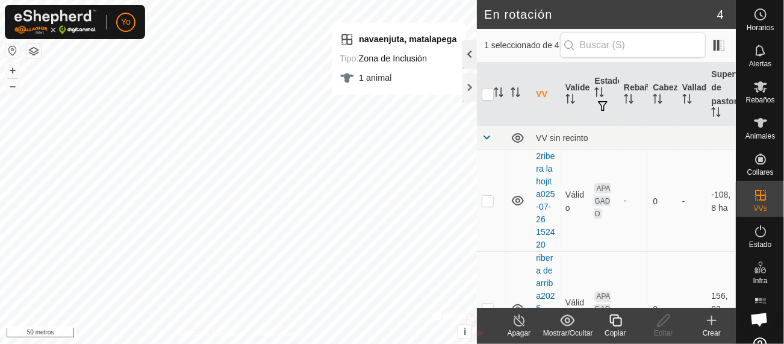
click at [471, 55] on div at bounding box center [469, 54] width 14 height 29
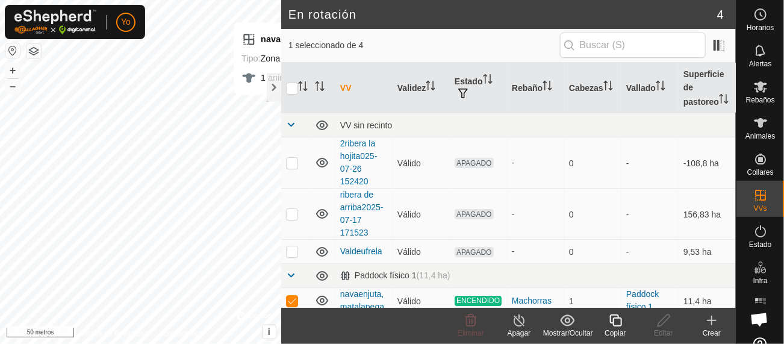
scroll to position [4, 0]
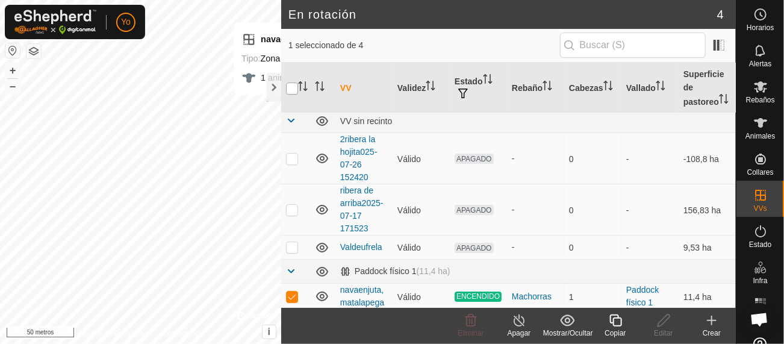
click at [292, 87] on input "checkbox" at bounding box center [292, 88] width 12 height 12
click at [524, 294] on font "Machorras" at bounding box center [532, 296] width 40 height 10
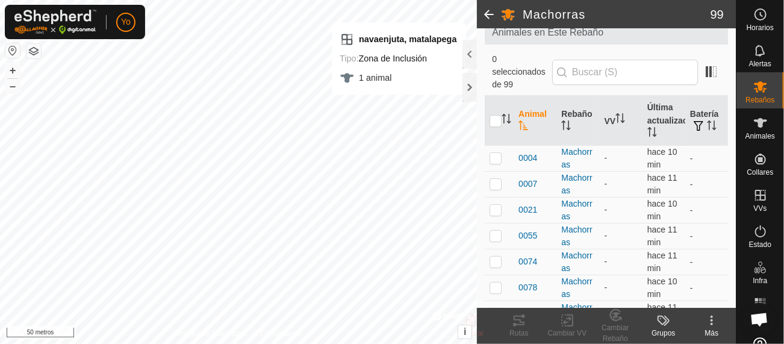
scroll to position [70, 0]
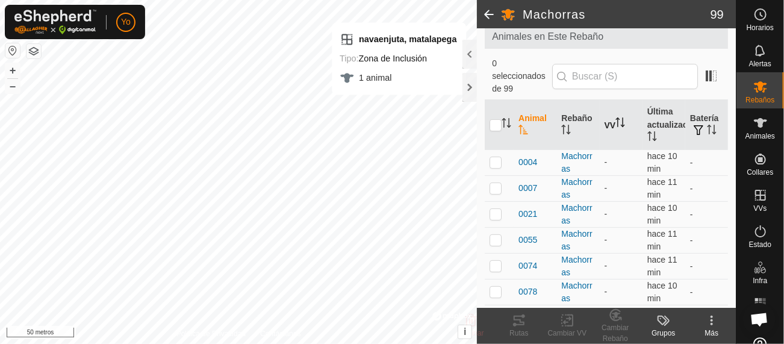
click at [609, 122] on font "VV" at bounding box center [609, 125] width 11 height 10
click at [496, 125] on input "checkbox" at bounding box center [495, 125] width 12 height 12
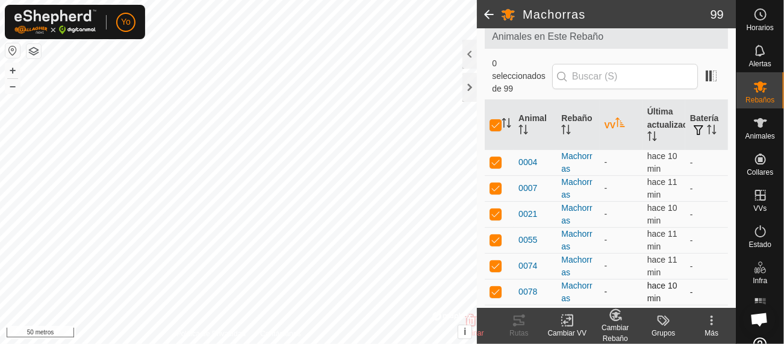
drag, startPoint x: 574, startPoint y: 332, endPoint x: 594, endPoint y: 288, distance: 47.7
click at [471, 48] on div at bounding box center [469, 54] width 14 height 29
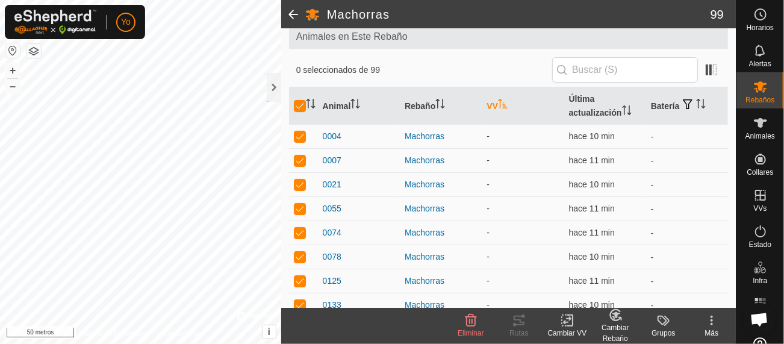
click at [567, 323] on icon at bounding box center [567, 320] width 15 height 14
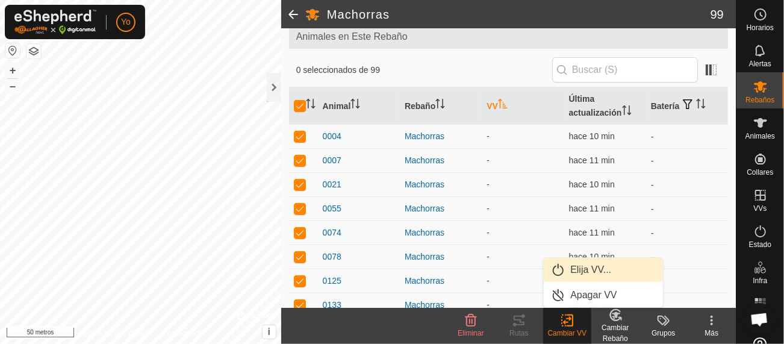
click at [580, 267] on link "Elija VV..." at bounding box center [602, 270] width 119 height 24
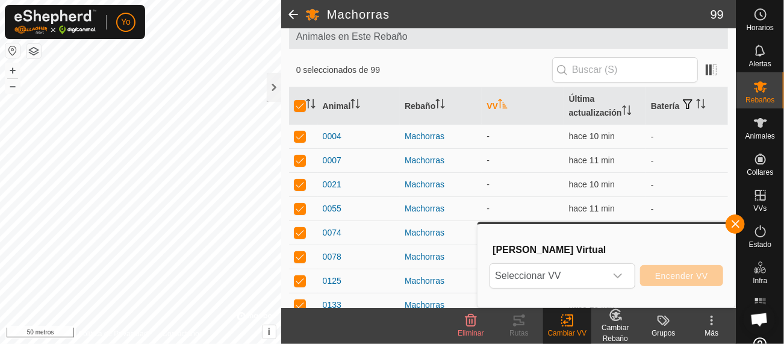
drag, startPoint x: 619, startPoint y: 276, endPoint x: 654, endPoint y: 250, distance: 43.0
click at [654, 250] on h3 "Elige Vallado Virtual" at bounding box center [607, 249] width 230 height 11
click at [553, 274] on font "Seleccionar VV" at bounding box center [528, 275] width 66 height 10
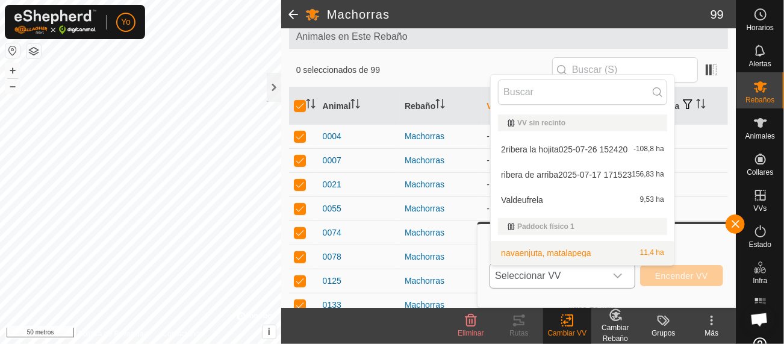
click at [556, 252] on li "navaenjuta, matalapega 11,4 ha" at bounding box center [582, 253] width 184 height 24
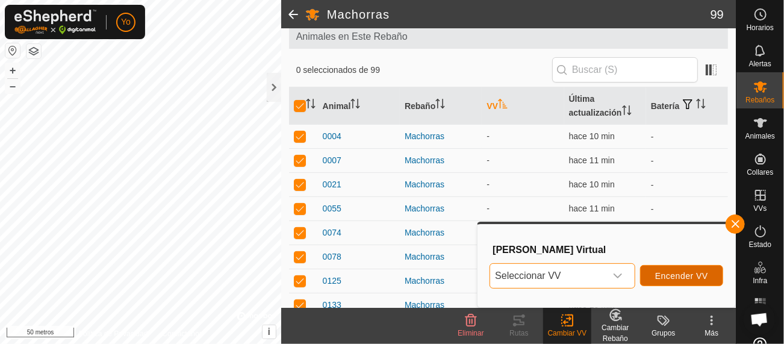
click at [688, 274] on font "Encender VV" at bounding box center [681, 276] width 53 height 10
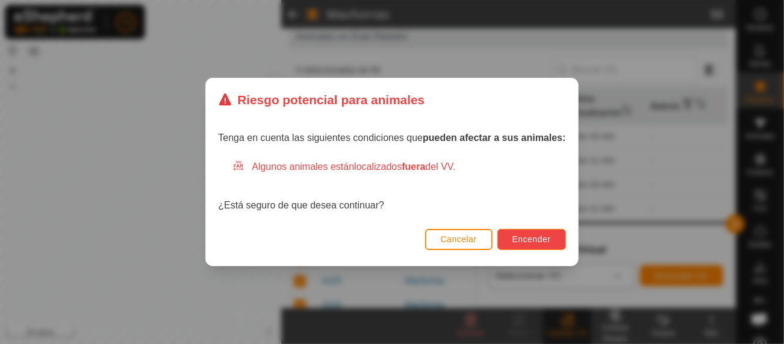
click at [532, 236] on font "Encender" at bounding box center [531, 239] width 39 height 10
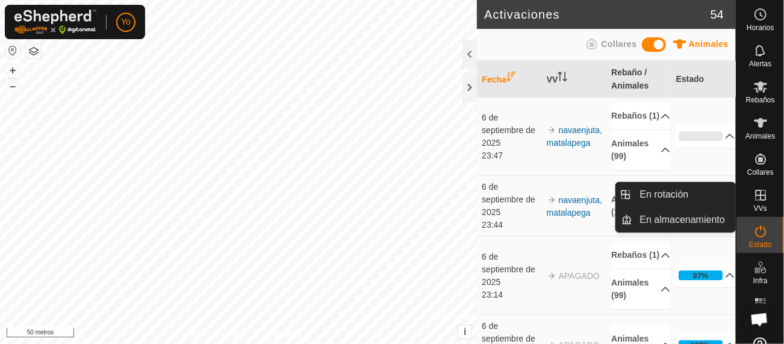
click at [753, 205] on font "VVs" at bounding box center [759, 208] width 13 height 8
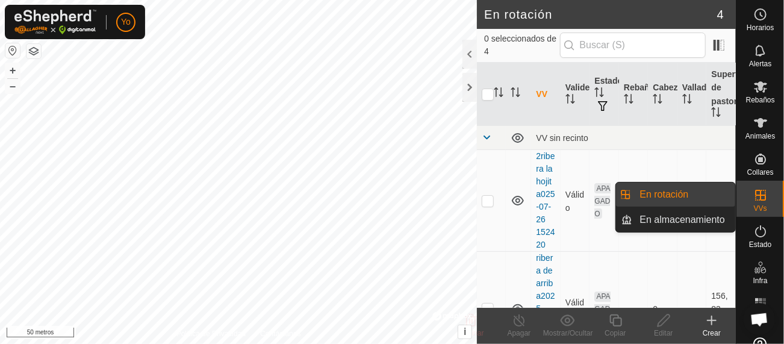
click at [753, 191] on icon at bounding box center [760, 195] width 14 height 14
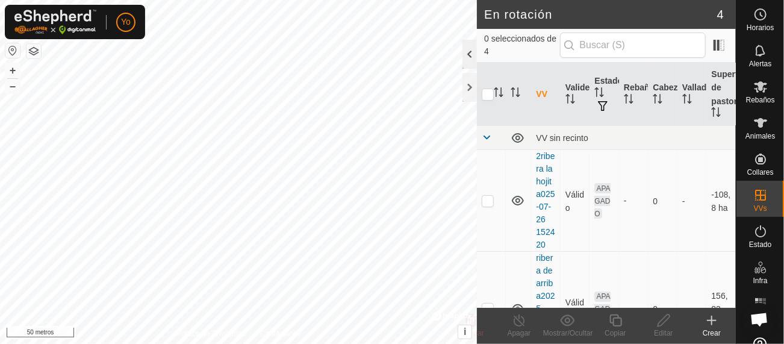
click at [464, 56] on div at bounding box center [469, 54] width 14 height 29
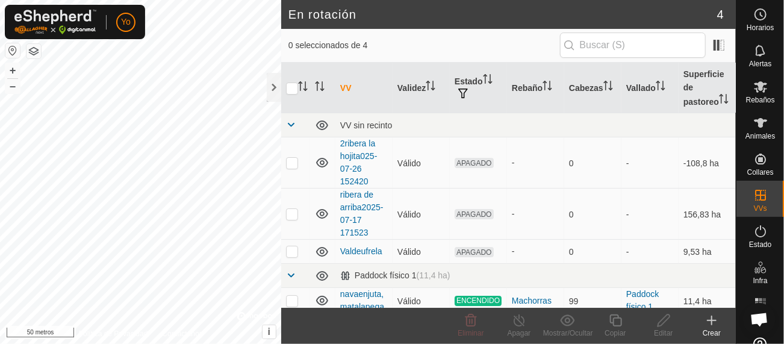
scroll to position [4, 0]
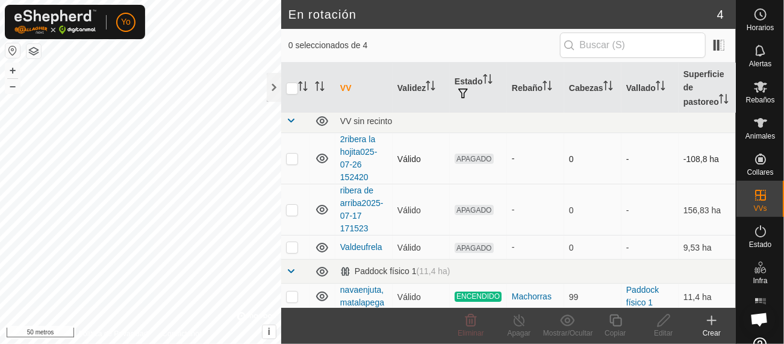
drag, startPoint x: 722, startPoint y: 146, endPoint x: 722, endPoint y: 165, distance: 19.3
click at [722, 165] on td "-108,8 ha" at bounding box center [706, 158] width 57 height 51
click at [271, 87] on div at bounding box center [274, 87] width 14 height 29
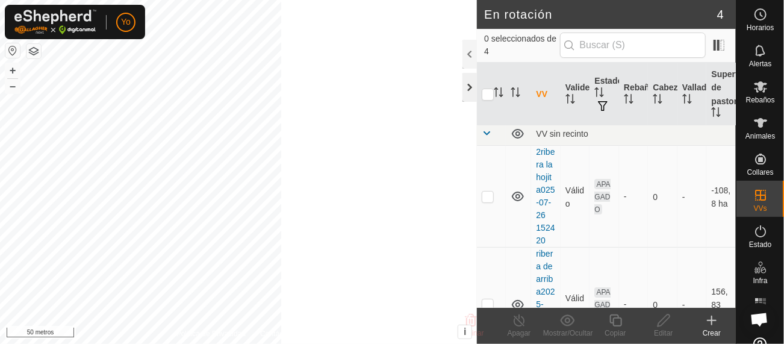
scroll to position [17, 0]
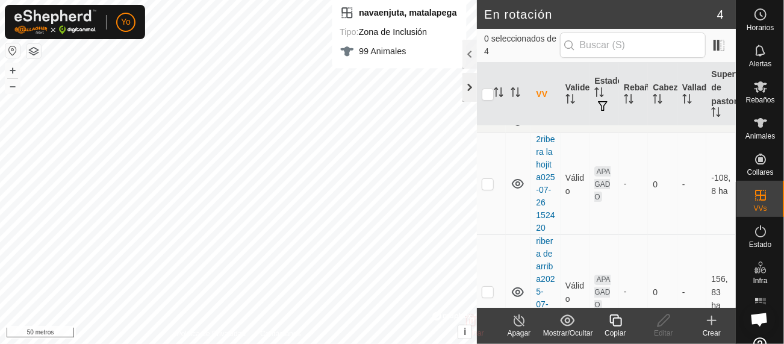
click at [471, 84] on div at bounding box center [469, 87] width 14 height 29
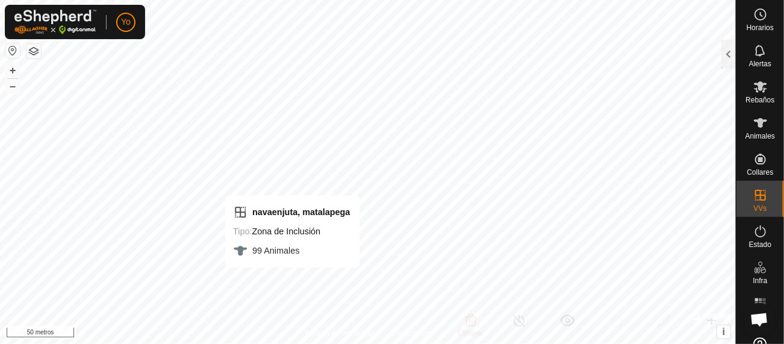
click at [345, 343] on html "Yo Horarios Alertas Rebaños Animales Collares VVs Estado Infra Mapa de calor Ay…" at bounding box center [392, 172] width 784 height 344
click at [14, 88] on font "–" at bounding box center [13, 85] width 6 height 13
click at [11, 70] on font "+" at bounding box center [13, 70] width 7 height 13
